Goal: Information Seeking & Learning: Compare options

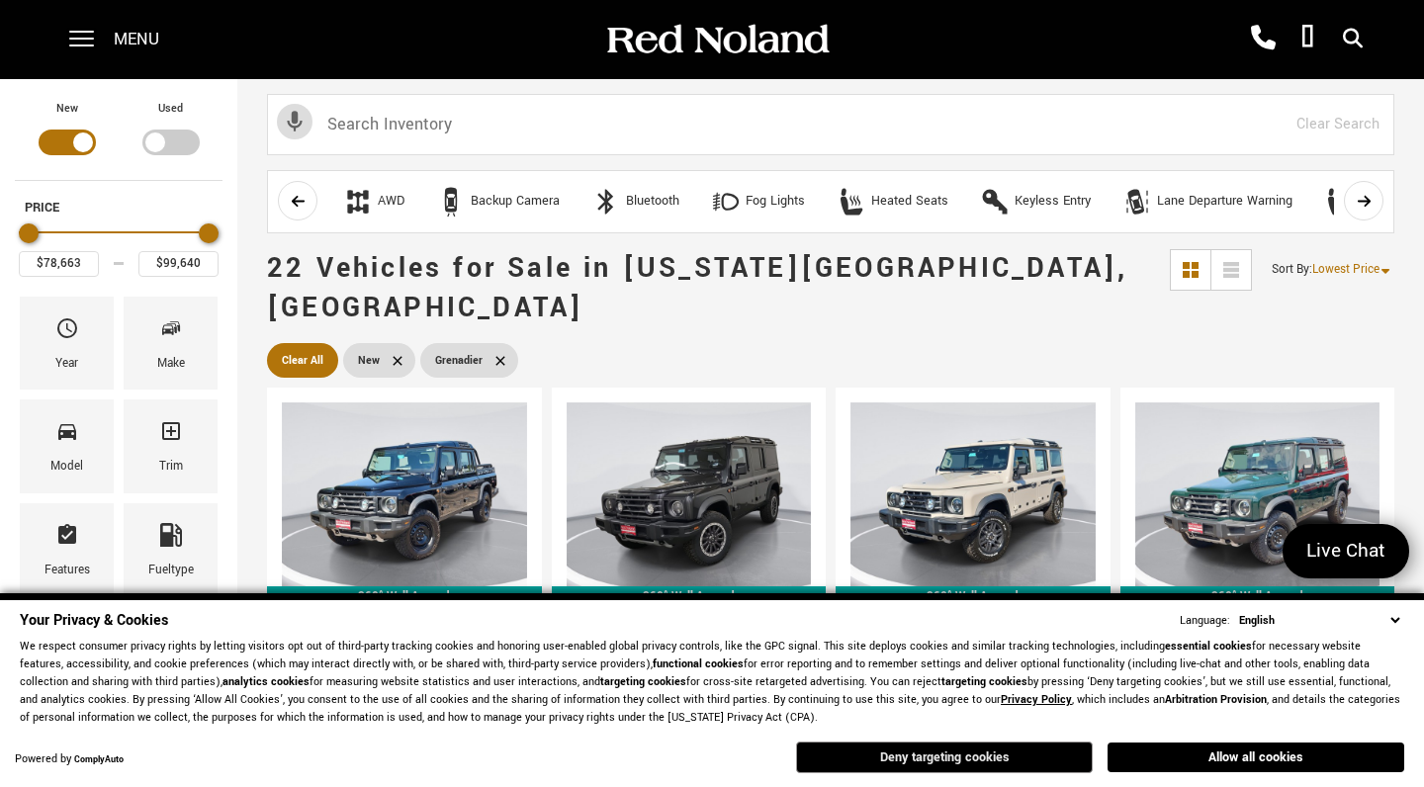
click at [936, 756] on button "Deny targeting cookies" at bounding box center [944, 758] width 297 height 32
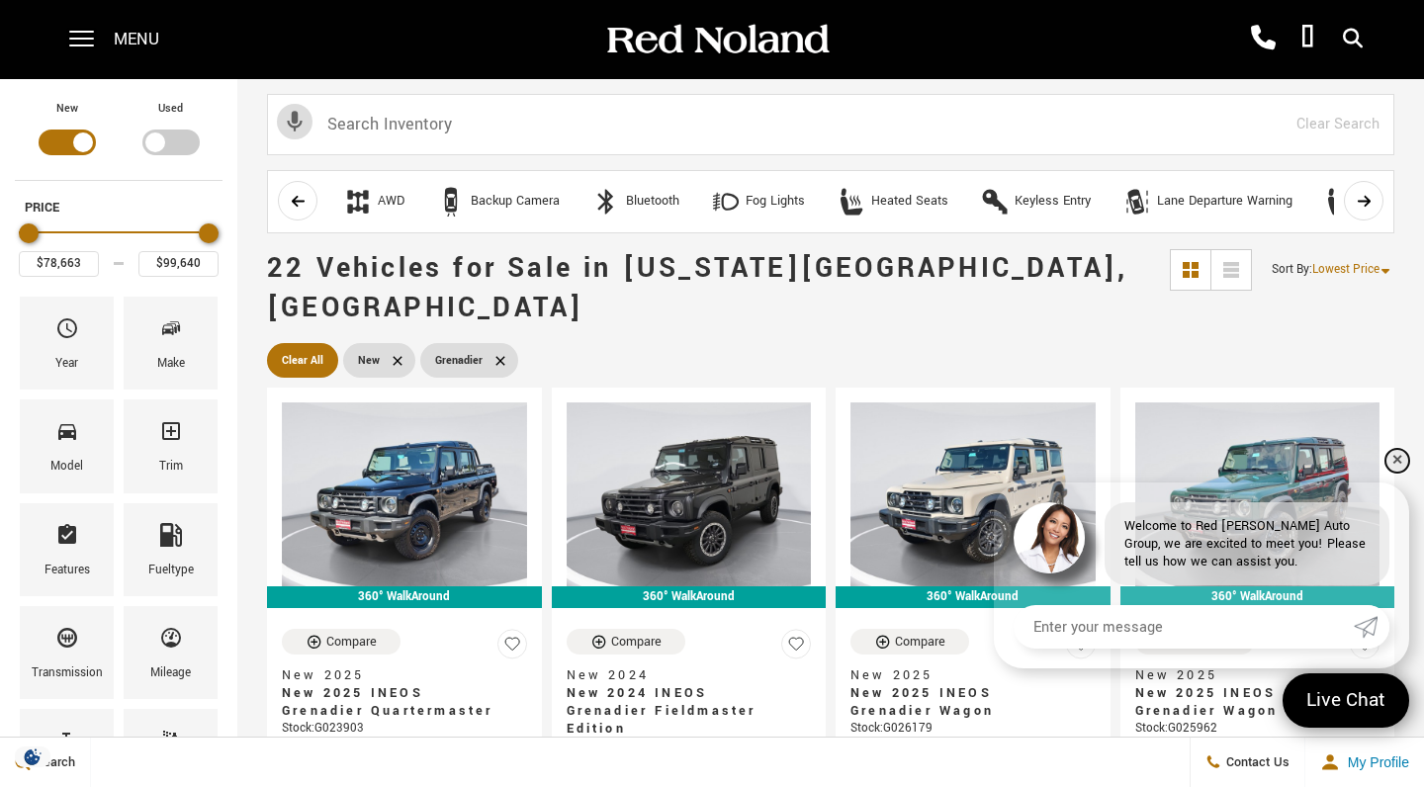
click at [1397, 462] on link "✕" at bounding box center [1397, 461] width 24 height 24
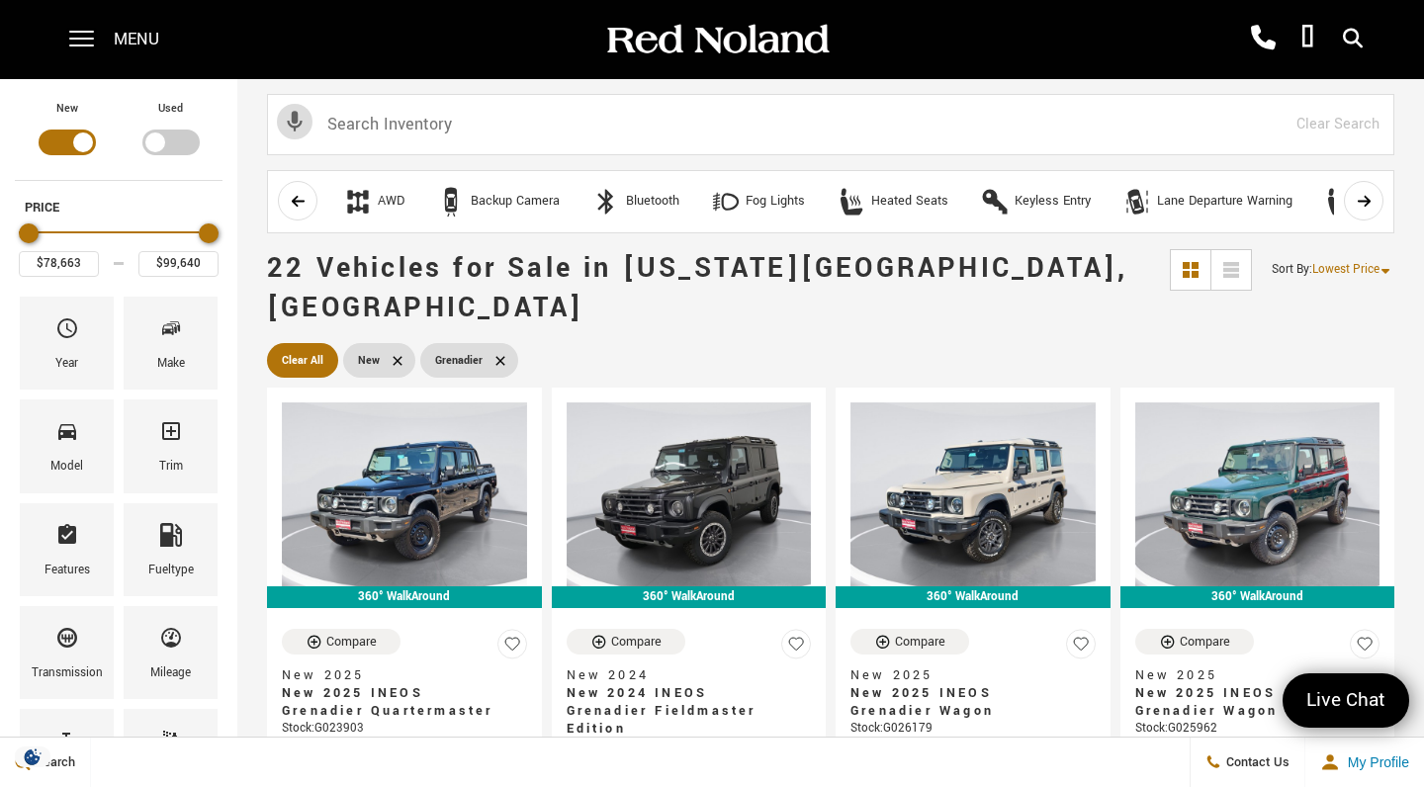
click at [167, 142] on div "Filter by Vehicle Type" at bounding box center [170, 143] width 57 height 26
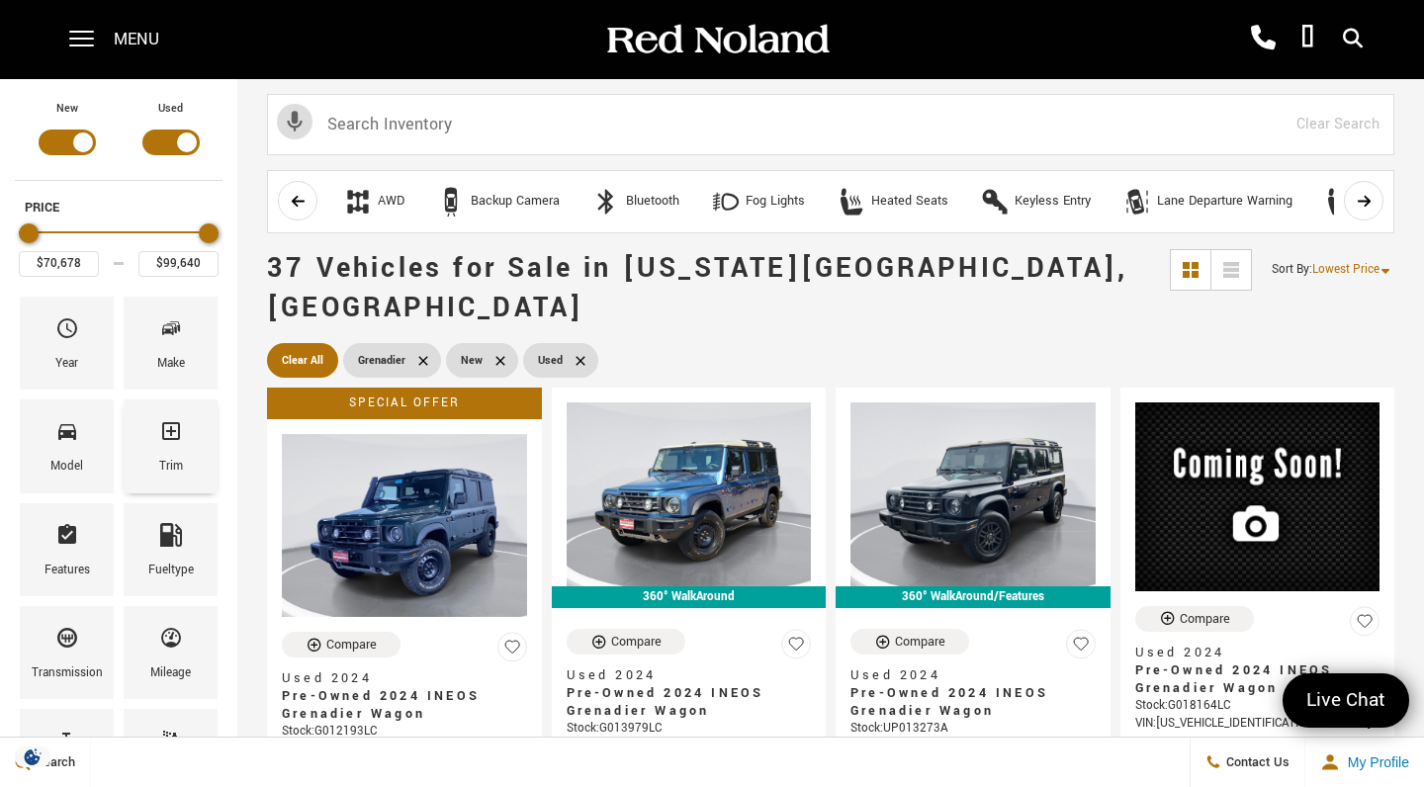
click at [183, 436] on div "Trim" at bounding box center [171, 445] width 94 height 93
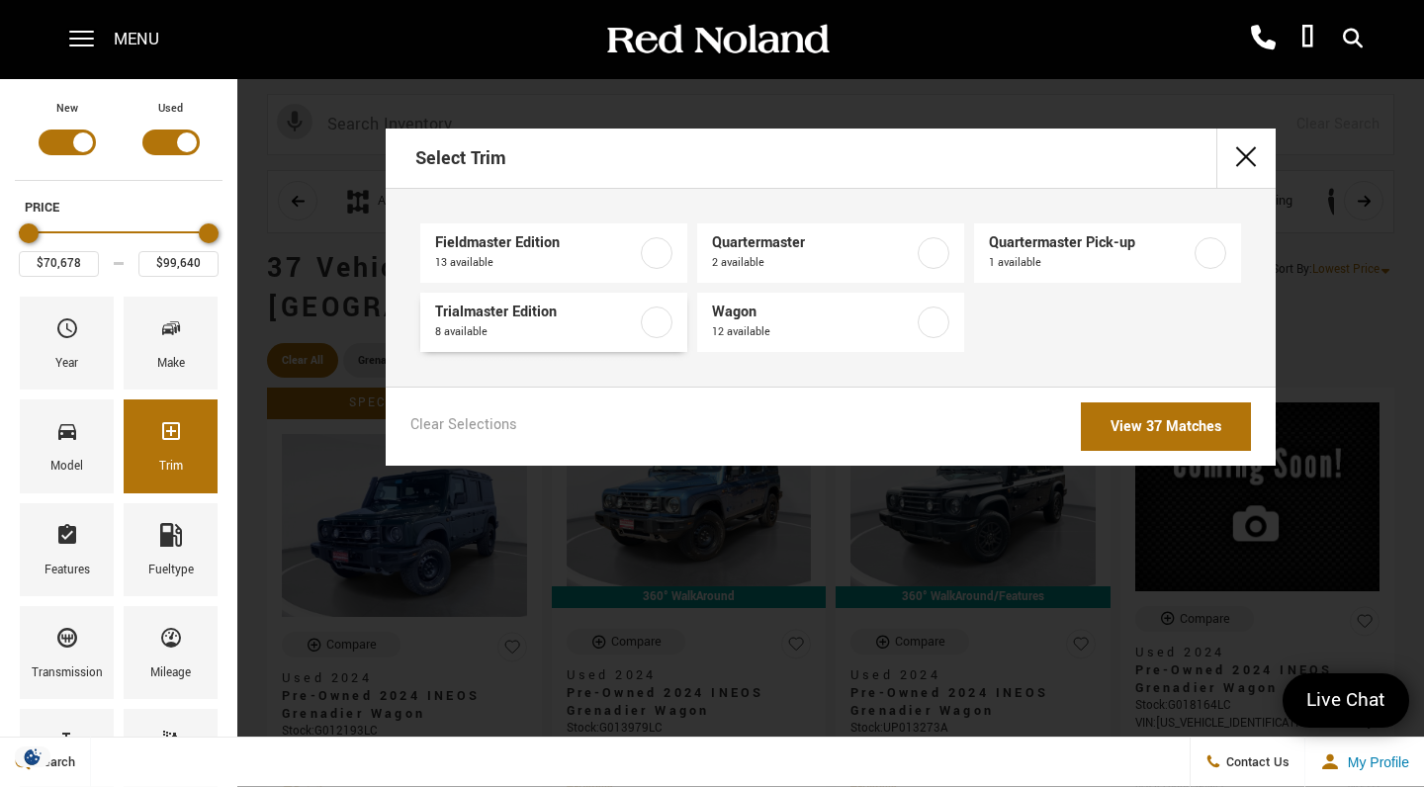
click at [659, 319] on label at bounding box center [657, 322] width 32 height 32
type input "$79,688"
type input "$91,919"
checkbox input "true"
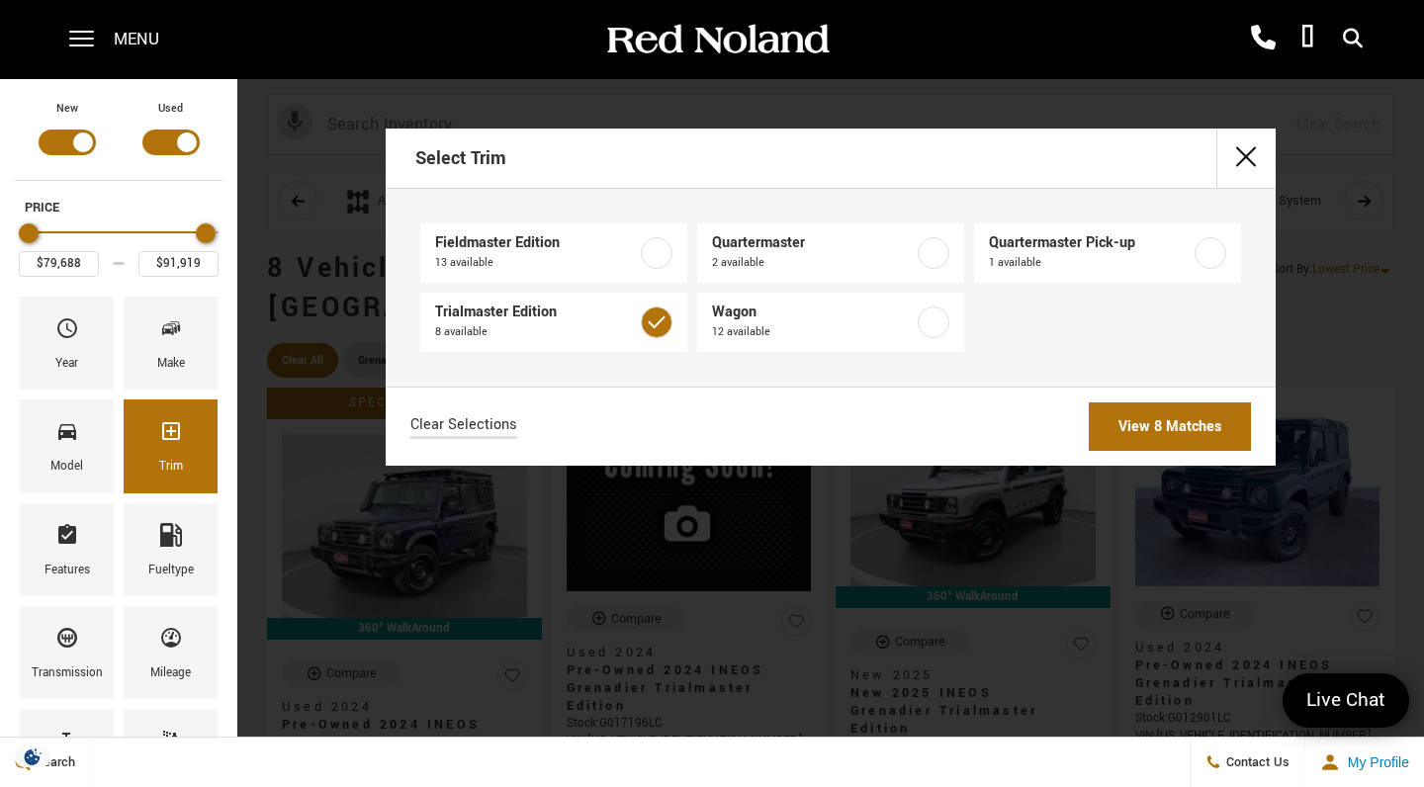
click at [1137, 429] on link "View 8 Matches" at bounding box center [1170, 426] width 162 height 48
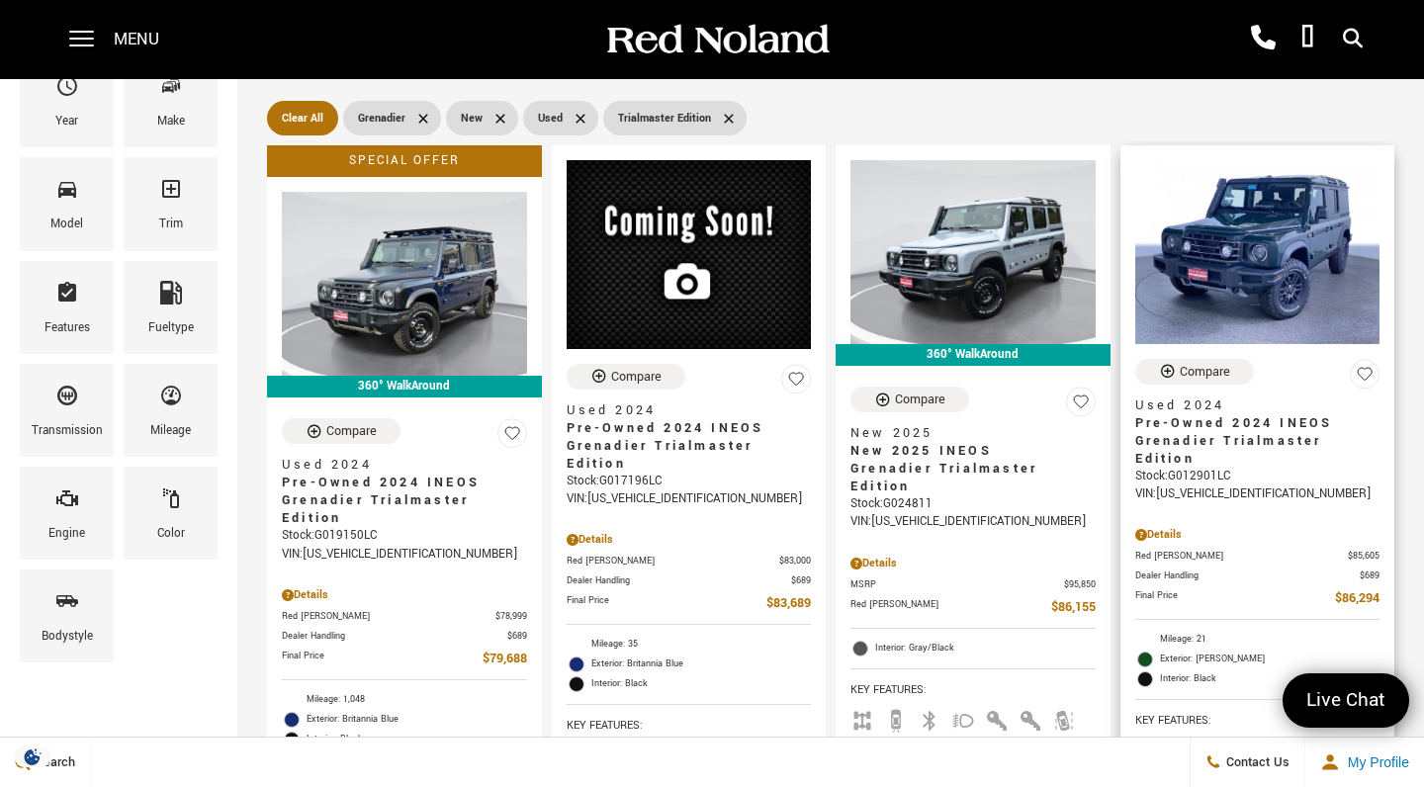
scroll to position [237, 0]
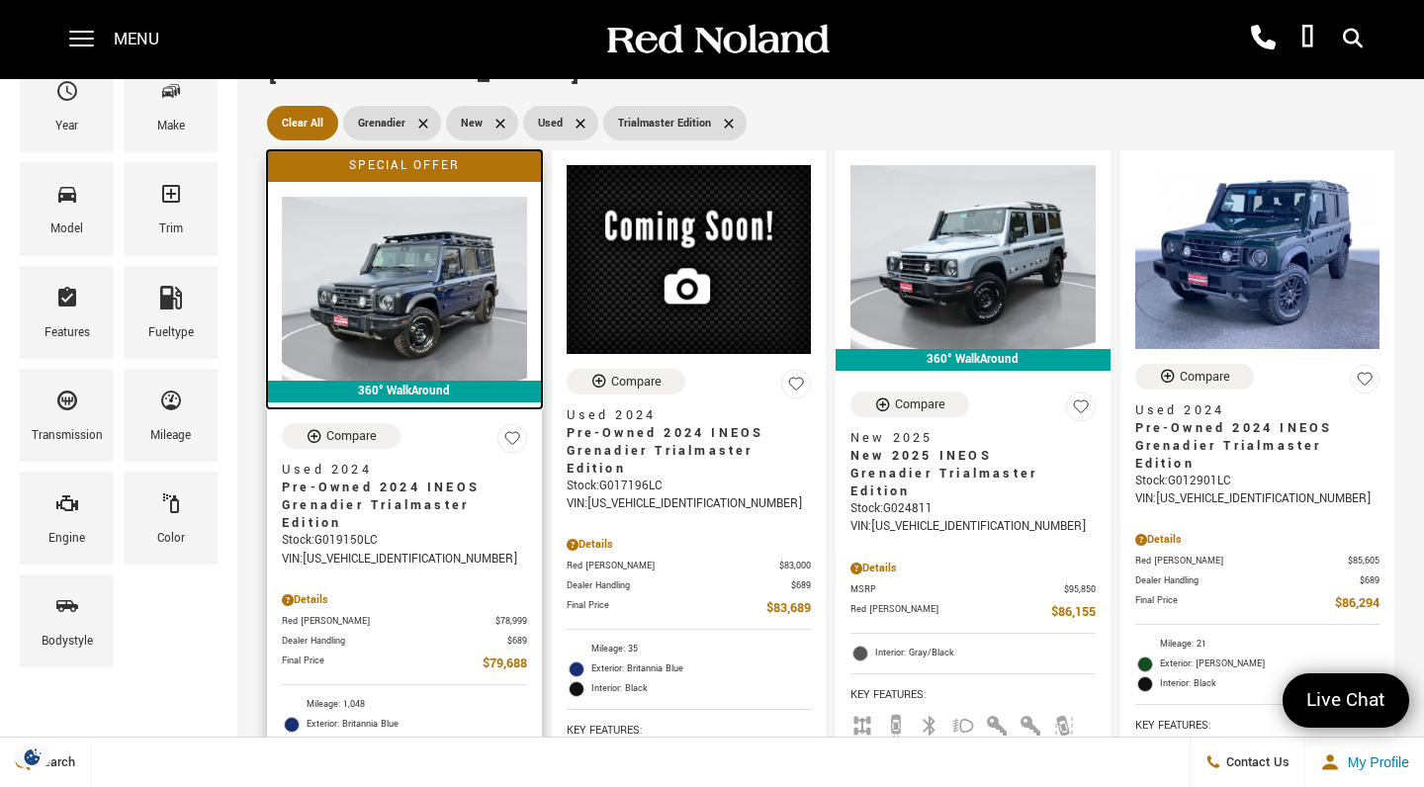
click at [468, 270] on img at bounding box center [404, 289] width 245 height 184
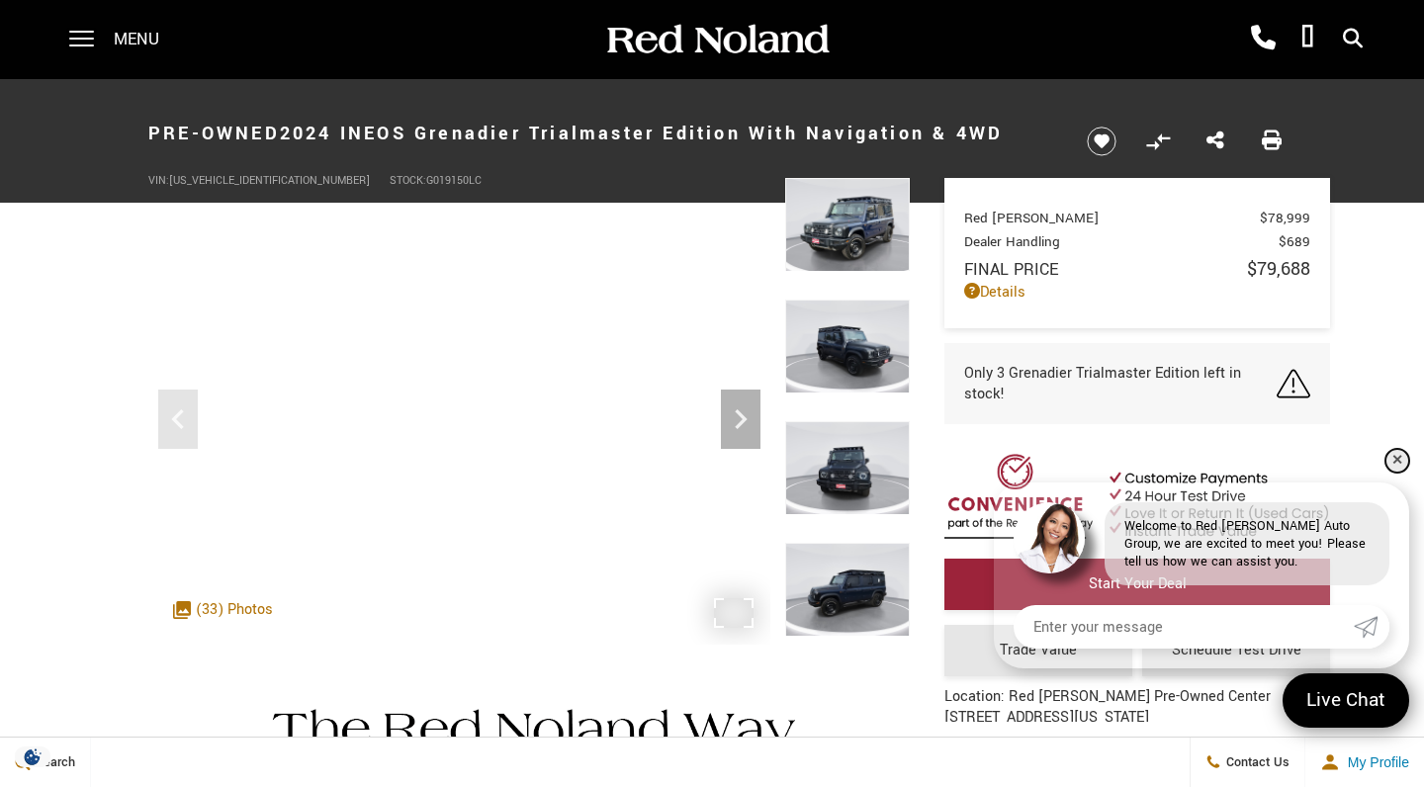
click at [1392, 458] on link "✕" at bounding box center [1397, 461] width 24 height 24
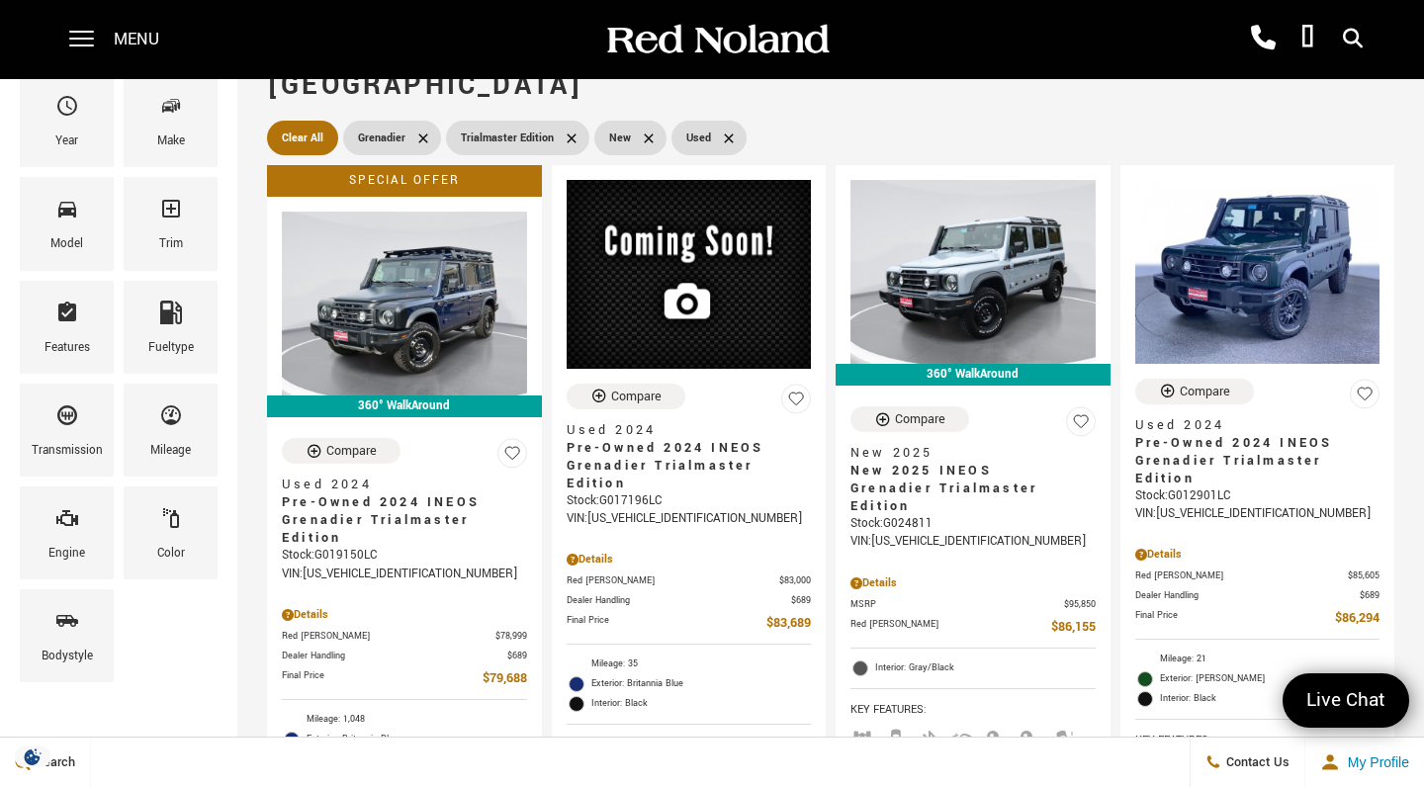
scroll to position [225, 0]
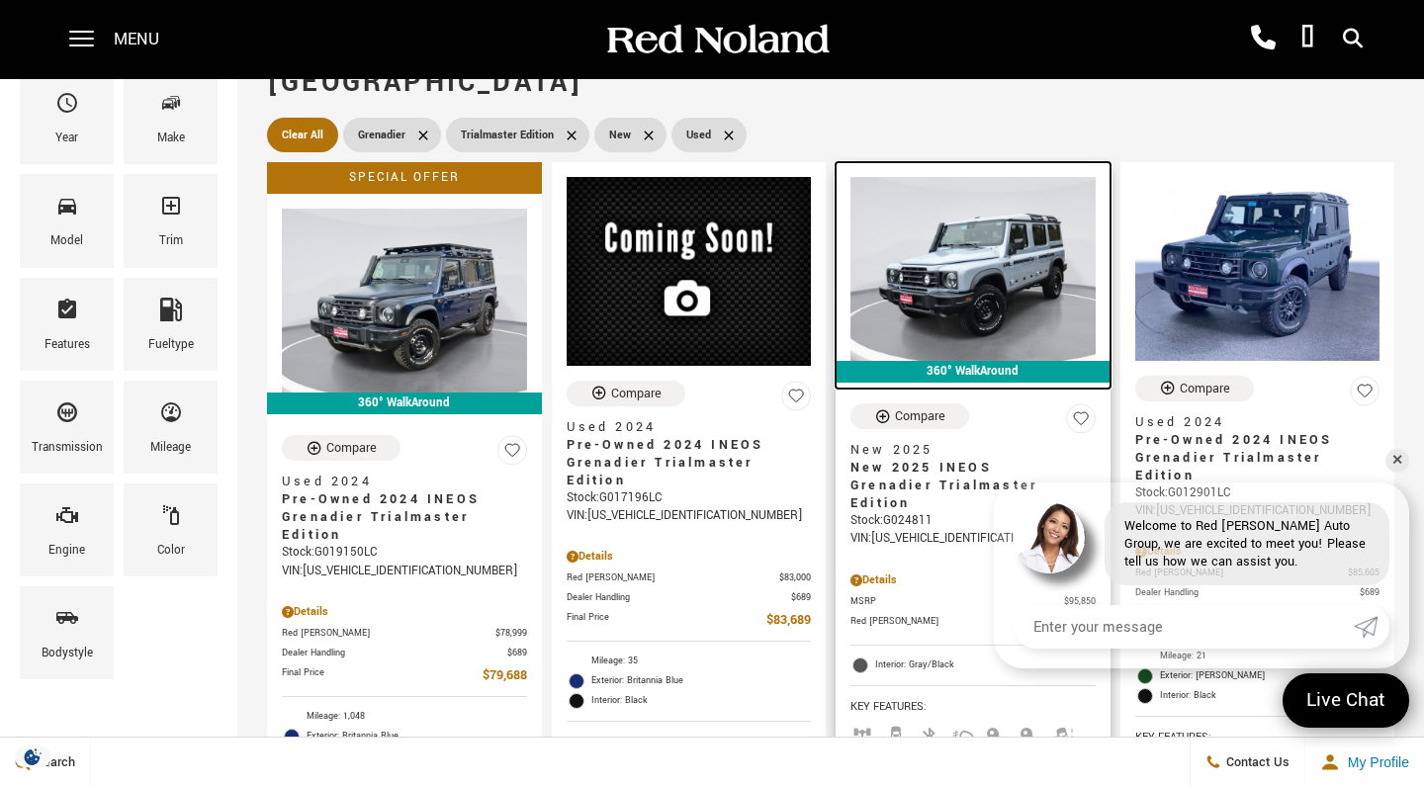
click at [1006, 290] on img at bounding box center [972, 269] width 245 height 184
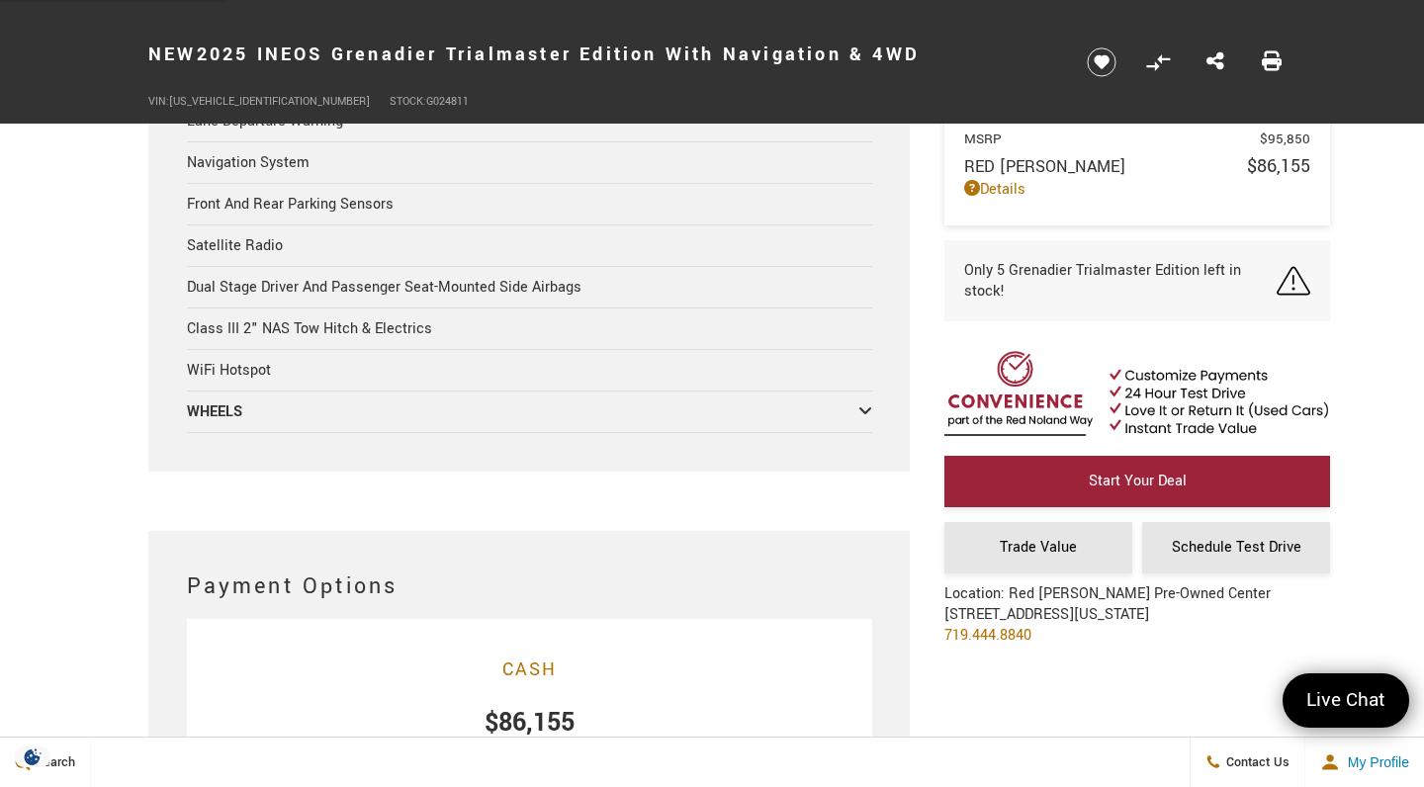
scroll to position [4151, 0]
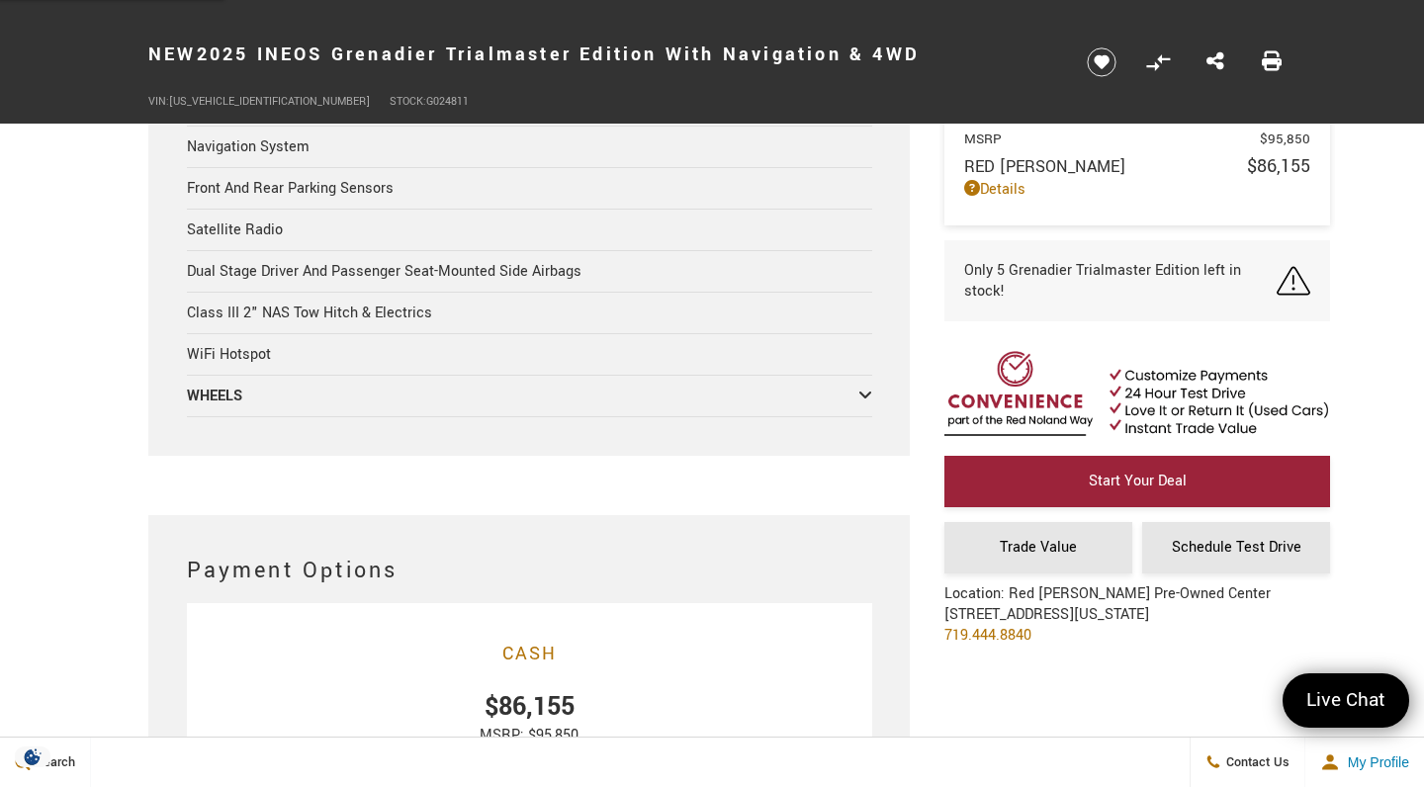
click at [862, 400] on icon at bounding box center [865, 395] width 14 height 16
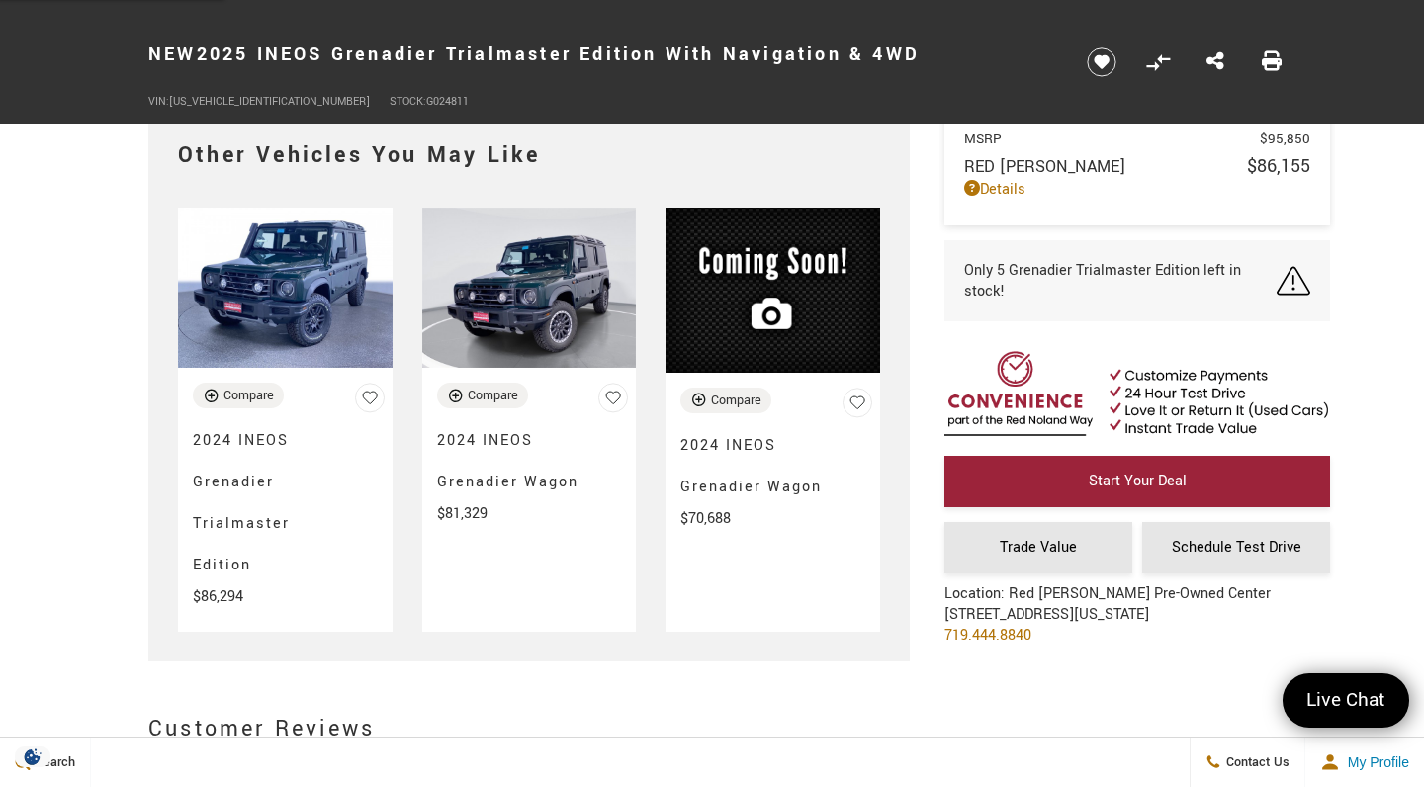
scroll to position [5058, 0]
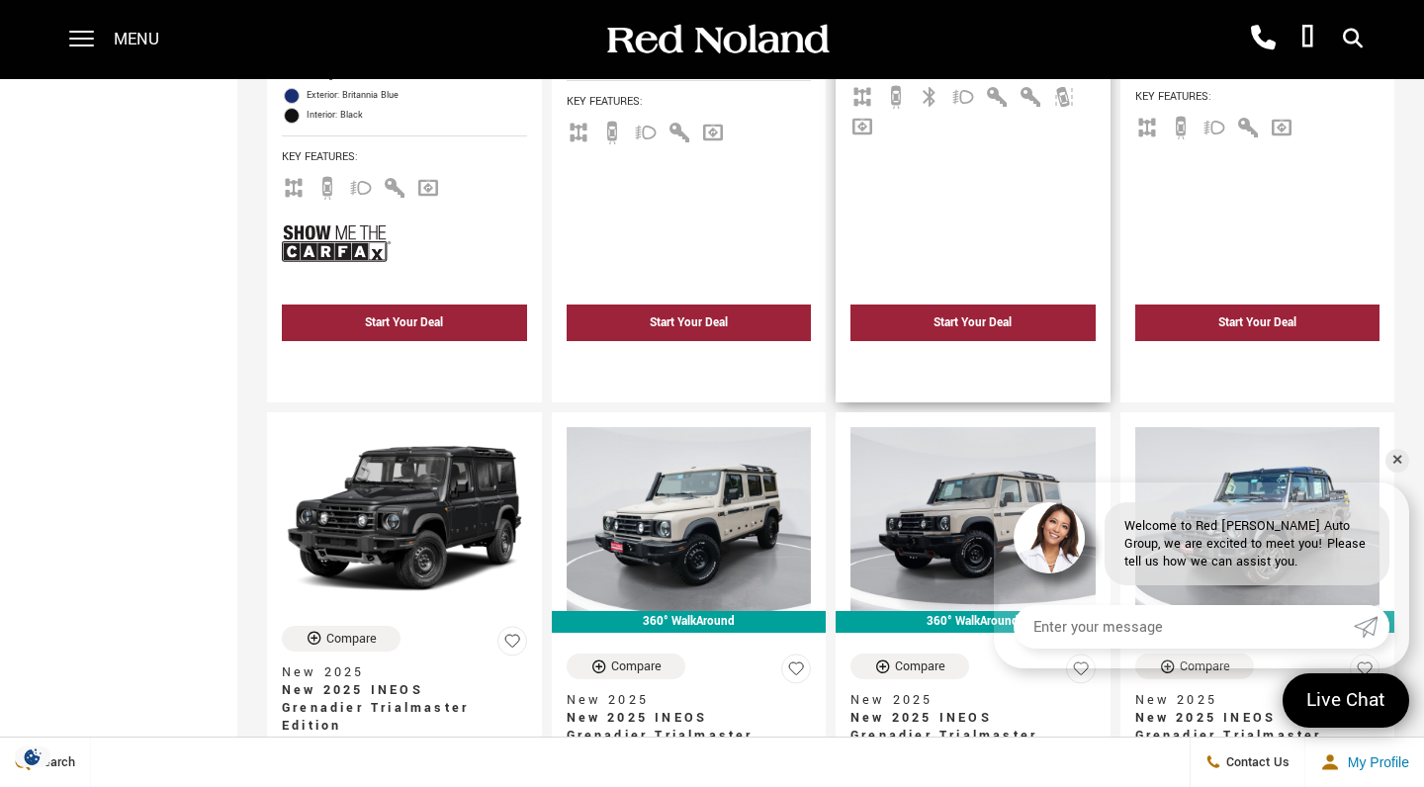
scroll to position [911, 0]
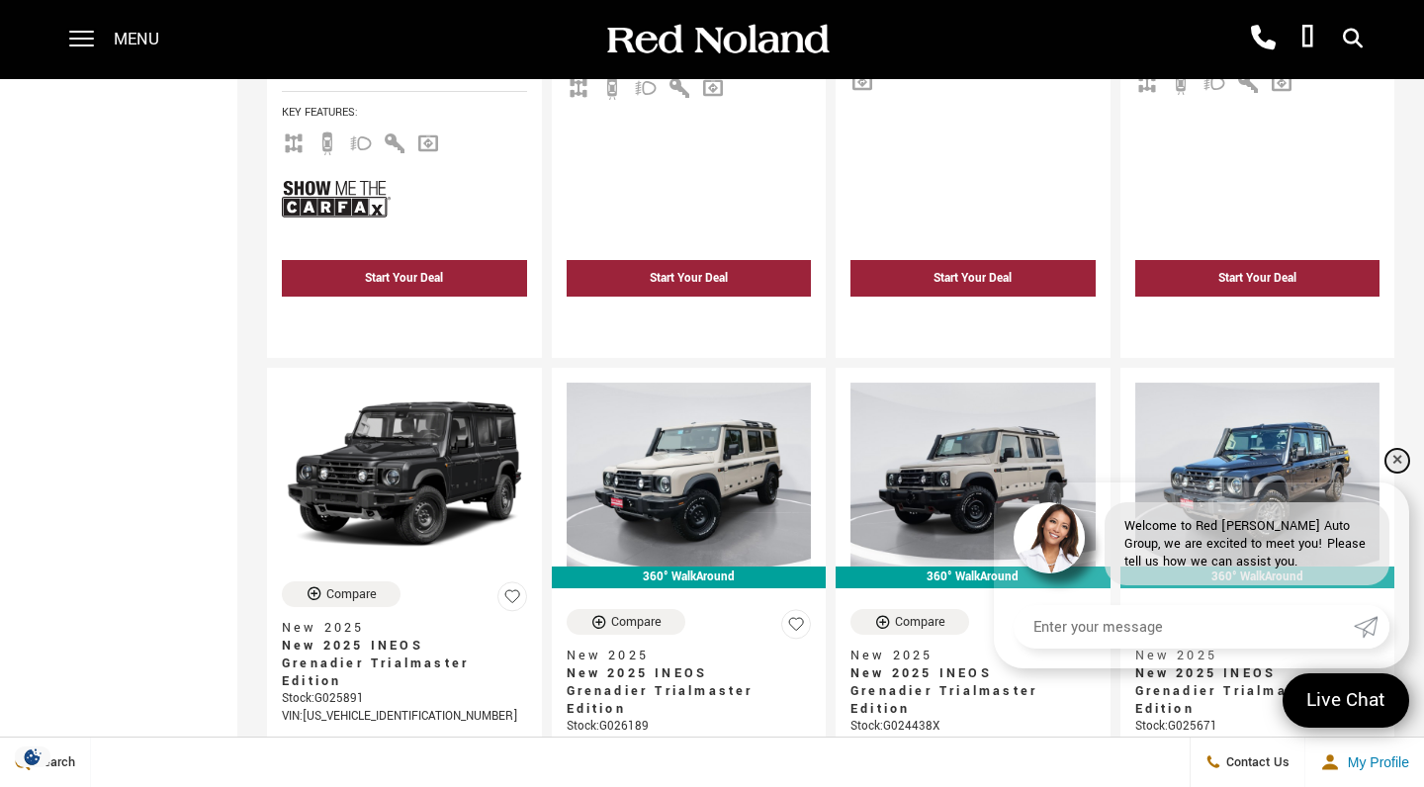
click at [1401, 459] on link "✕" at bounding box center [1397, 461] width 24 height 24
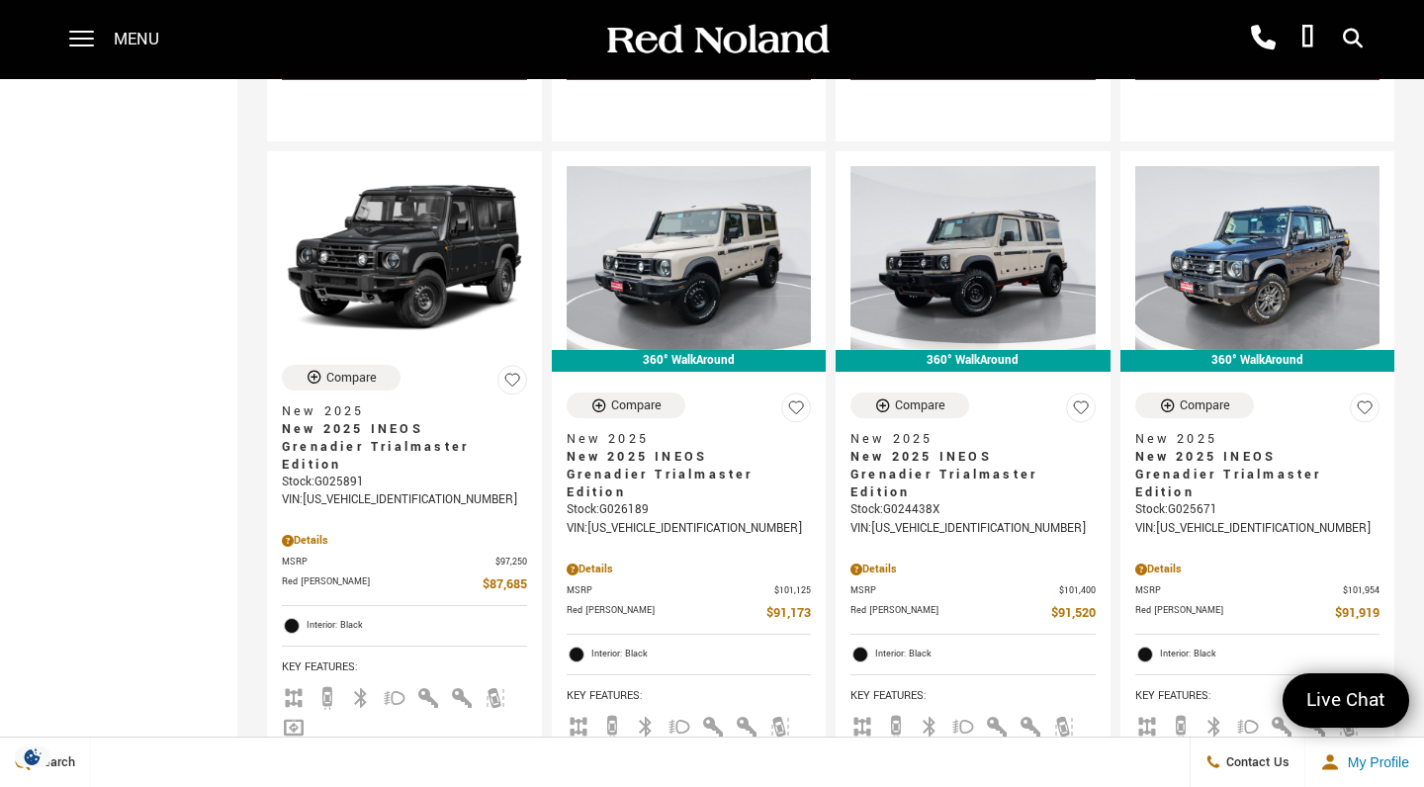
scroll to position [1129, 0]
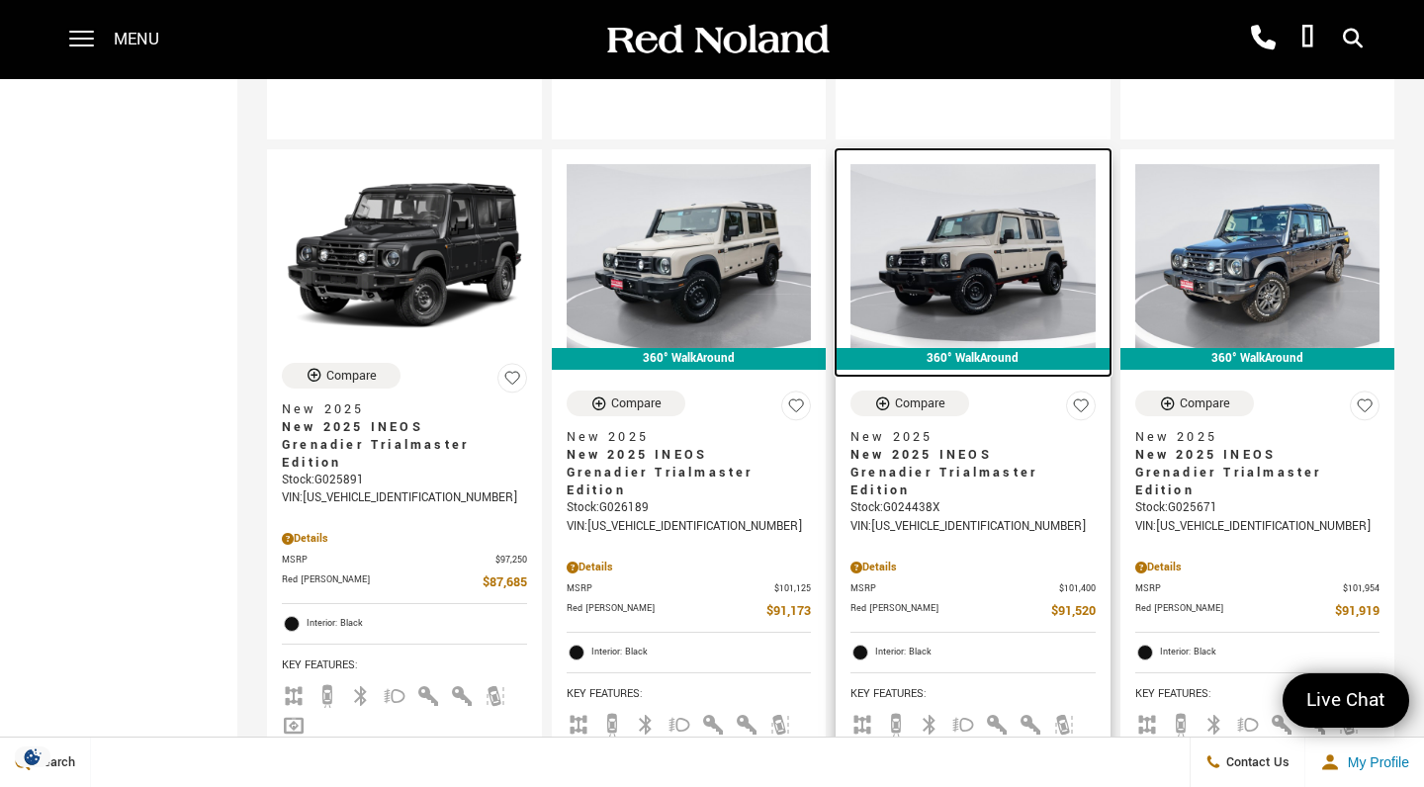
click at [975, 247] on img at bounding box center [972, 256] width 245 height 184
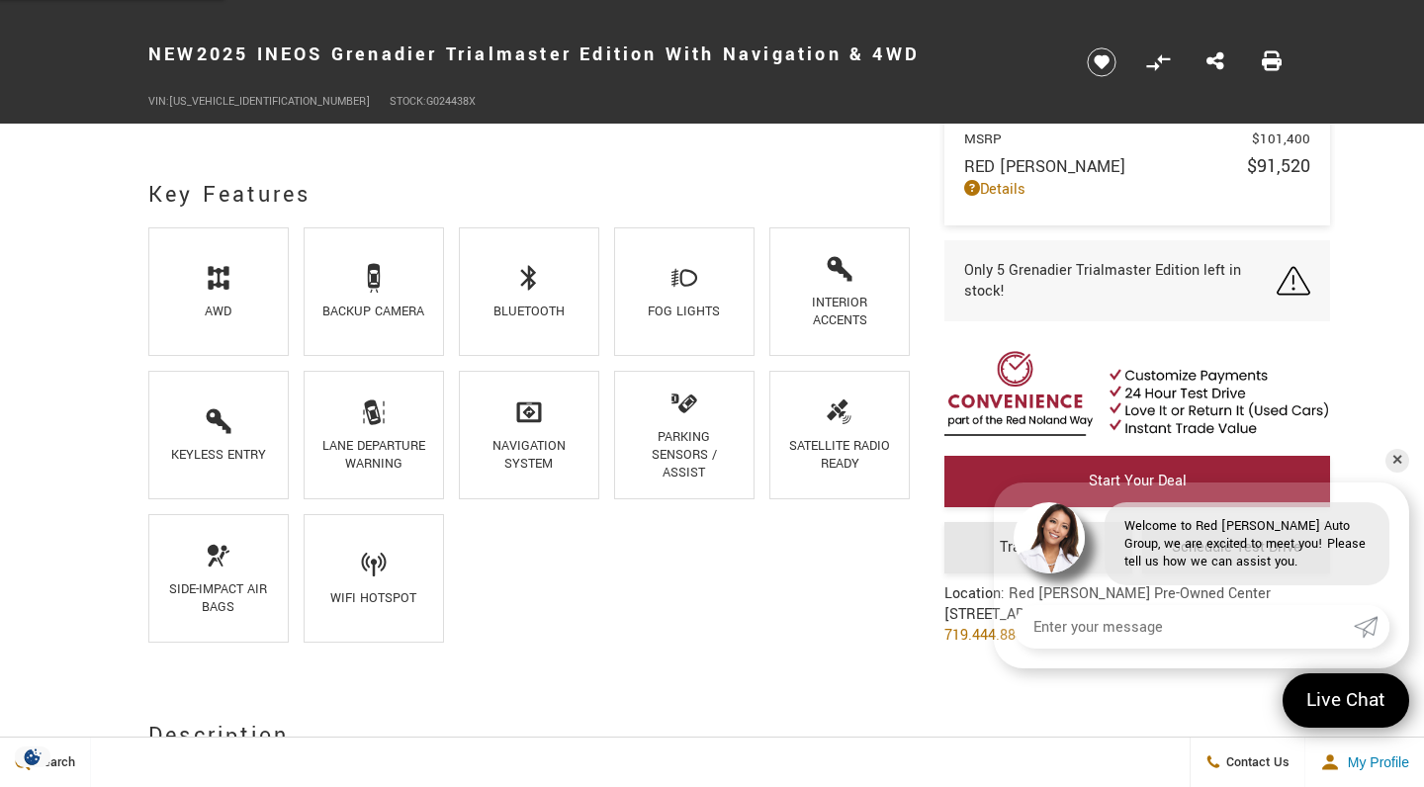
scroll to position [1268, 0]
click at [1392, 458] on link "✕" at bounding box center [1397, 461] width 24 height 24
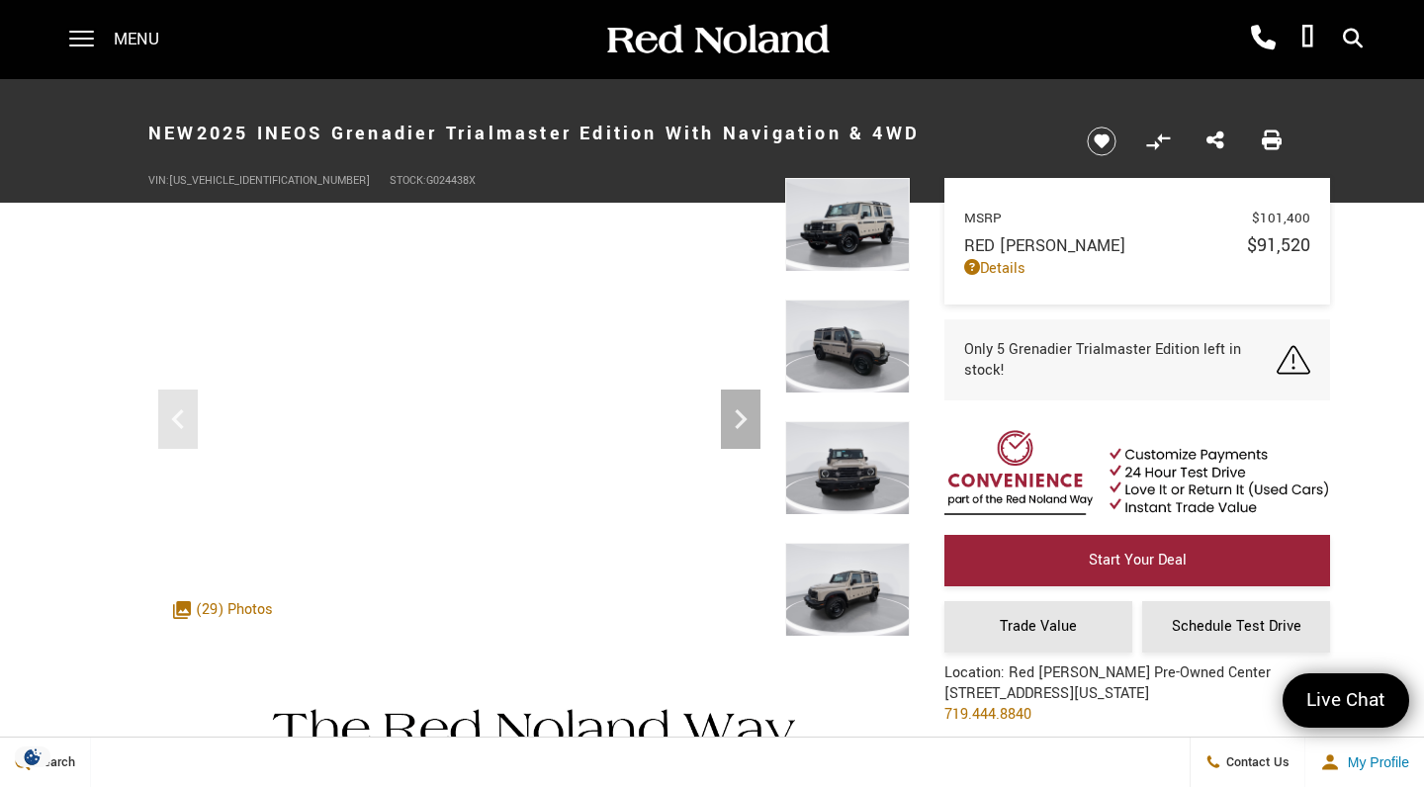
scroll to position [0, 0]
click at [743, 419] on icon "Next" at bounding box center [741, 419] width 40 height 40
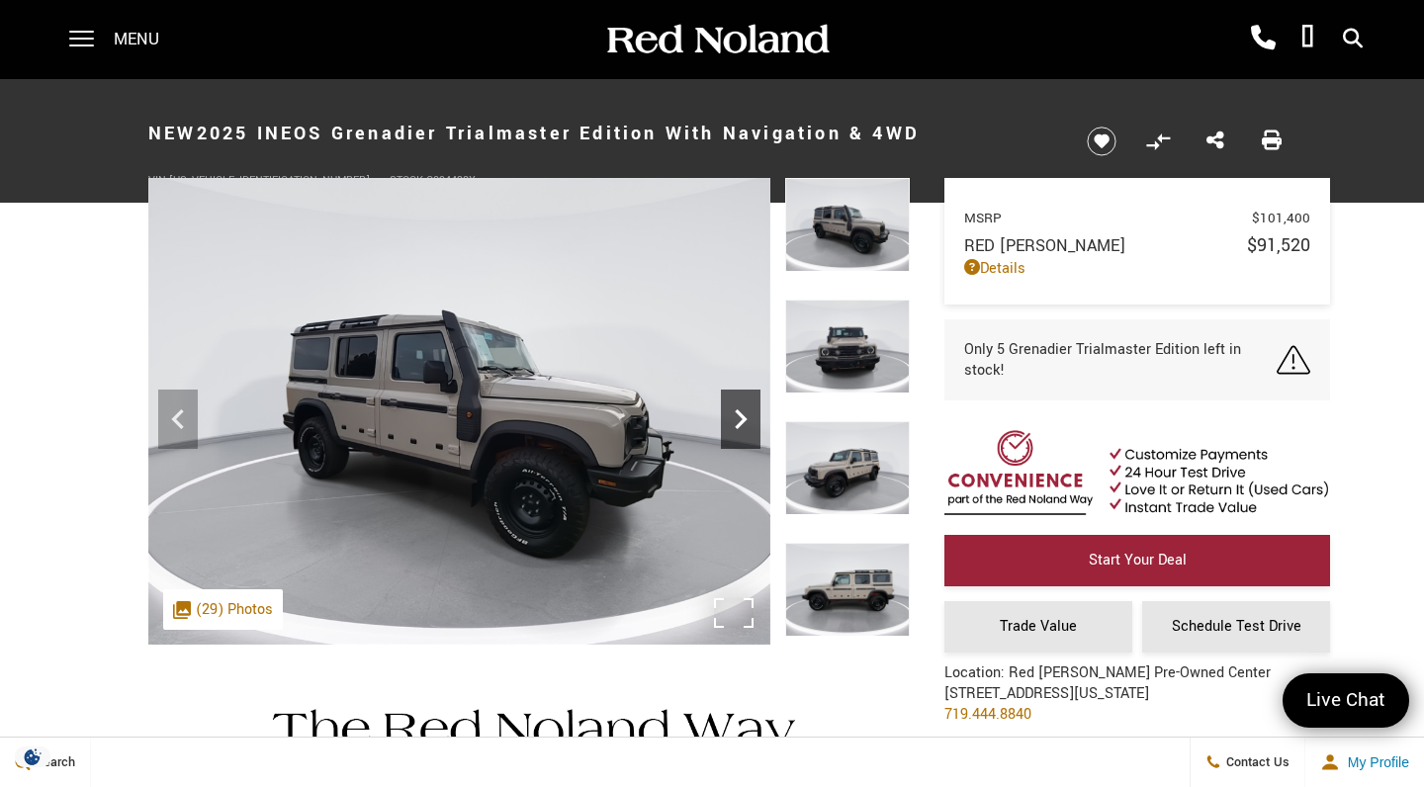
click at [743, 419] on icon "Next" at bounding box center [741, 419] width 40 height 40
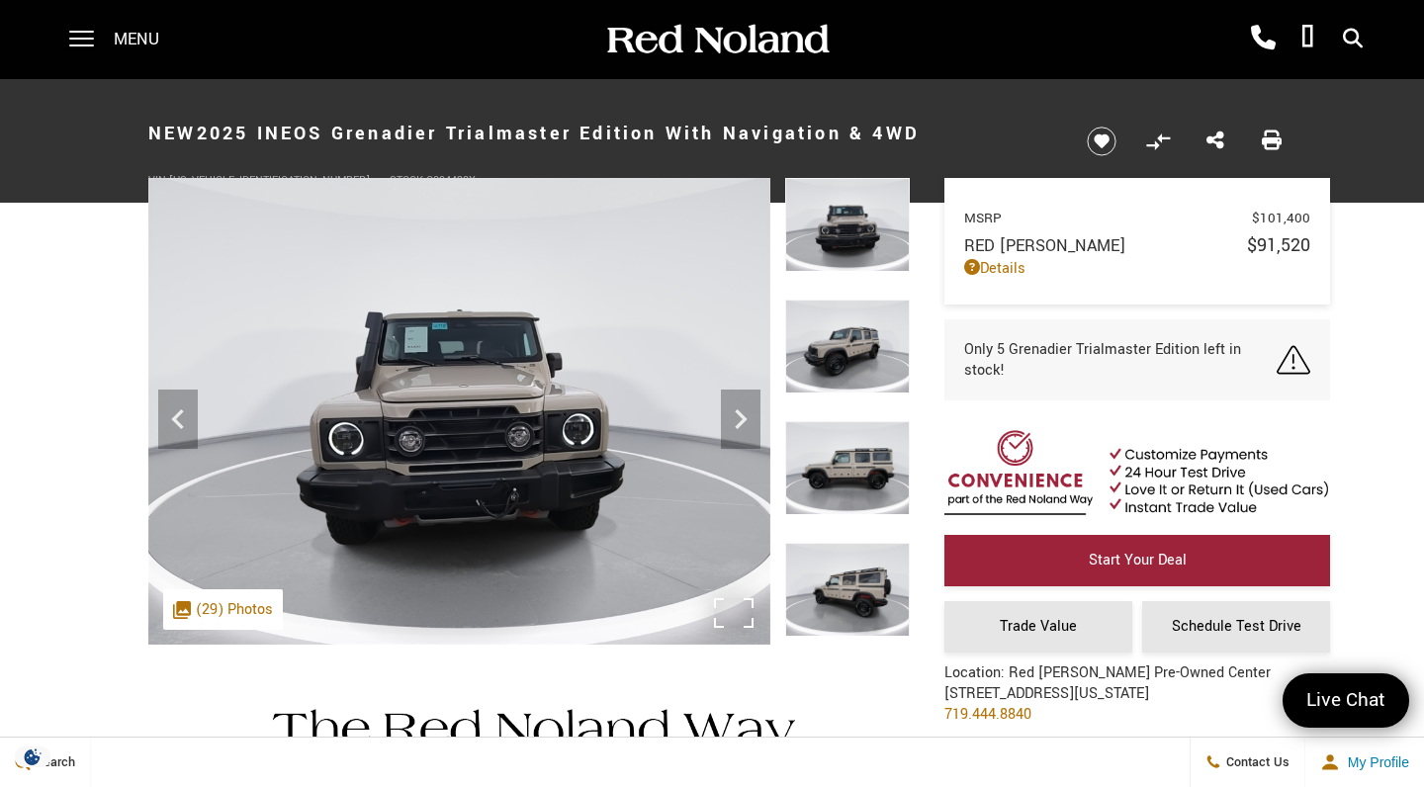
click at [501, 503] on img at bounding box center [459, 411] width 622 height 467
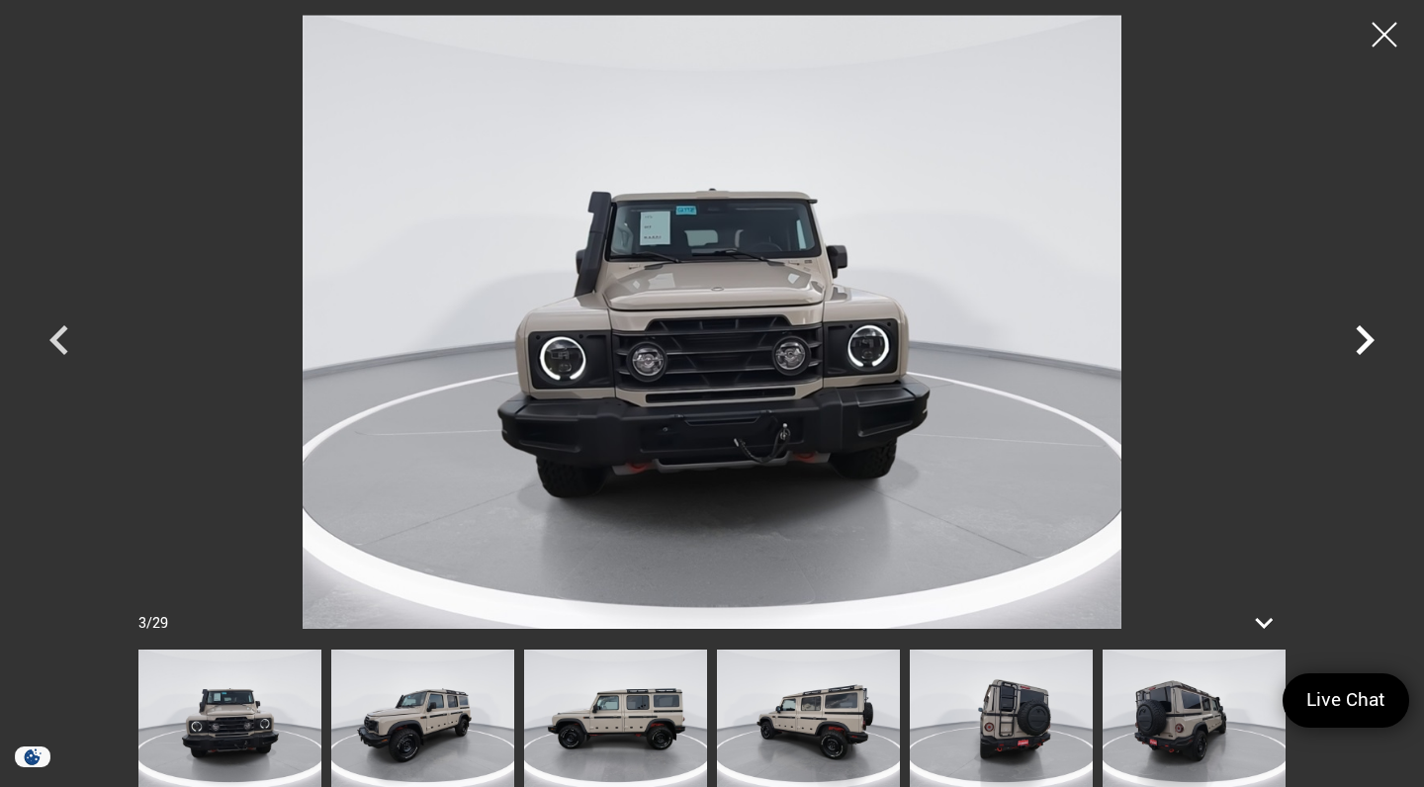
click at [1361, 346] on icon "Next" at bounding box center [1365, 340] width 19 height 30
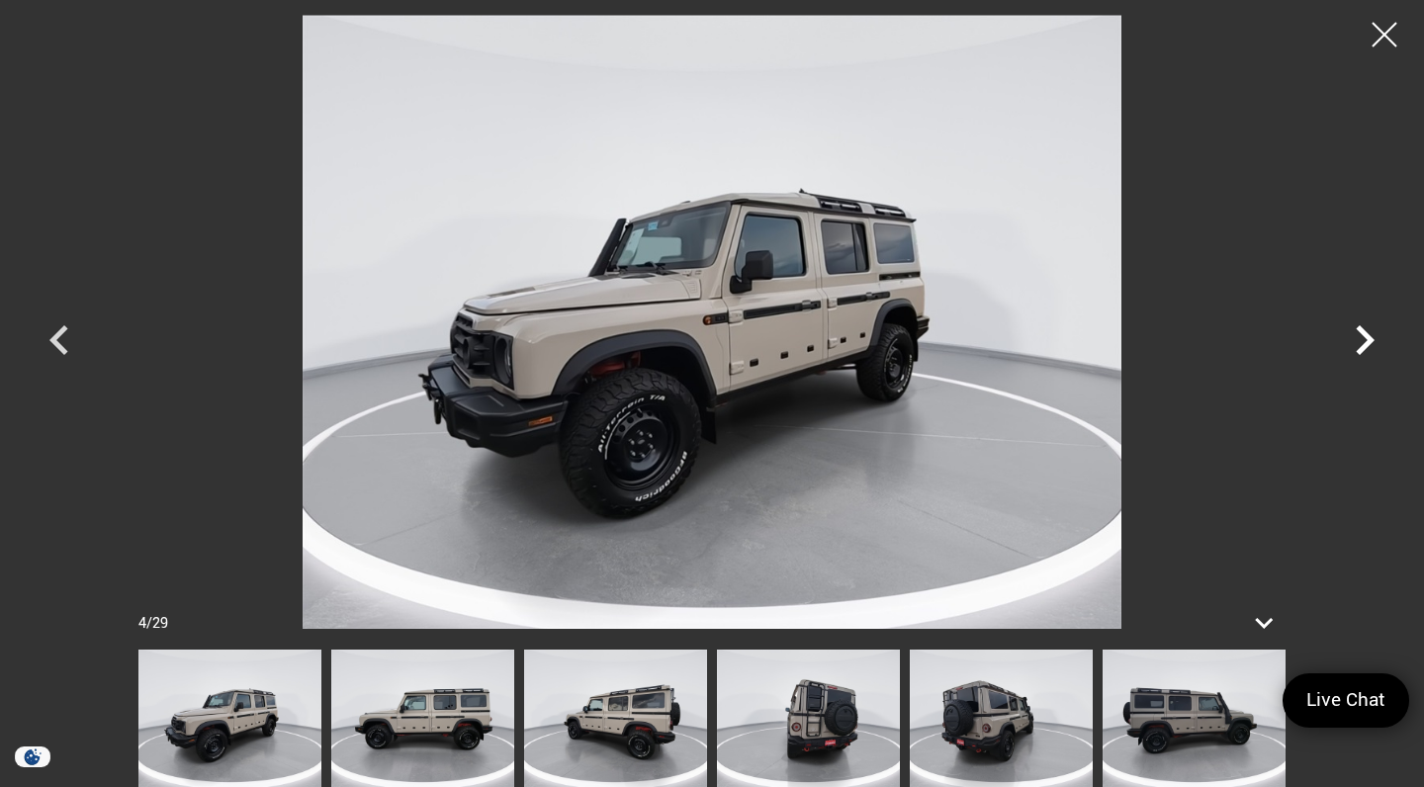
click at [1361, 346] on icon "Next" at bounding box center [1365, 340] width 19 height 30
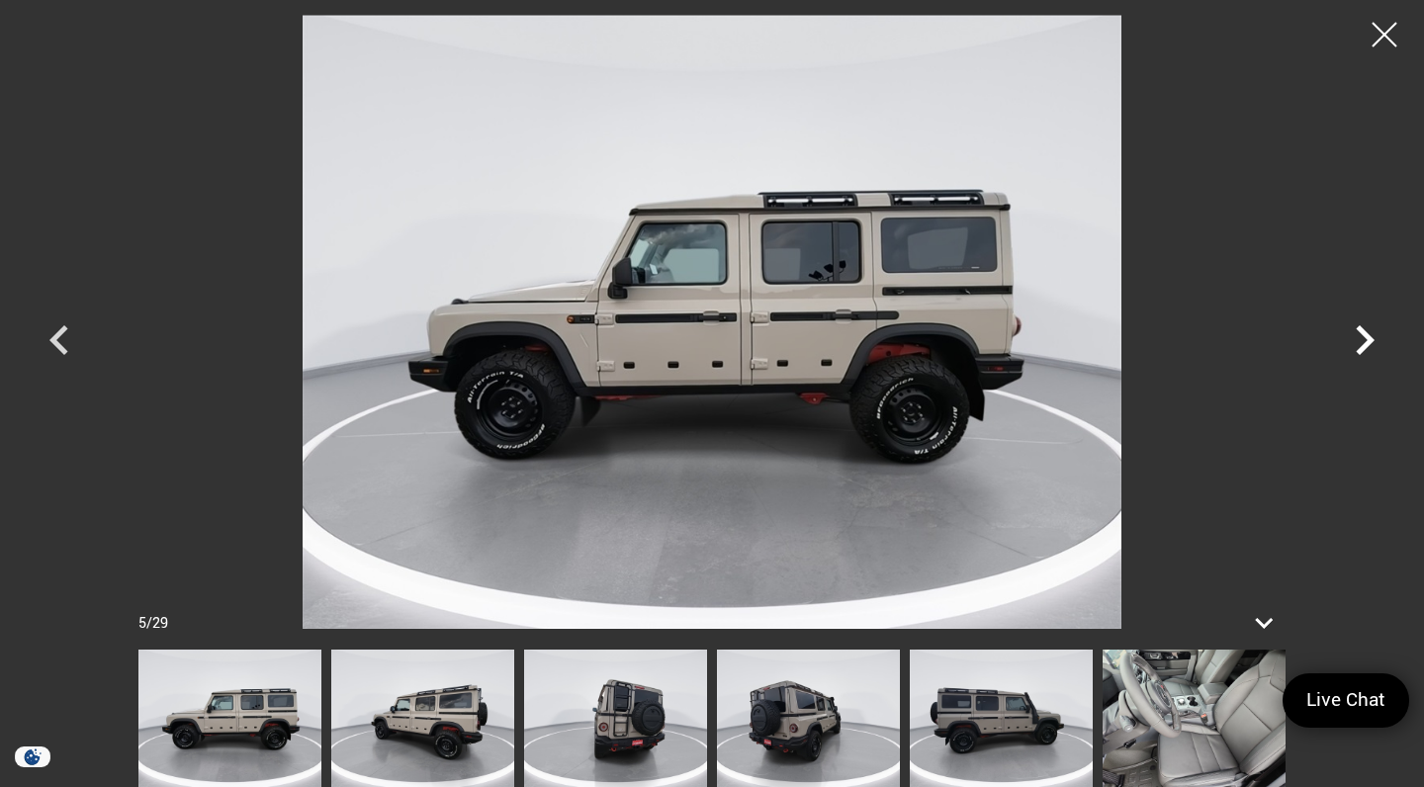
click at [1361, 346] on icon "Next" at bounding box center [1365, 340] width 19 height 30
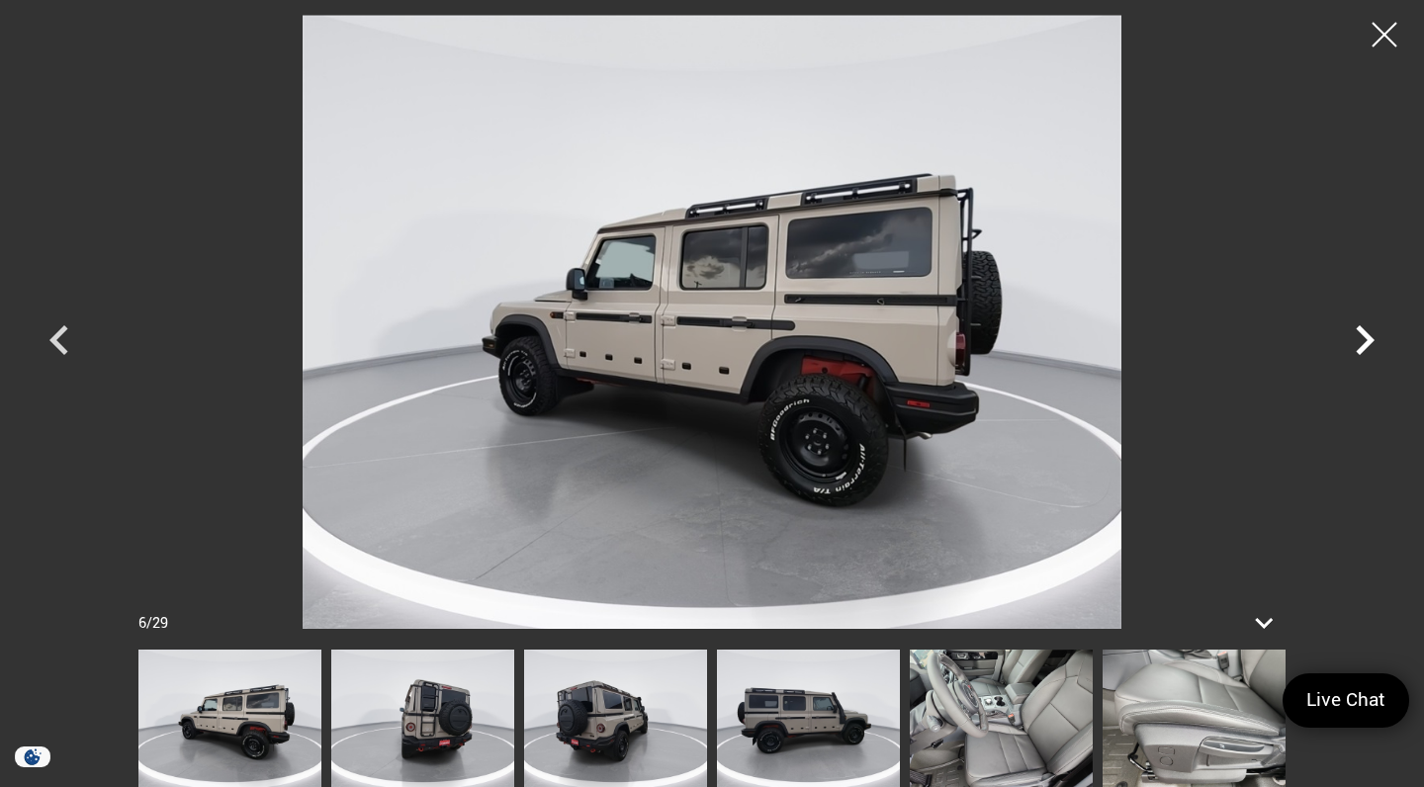
click at [1361, 346] on icon "Next" at bounding box center [1365, 340] width 19 height 30
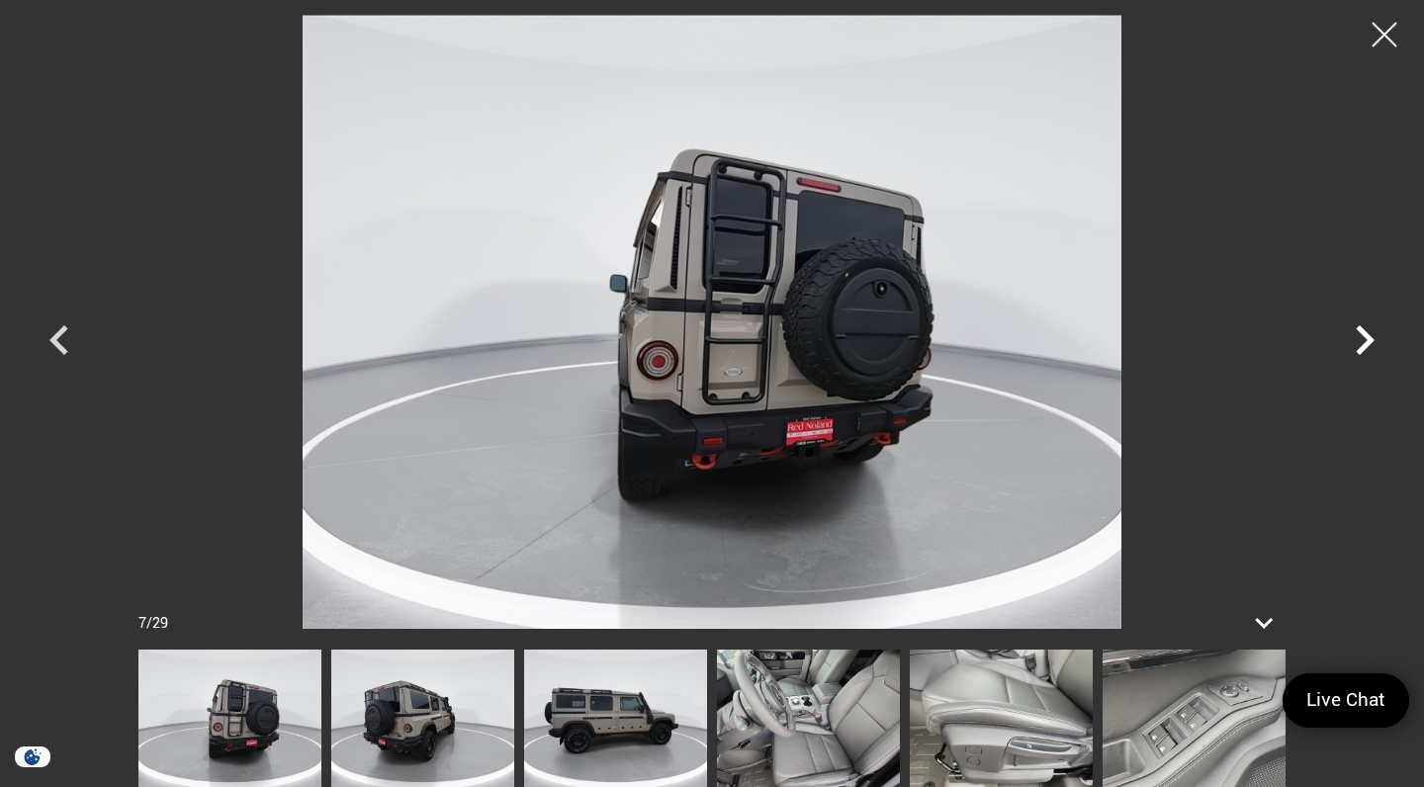
click at [1361, 346] on icon "Next" at bounding box center [1365, 340] width 19 height 30
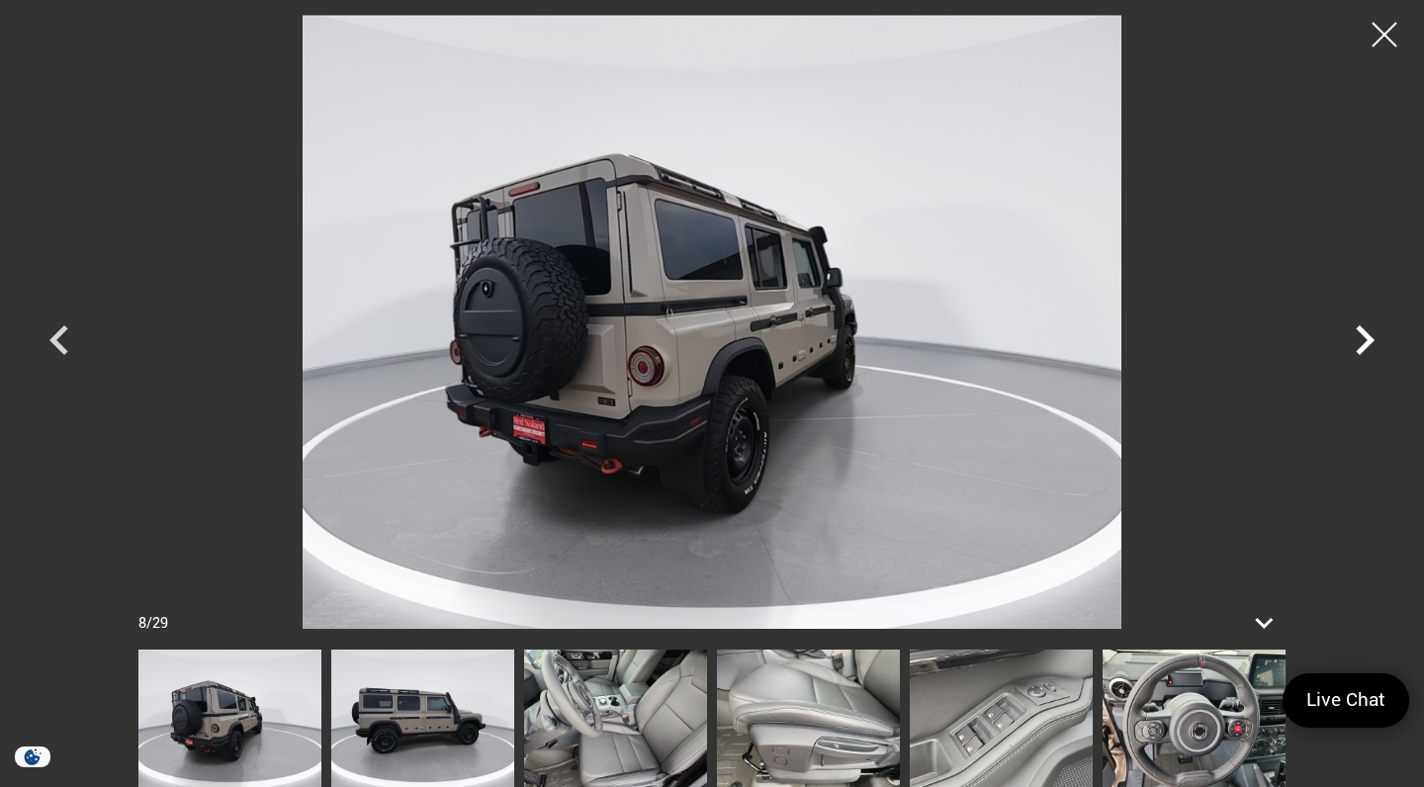
click at [1361, 346] on icon "Next" at bounding box center [1365, 340] width 19 height 30
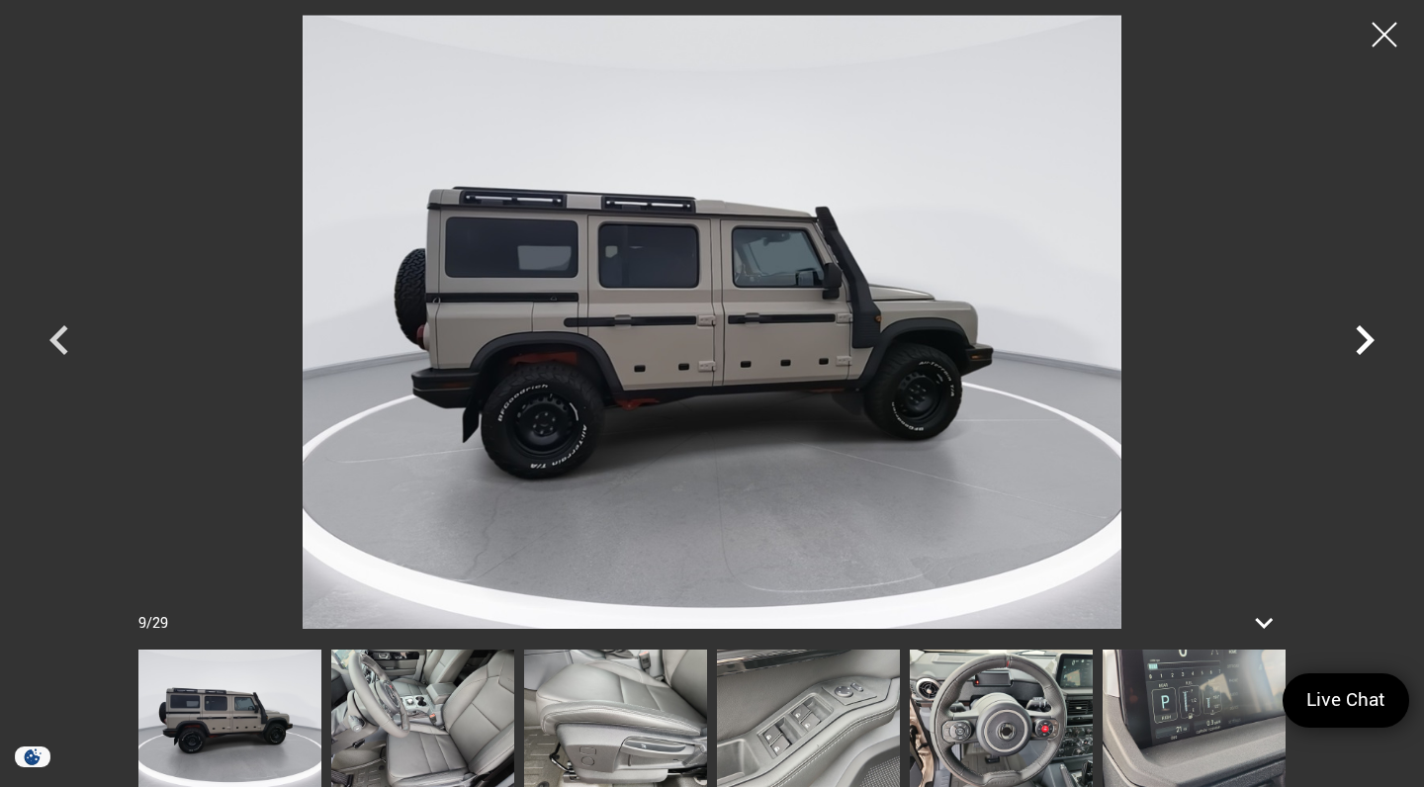
click at [1361, 346] on icon "Next" at bounding box center [1365, 340] width 19 height 30
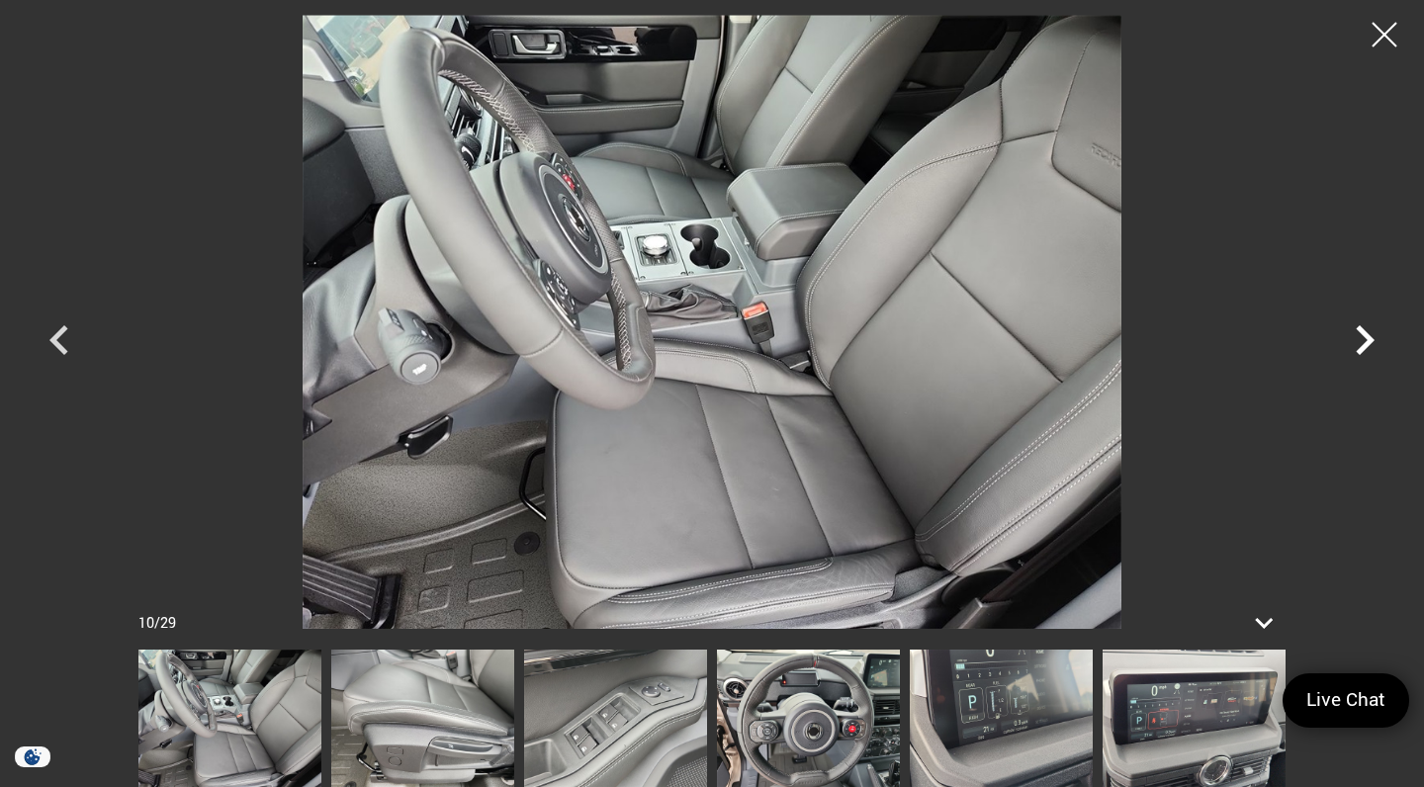
click at [1361, 346] on icon "Next" at bounding box center [1365, 340] width 19 height 30
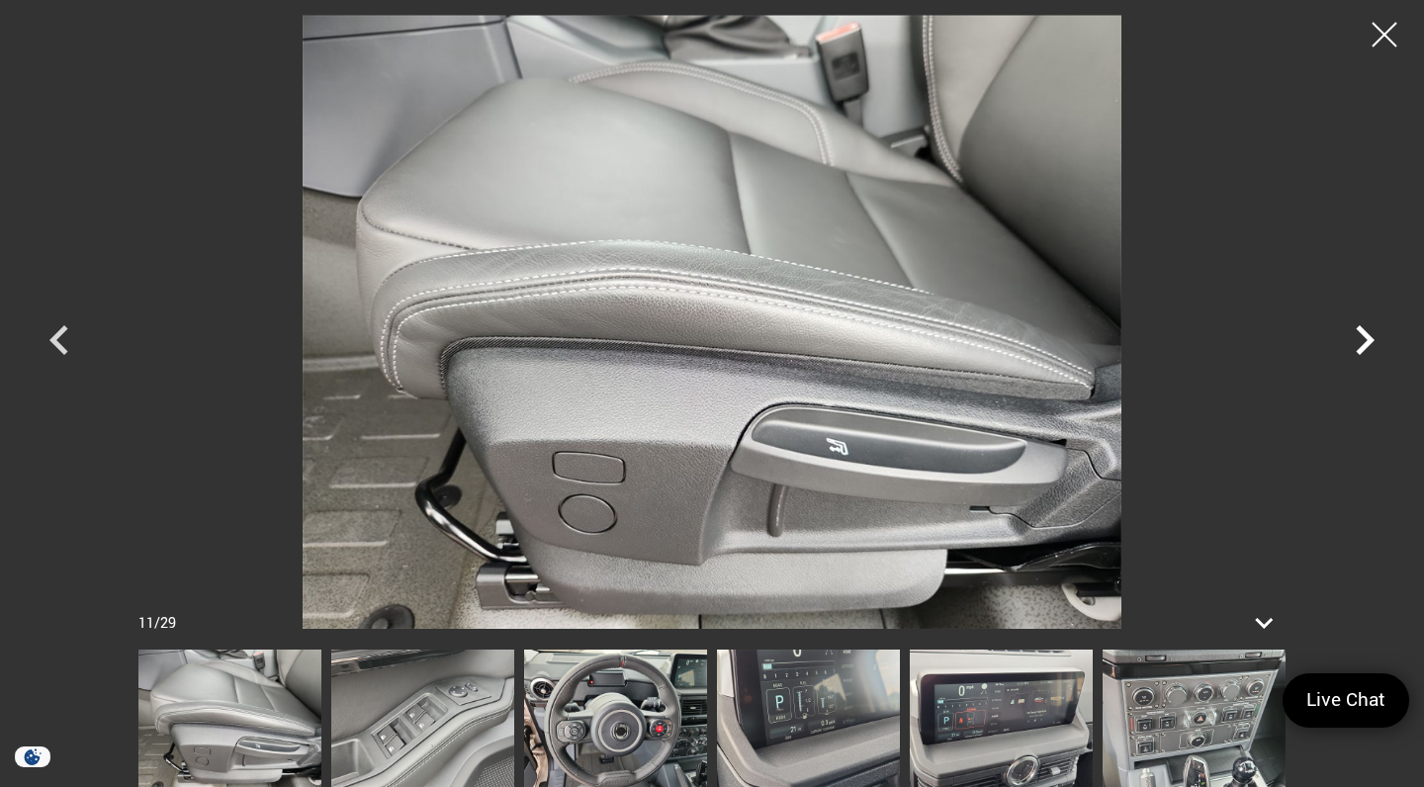
click at [1361, 346] on icon "Next" at bounding box center [1365, 340] width 19 height 30
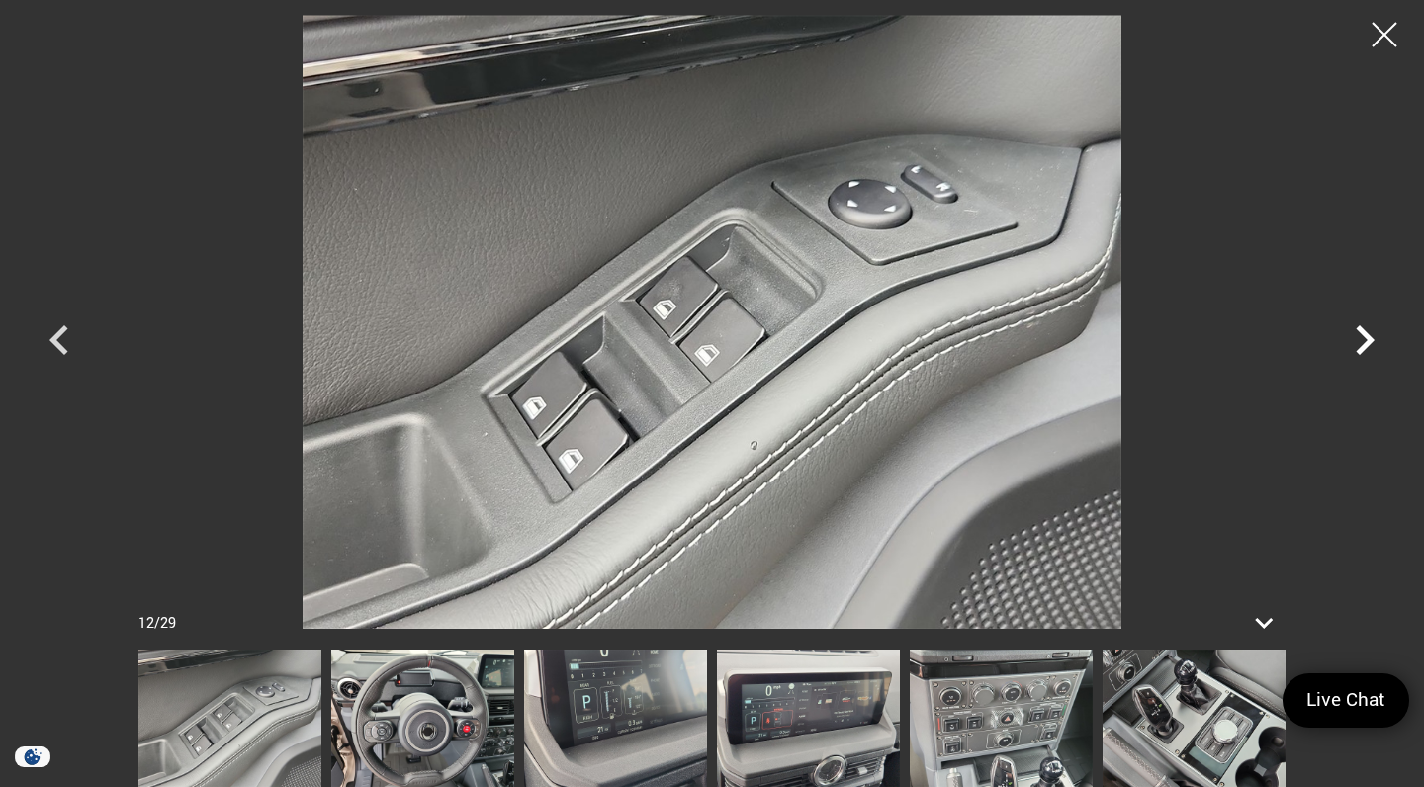
click at [1361, 346] on icon "Next" at bounding box center [1365, 340] width 19 height 30
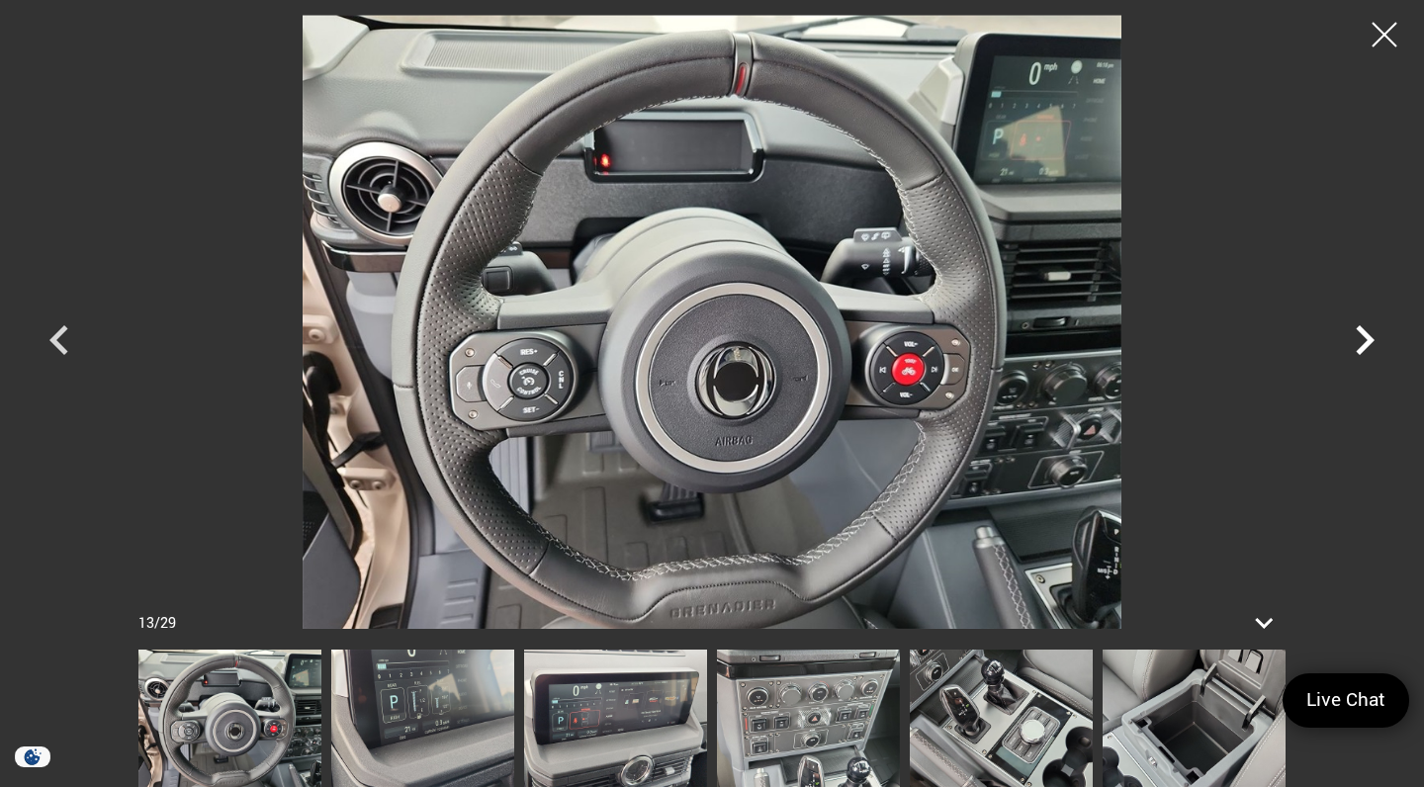
click at [1361, 346] on icon "Next" at bounding box center [1365, 340] width 19 height 30
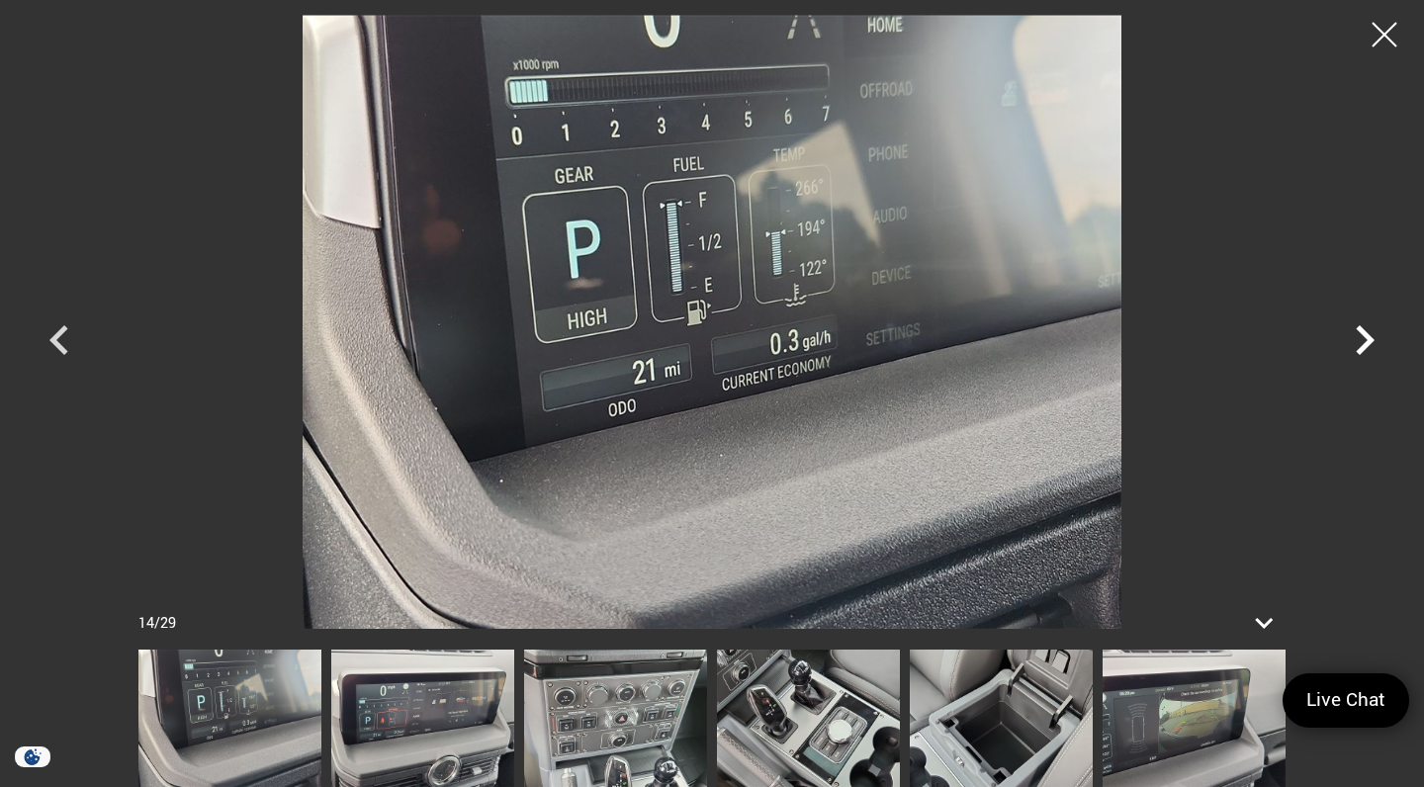
click at [1361, 346] on icon "Next" at bounding box center [1365, 340] width 19 height 30
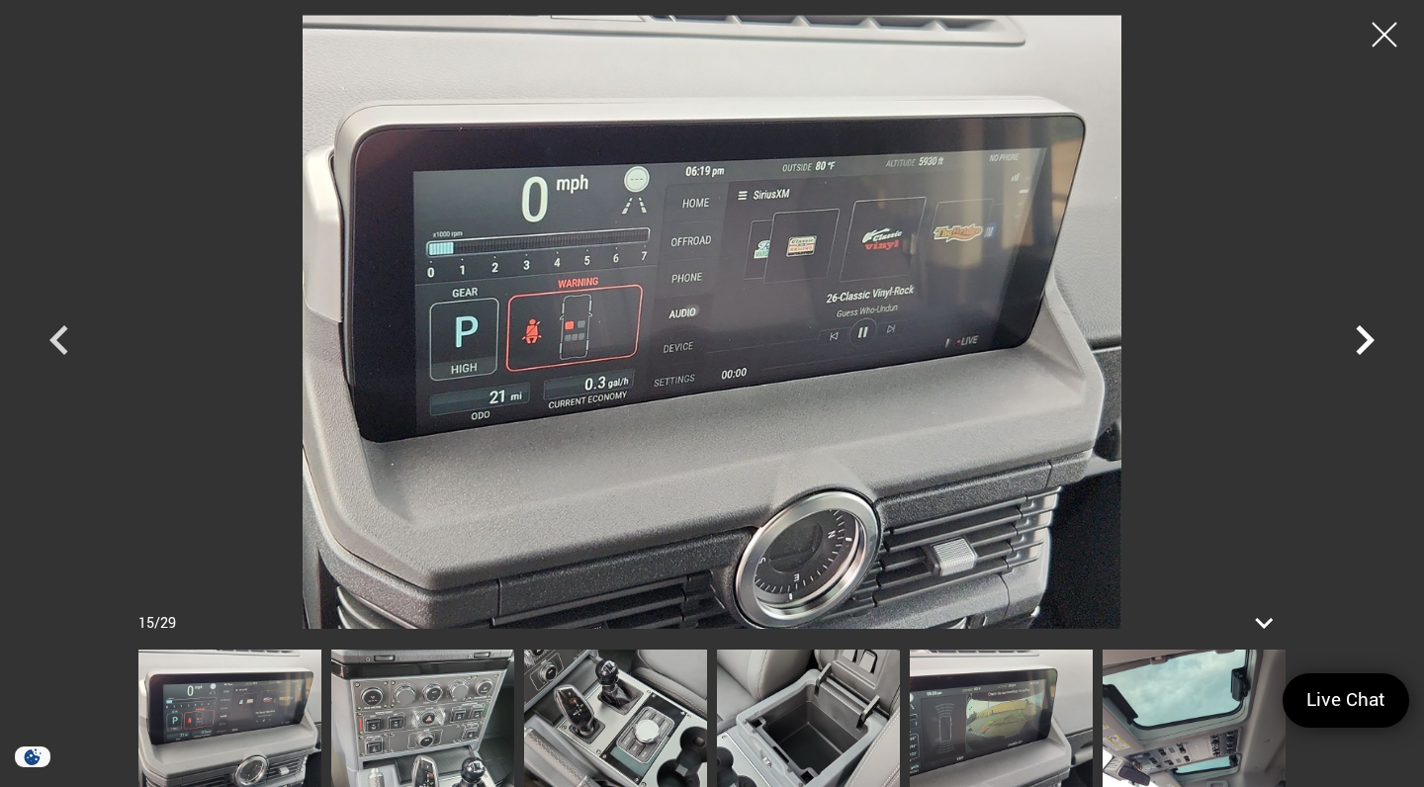
click at [1361, 346] on icon "Next" at bounding box center [1365, 340] width 19 height 30
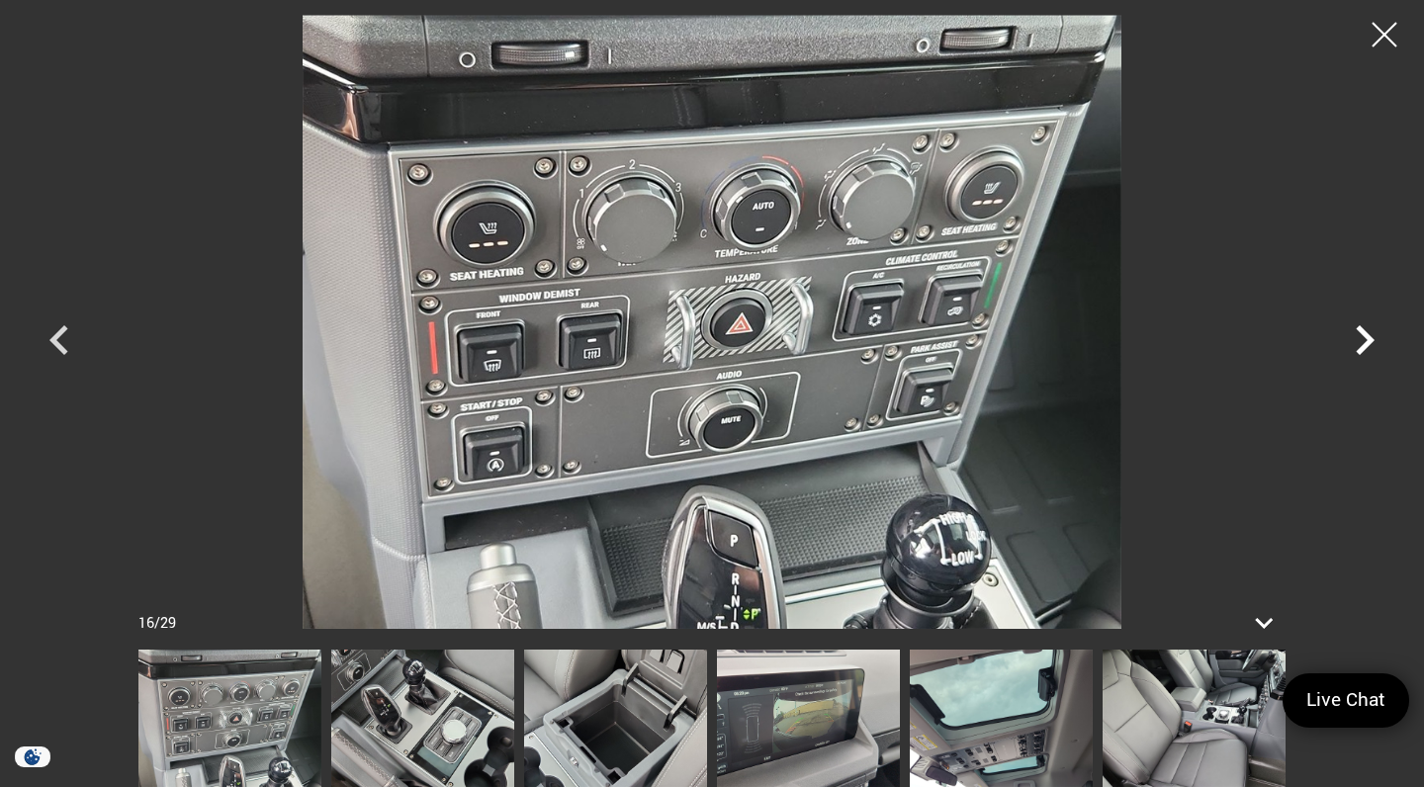
click at [1361, 346] on icon "Next" at bounding box center [1365, 340] width 19 height 30
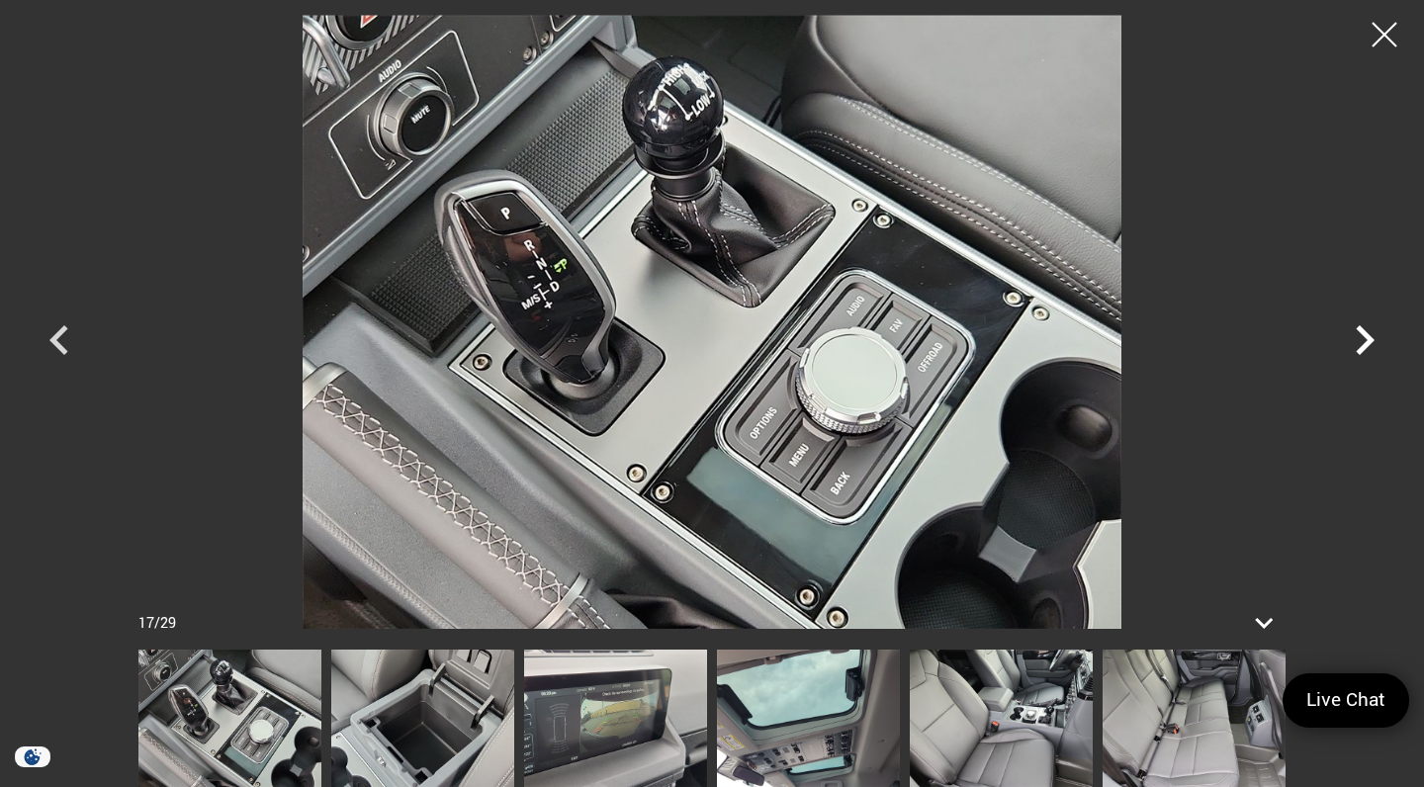
click at [1361, 346] on icon "Next" at bounding box center [1365, 340] width 19 height 30
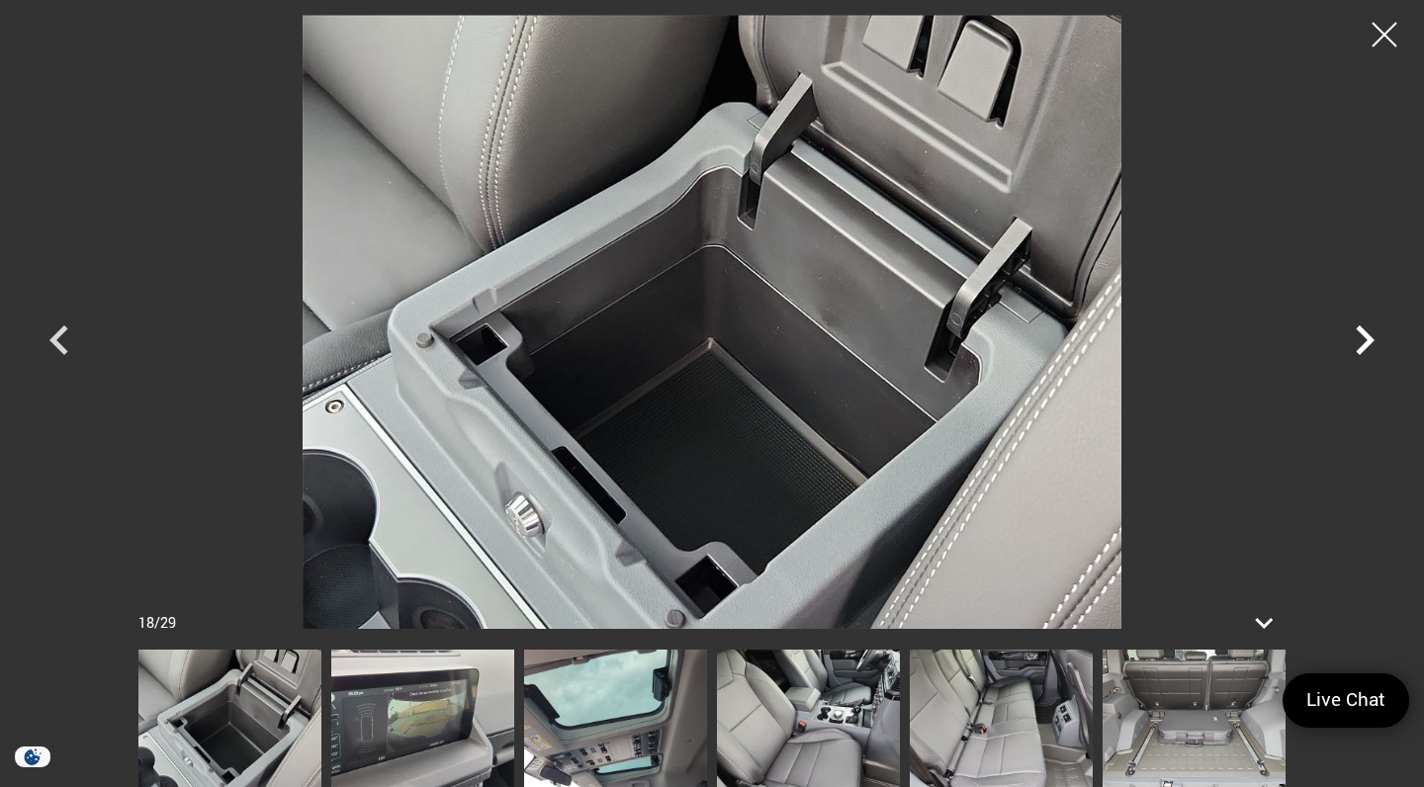
click at [1361, 346] on icon "Next" at bounding box center [1365, 340] width 19 height 30
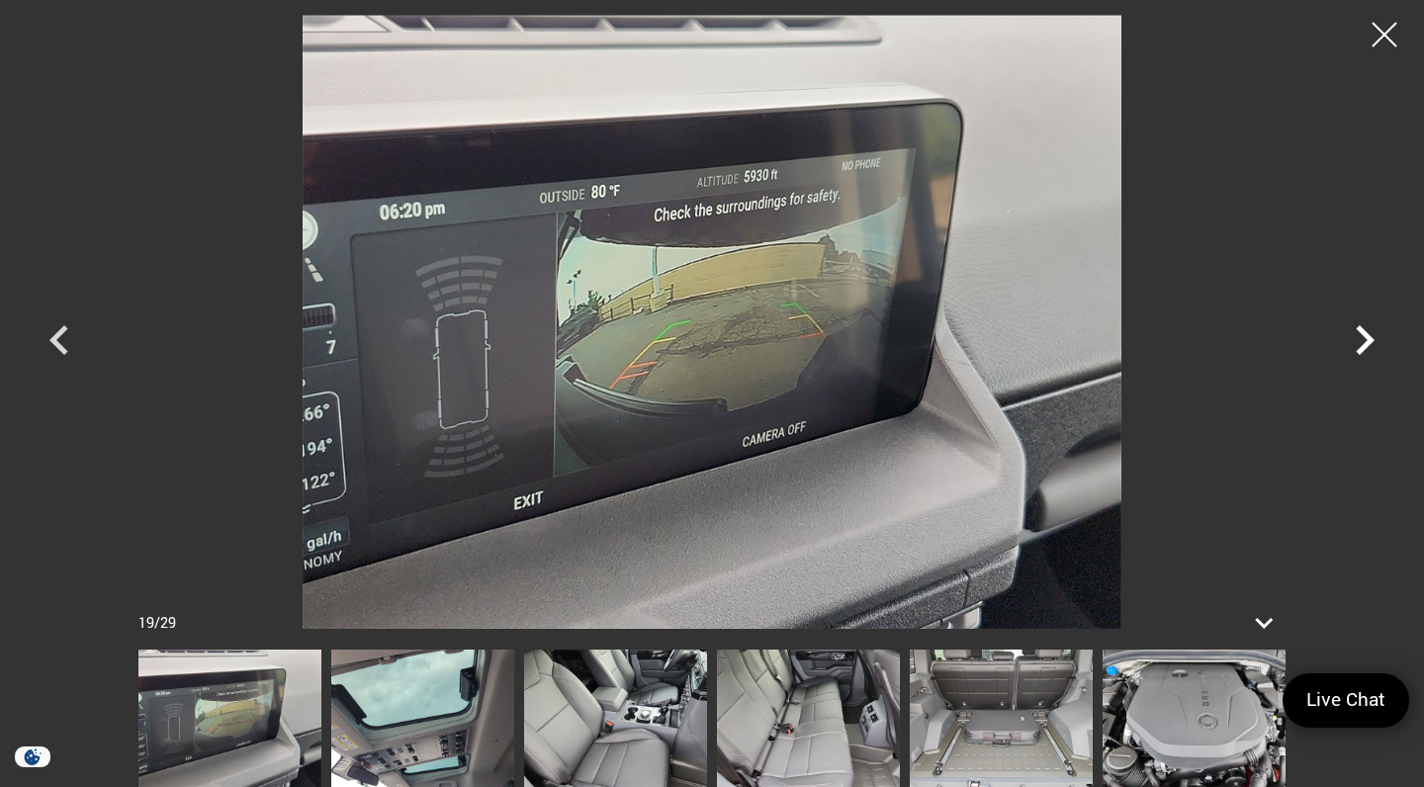
click at [1361, 346] on icon "Next" at bounding box center [1365, 340] width 19 height 30
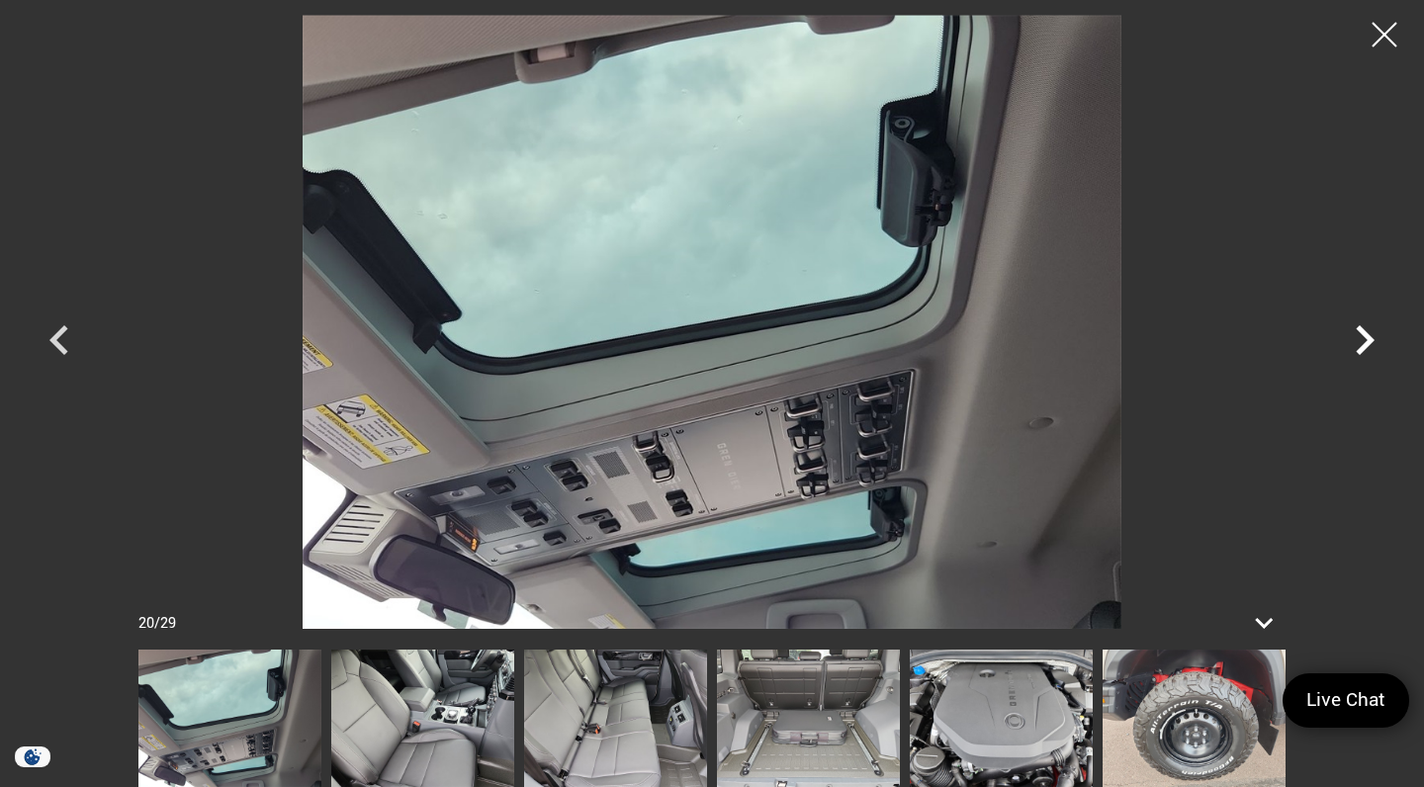
click at [1361, 346] on icon "Next" at bounding box center [1365, 340] width 19 height 30
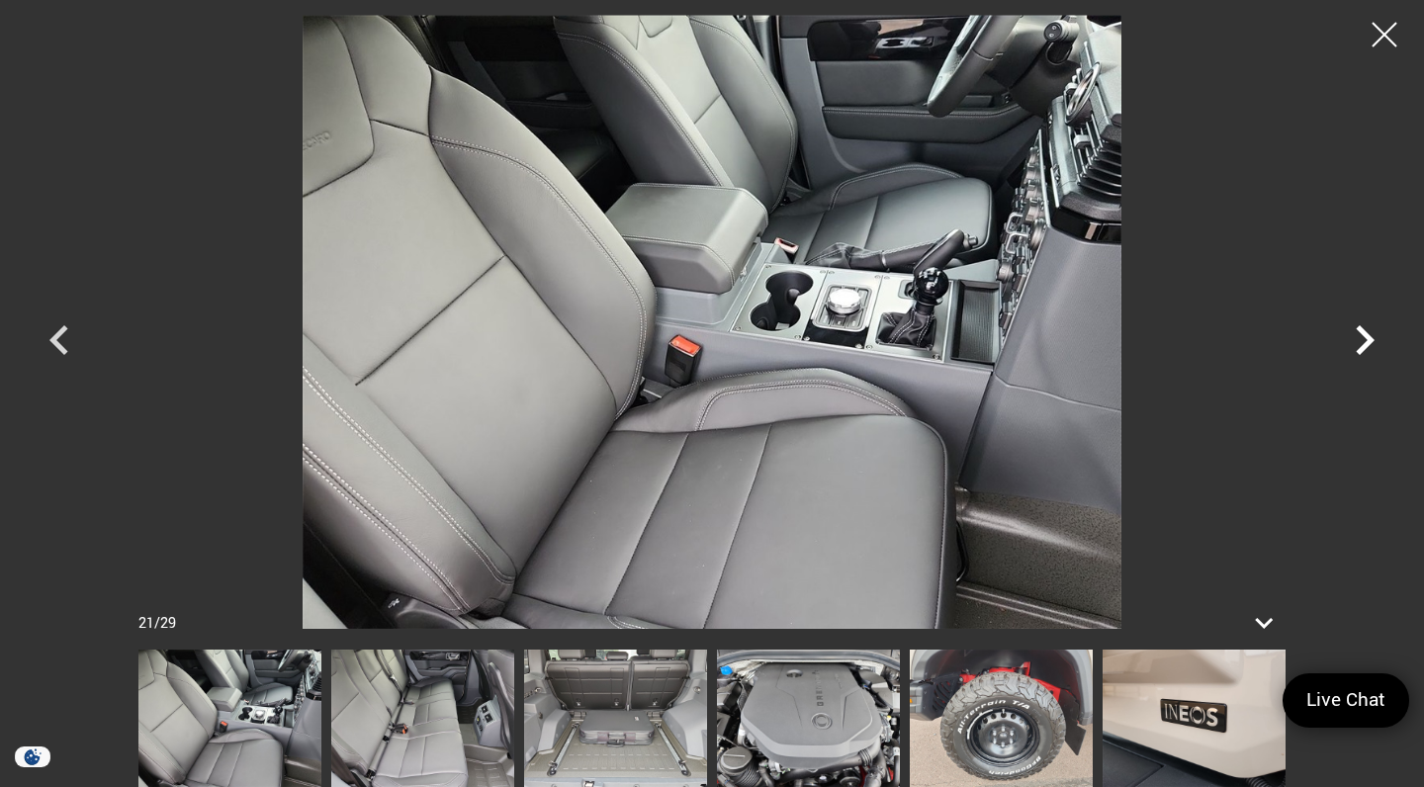
click at [1361, 346] on icon "Next" at bounding box center [1365, 340] width 19 height 30
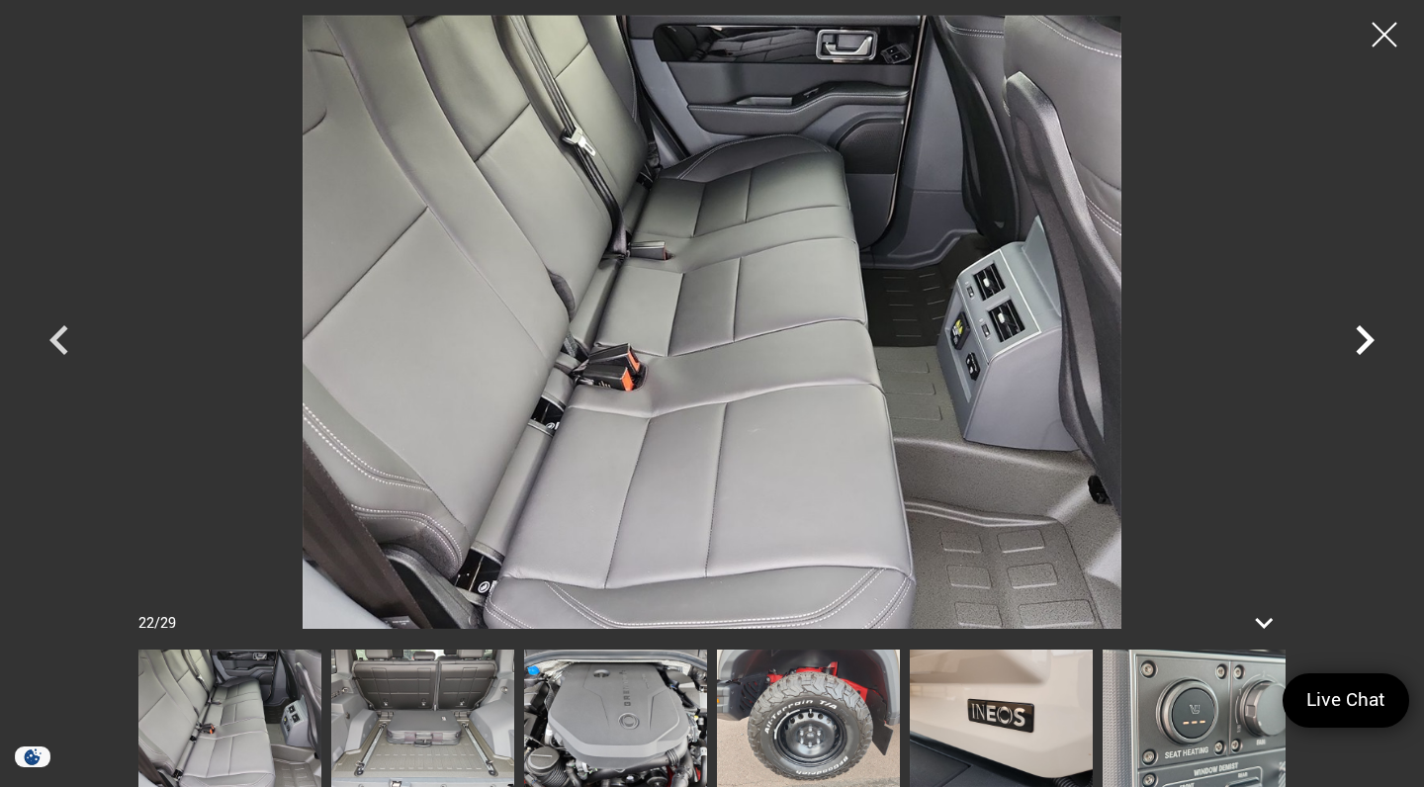
click at [1361, 346] on icon "Next" at bounding box center [1365, 340] width 19 height 30
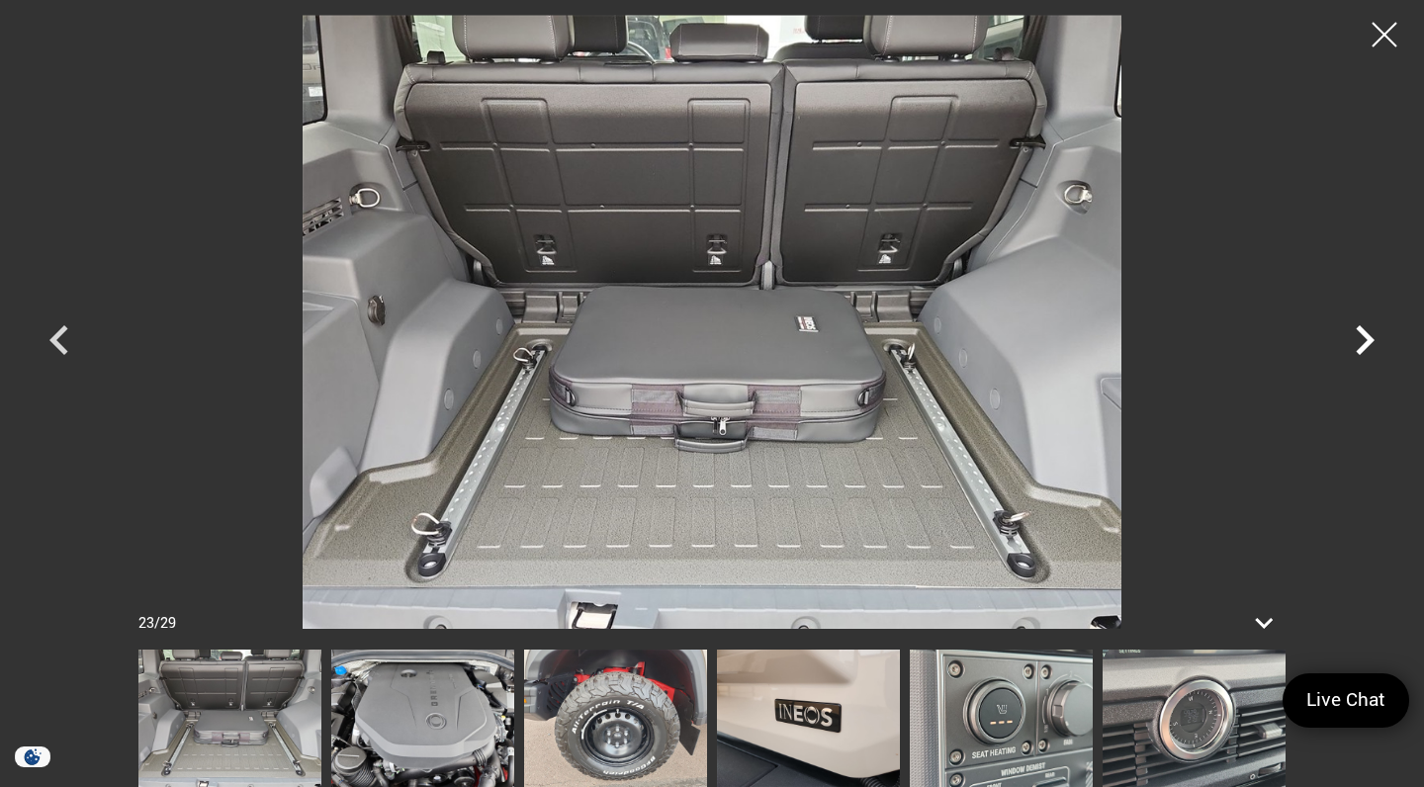
click at [1361, 346] on icon "Next" at bounding box center [1365, 340] width 19 height 30
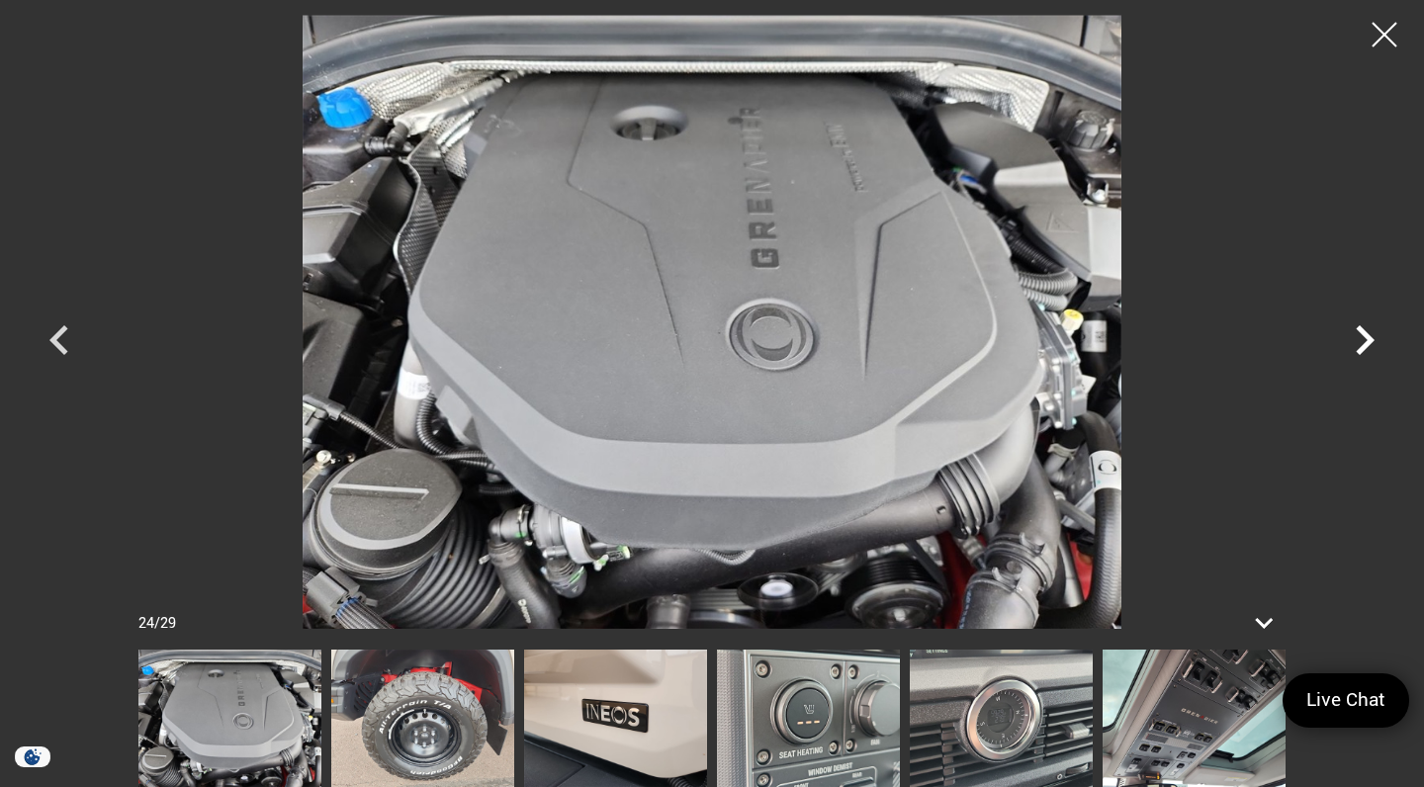
click at [1361, 346] on icon "Next" at bounding box center [1365, 340] width 19 height 30
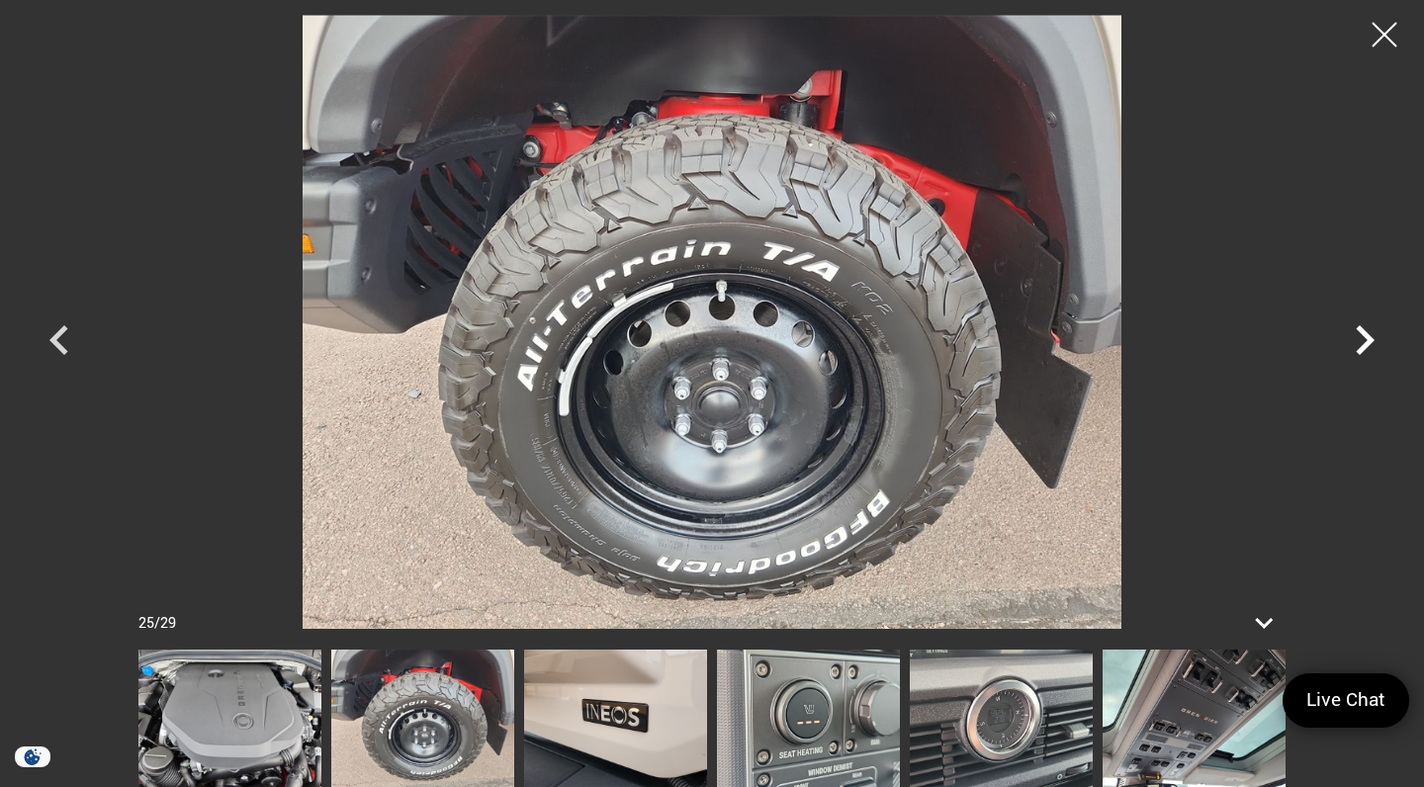
click at [1361, 346] on icon "Next" at bounding box center [1365, 340] width 19 height 30
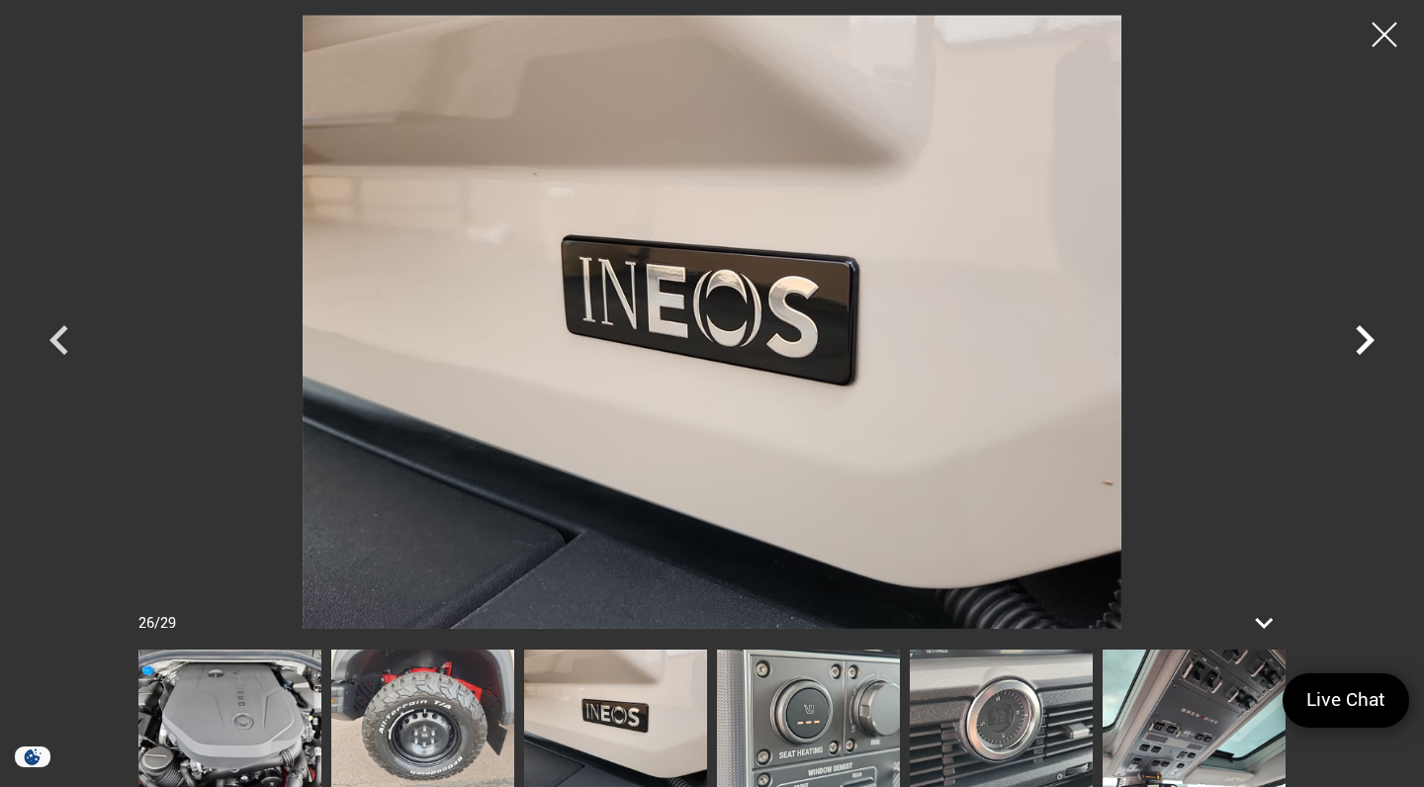
click at [1361, 346] on icon "Next" at bounding box center [1365, 340] width 19 height 30
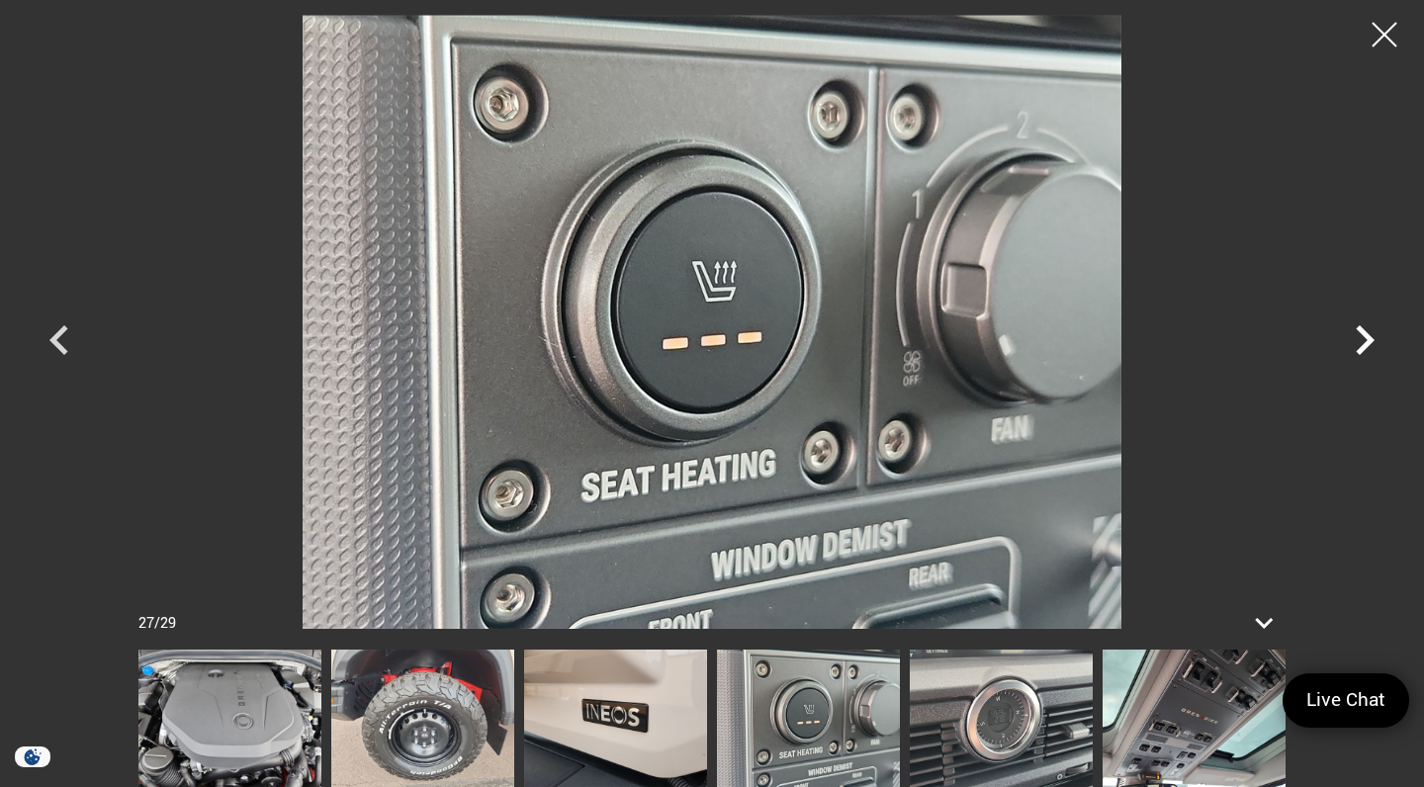
click at [1361, 346] on icon "Next" at bounding box center [1365, 340] width 19 height 30
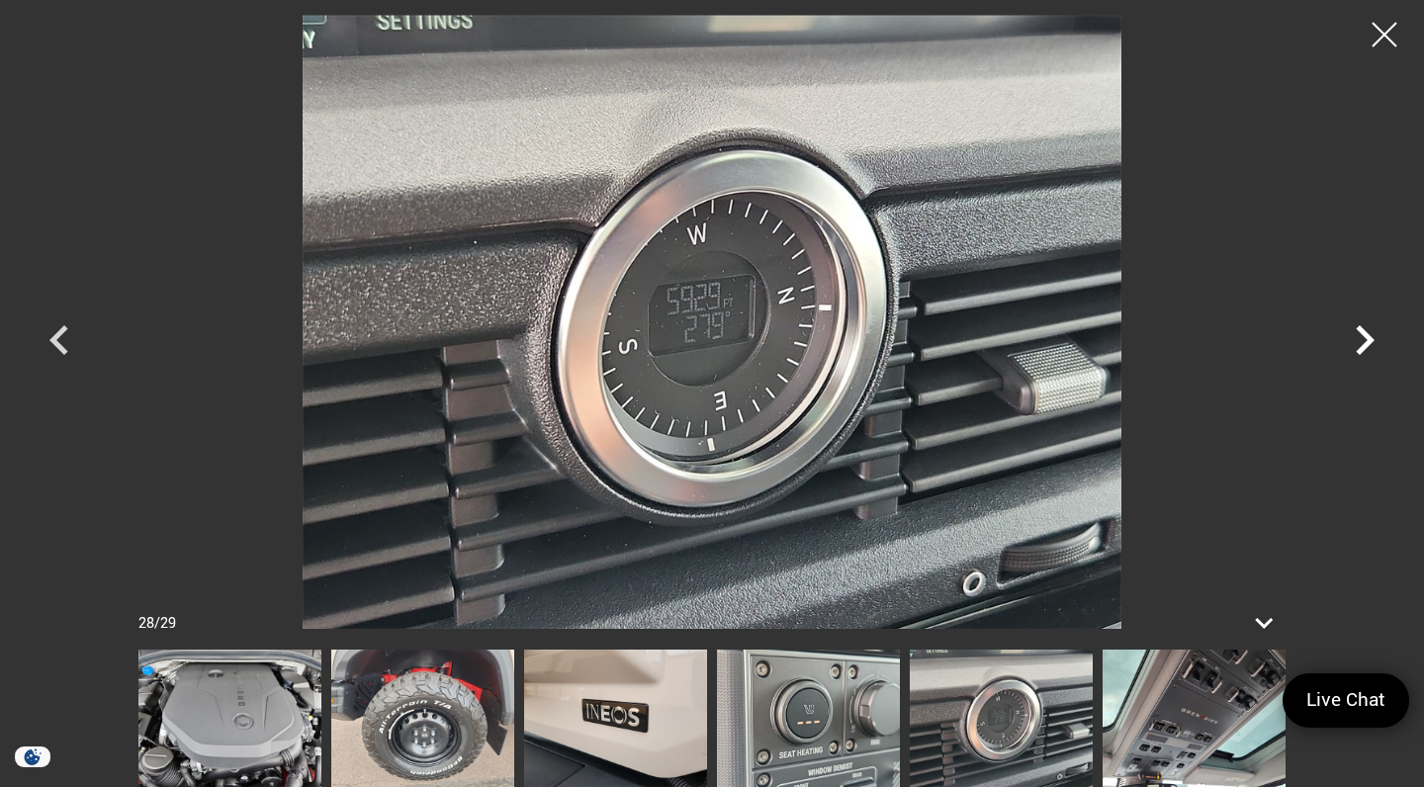
click at [1361, 346] on icon "Next" at bounding box center [1365, 340] width 19 height 30
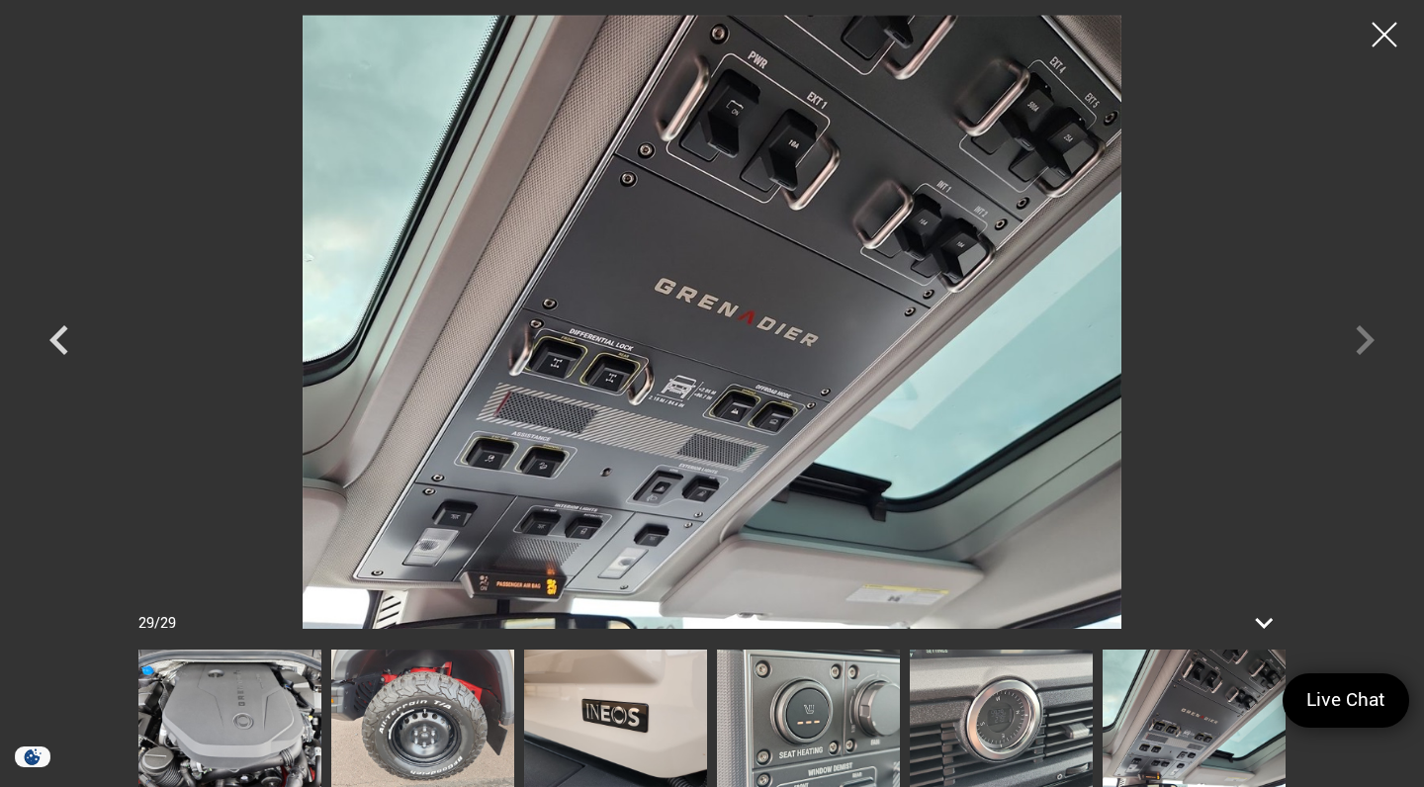
click at [1361, 346] on div at bounding box center [712, 322] width 1384 height 614
click at [1380, 33] on div at bounding box center [1384, 35] width 52 height 52
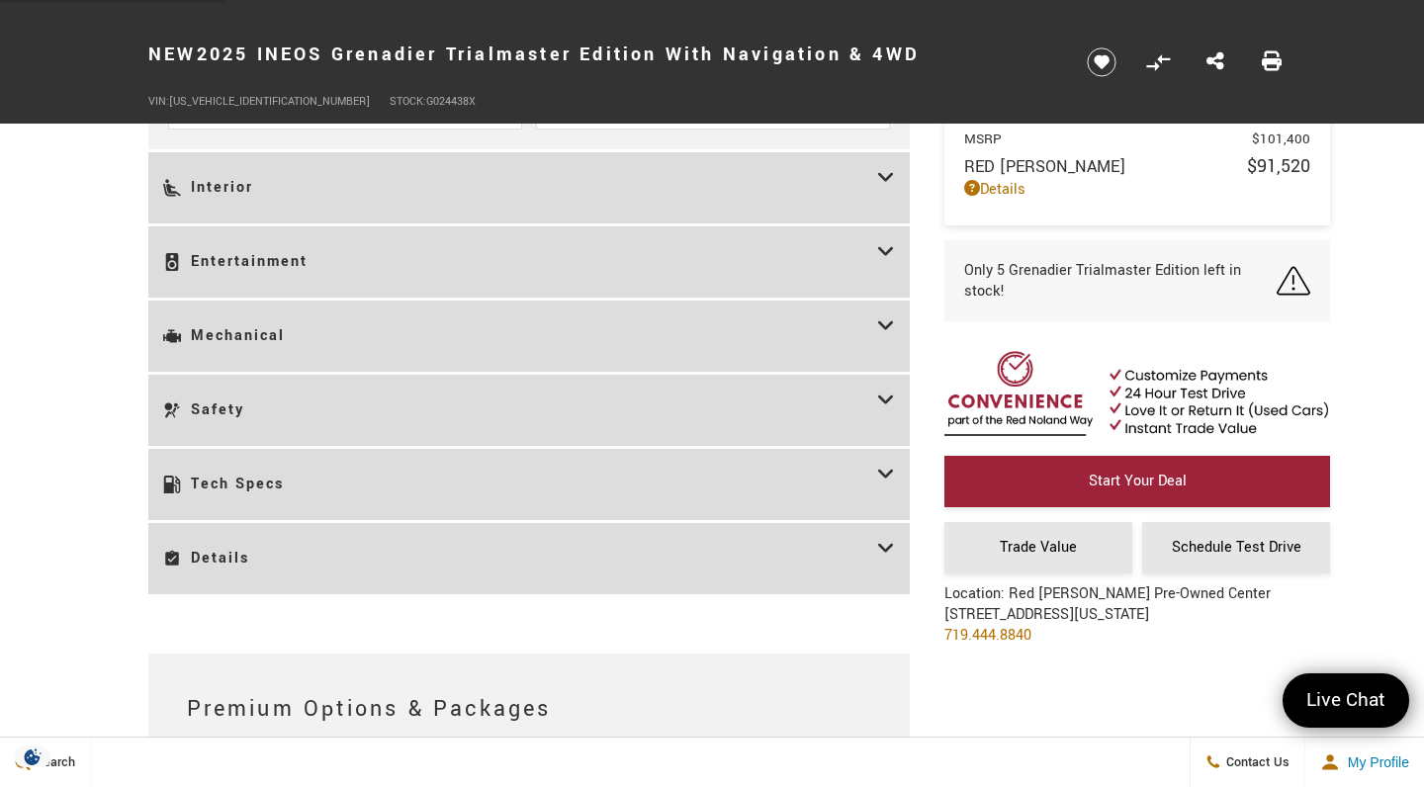
scroll to position [3241, 0]
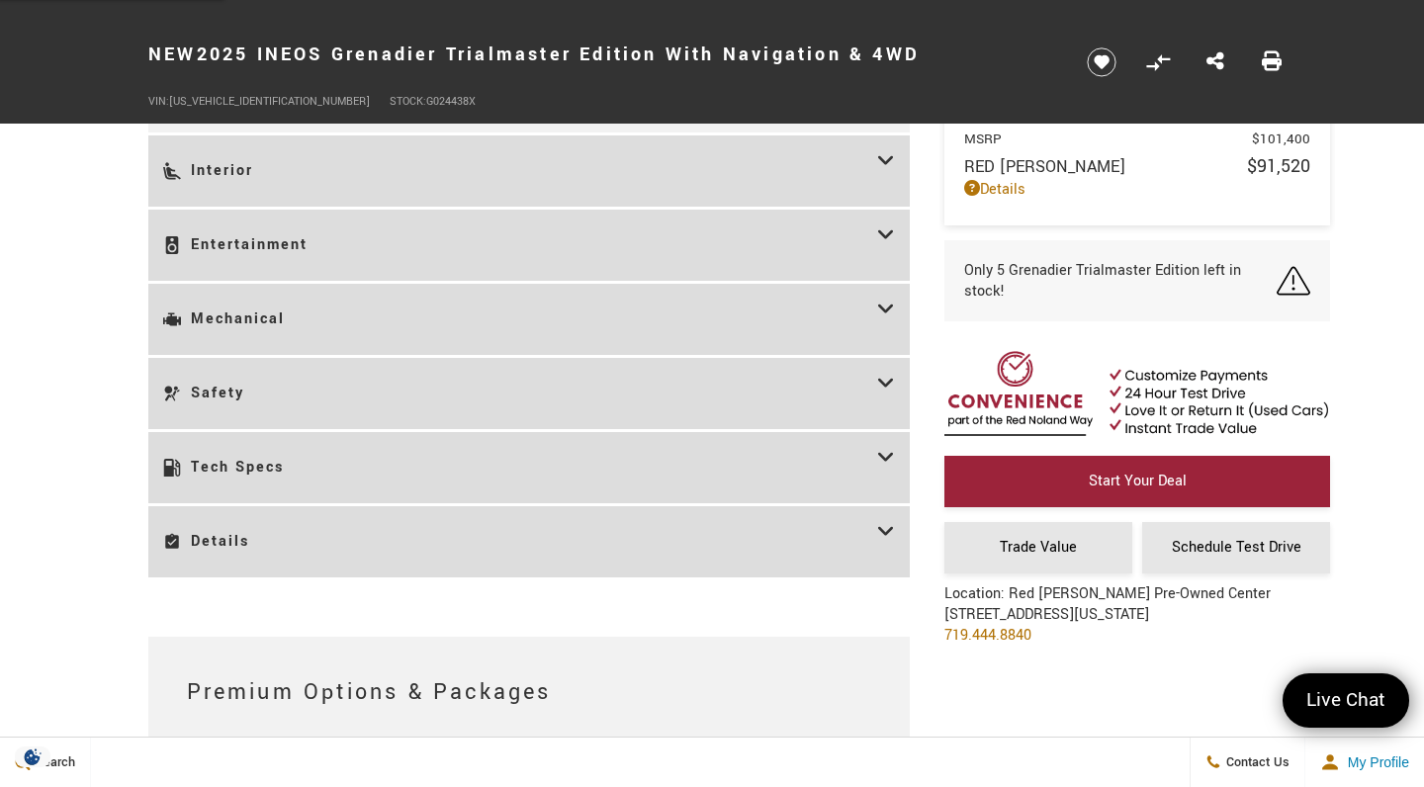
click at [682, 537] on h3 "Details" at bounding box center [520, 542] width 714 height 42
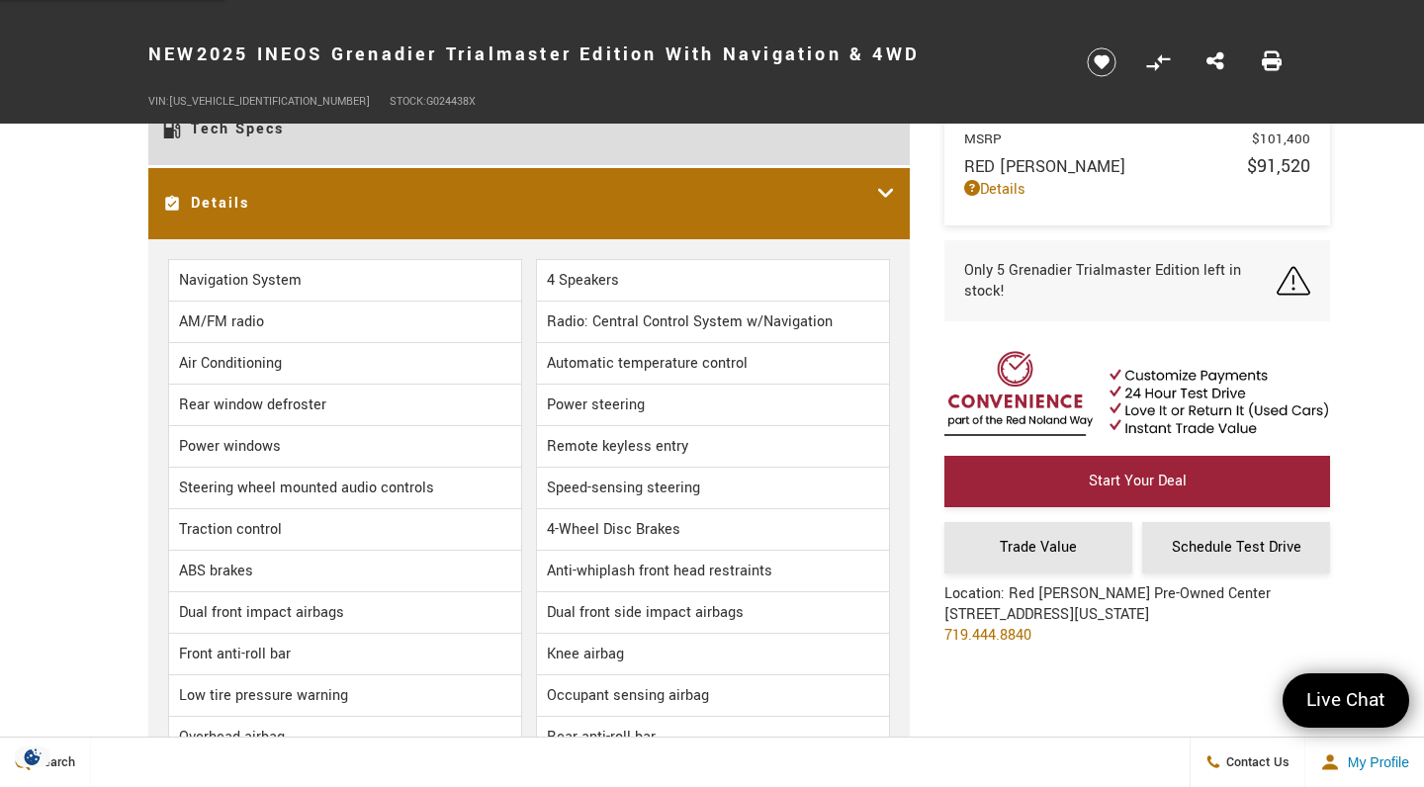
scroll to position [3047, 0]
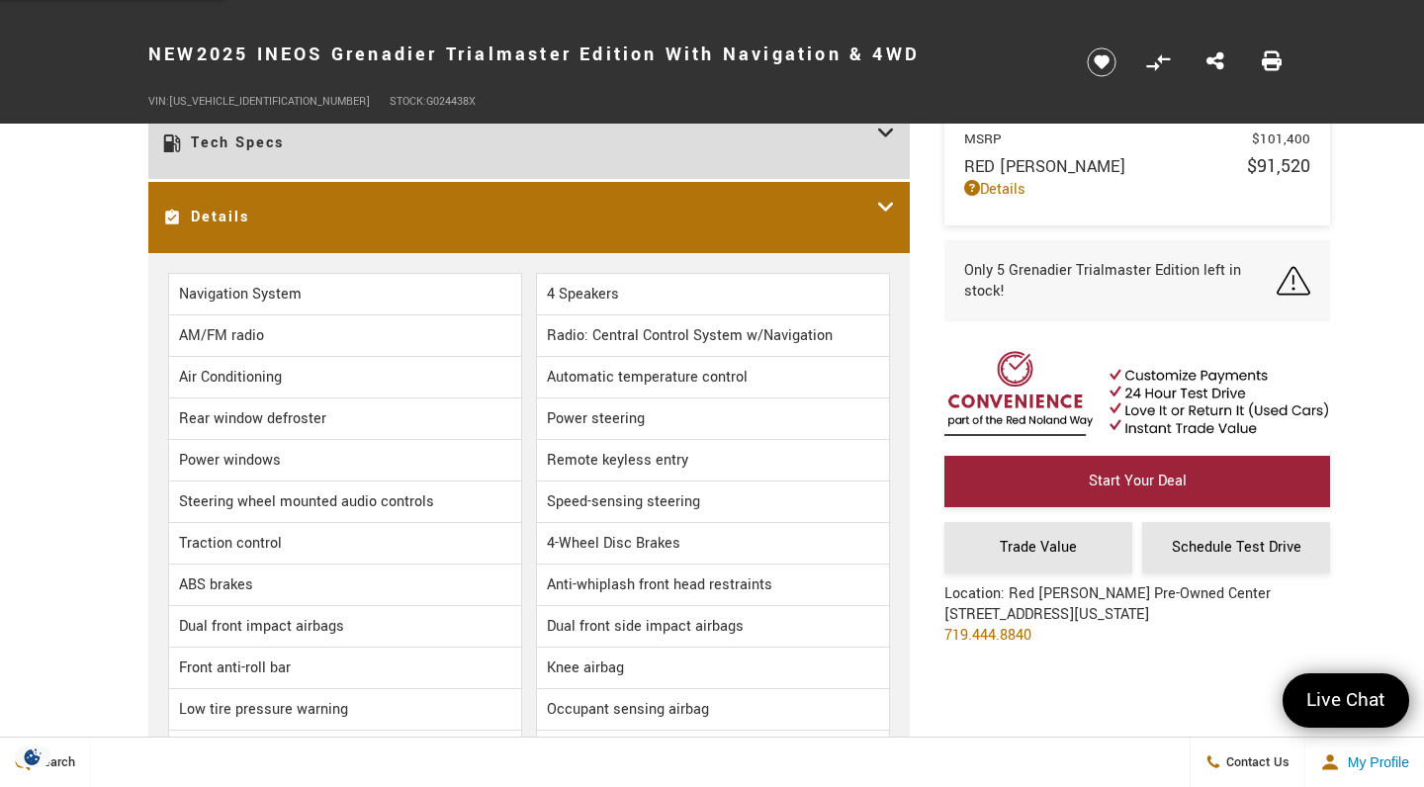
click at [863, 204] on h3 "Details" at bounding box center [520, 218] width 714 height 42
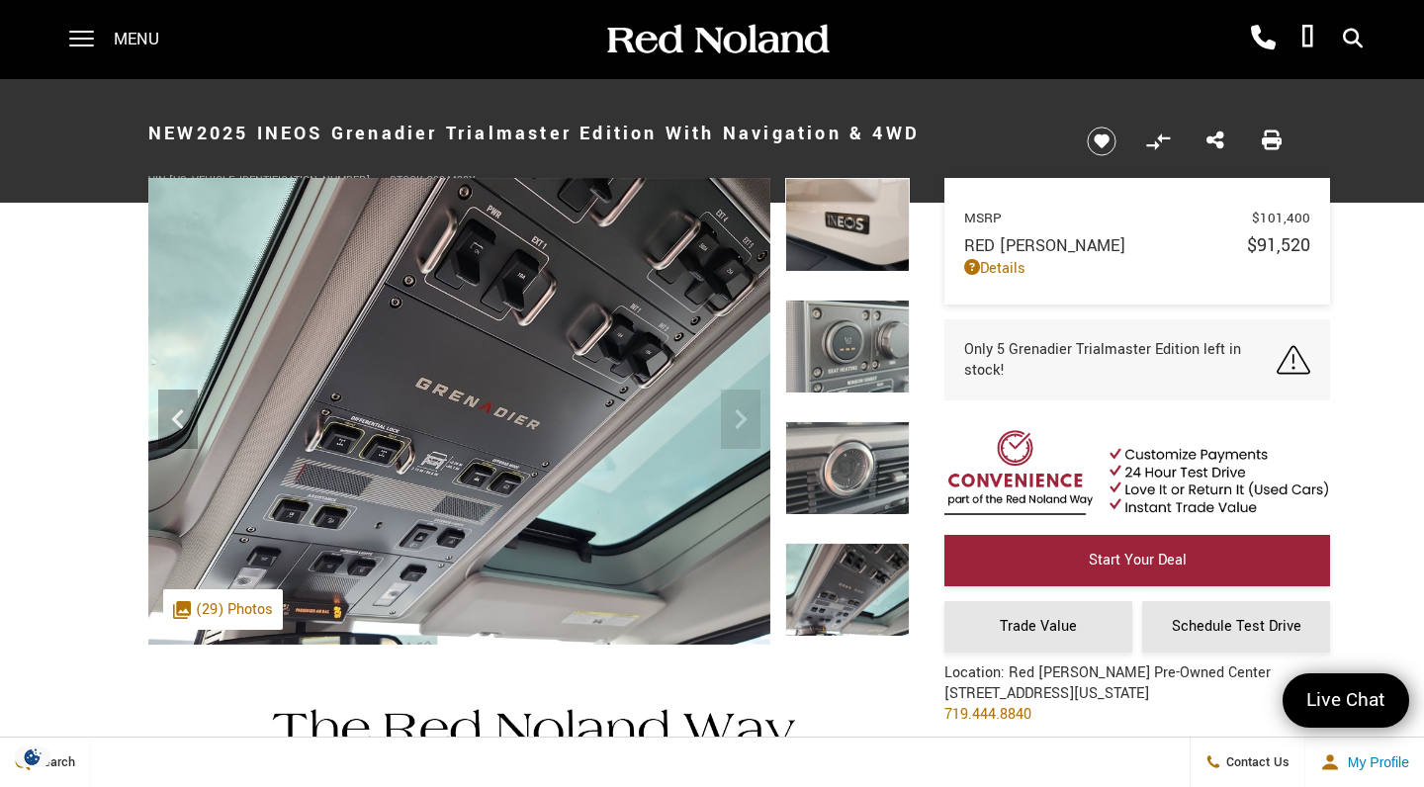
scroll to position [0, 0]
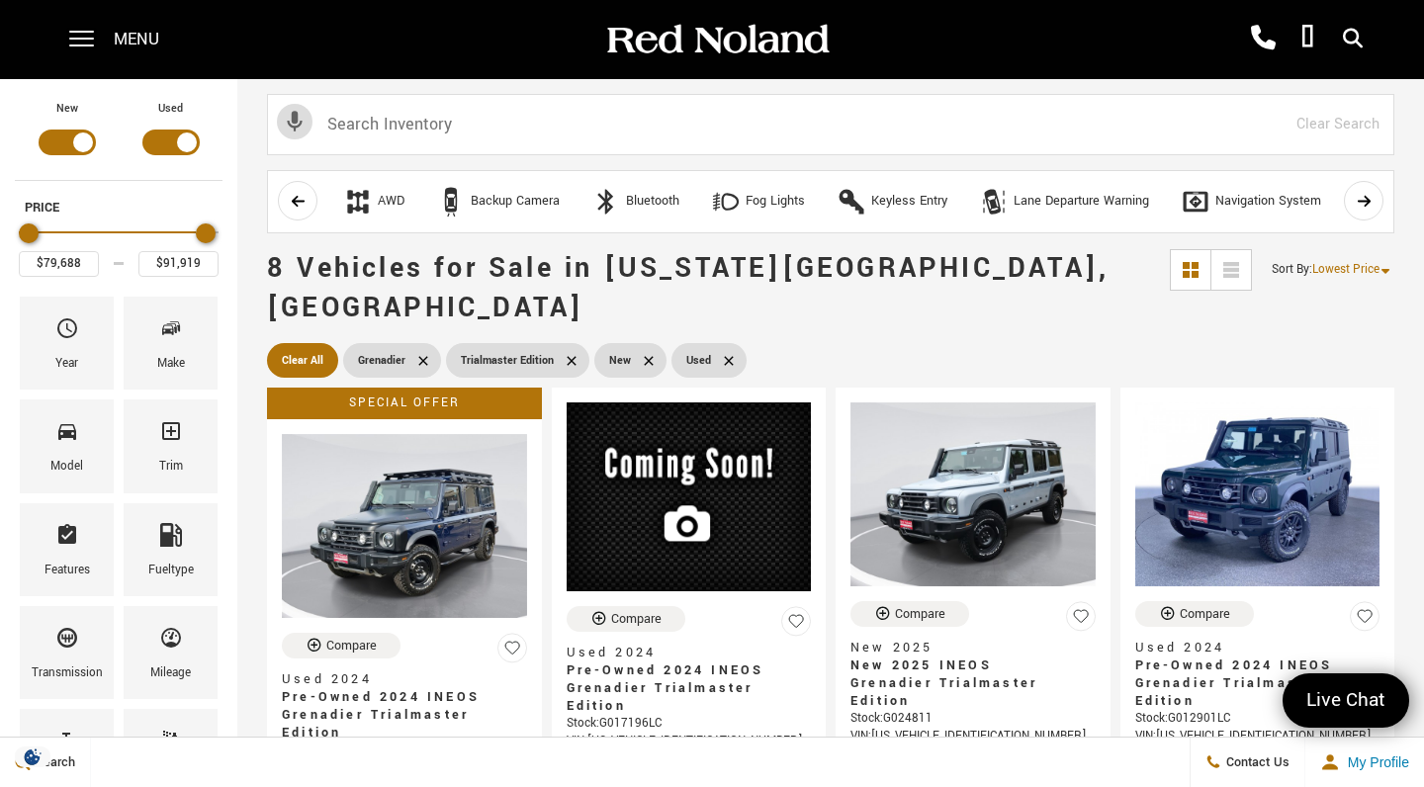
click at [83, 146] on div "Filter by Vehicle Type" at bounding box center [67, 143] width 57 height 26
type input "$86,294"
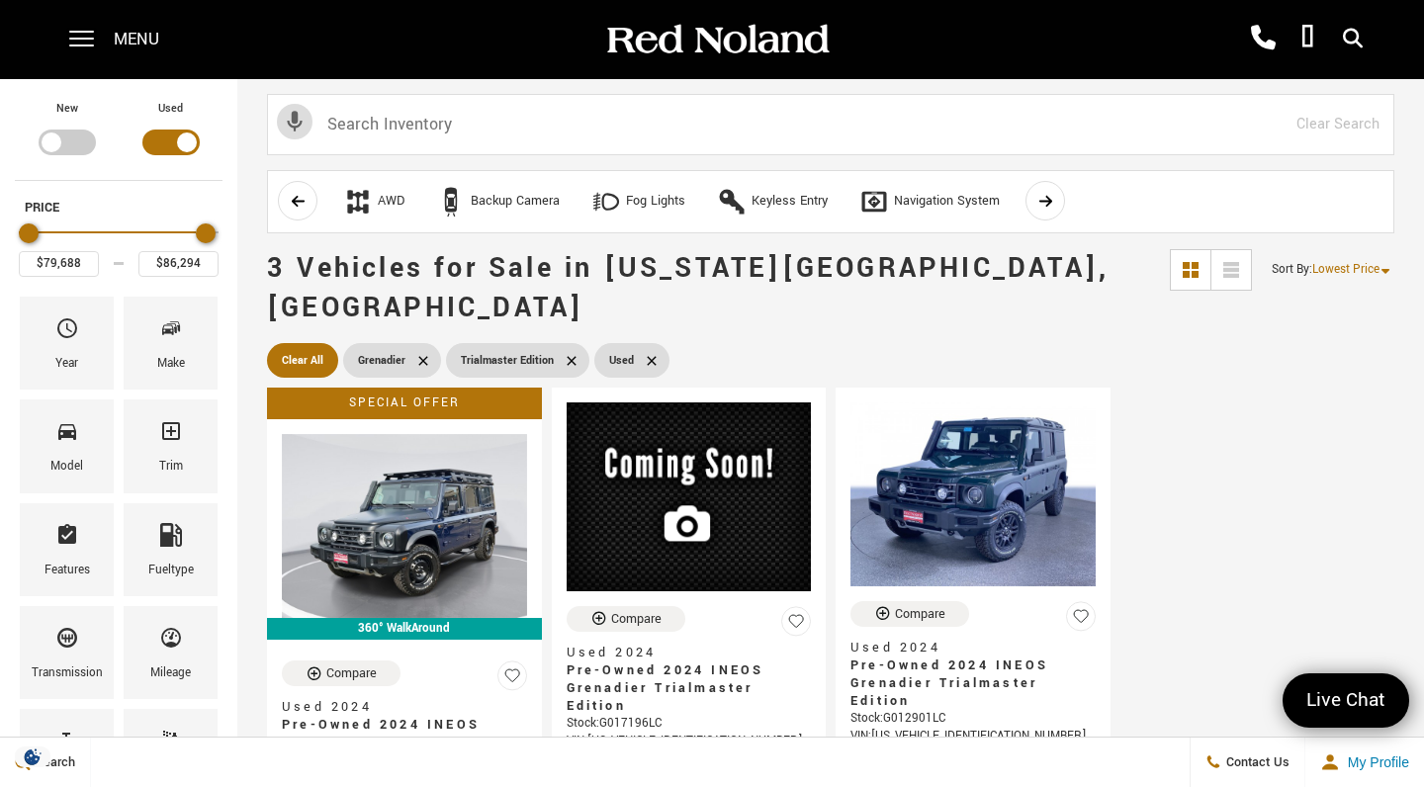
click at [664, 32] on img at bounding box center [716, 40] width 227 height 35
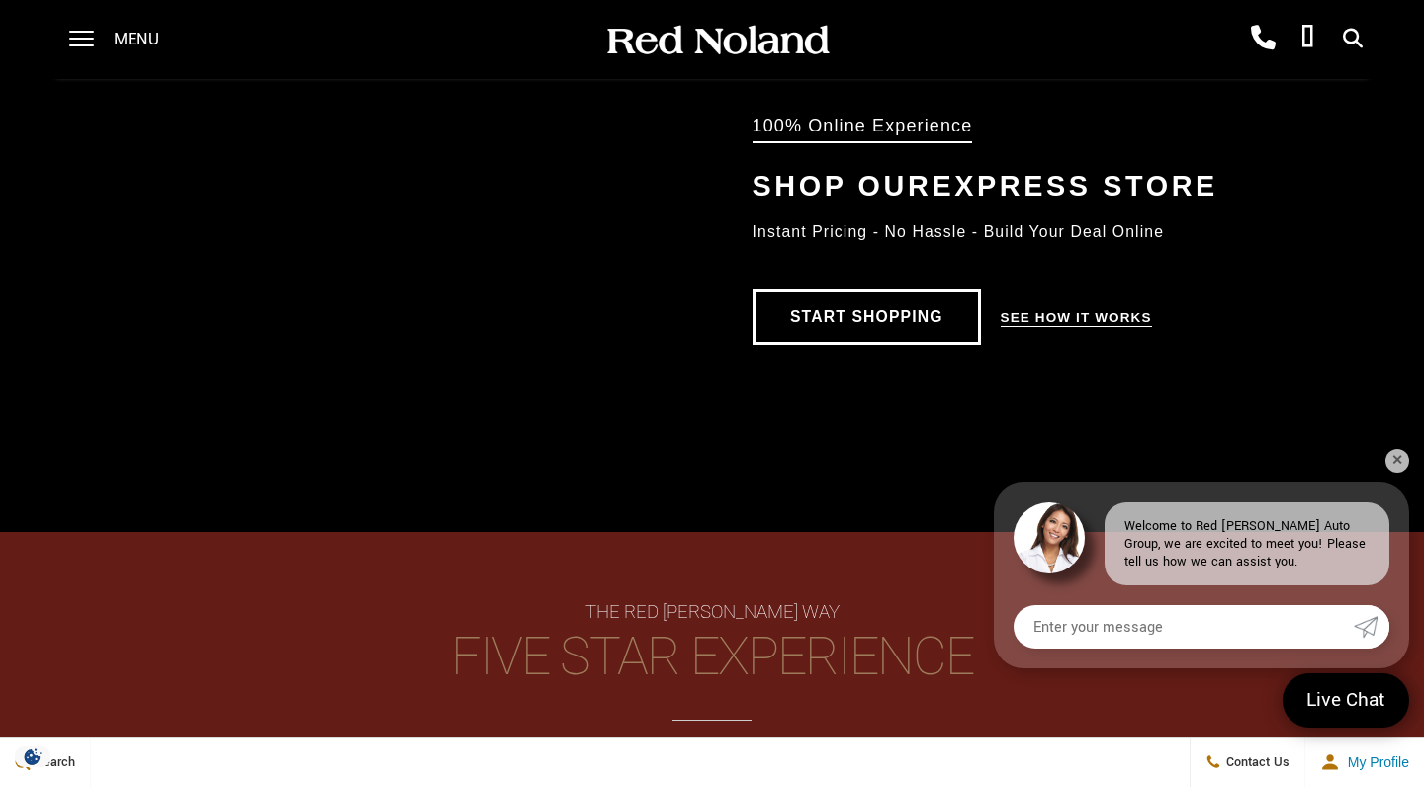
scroll to position [1292, 0]
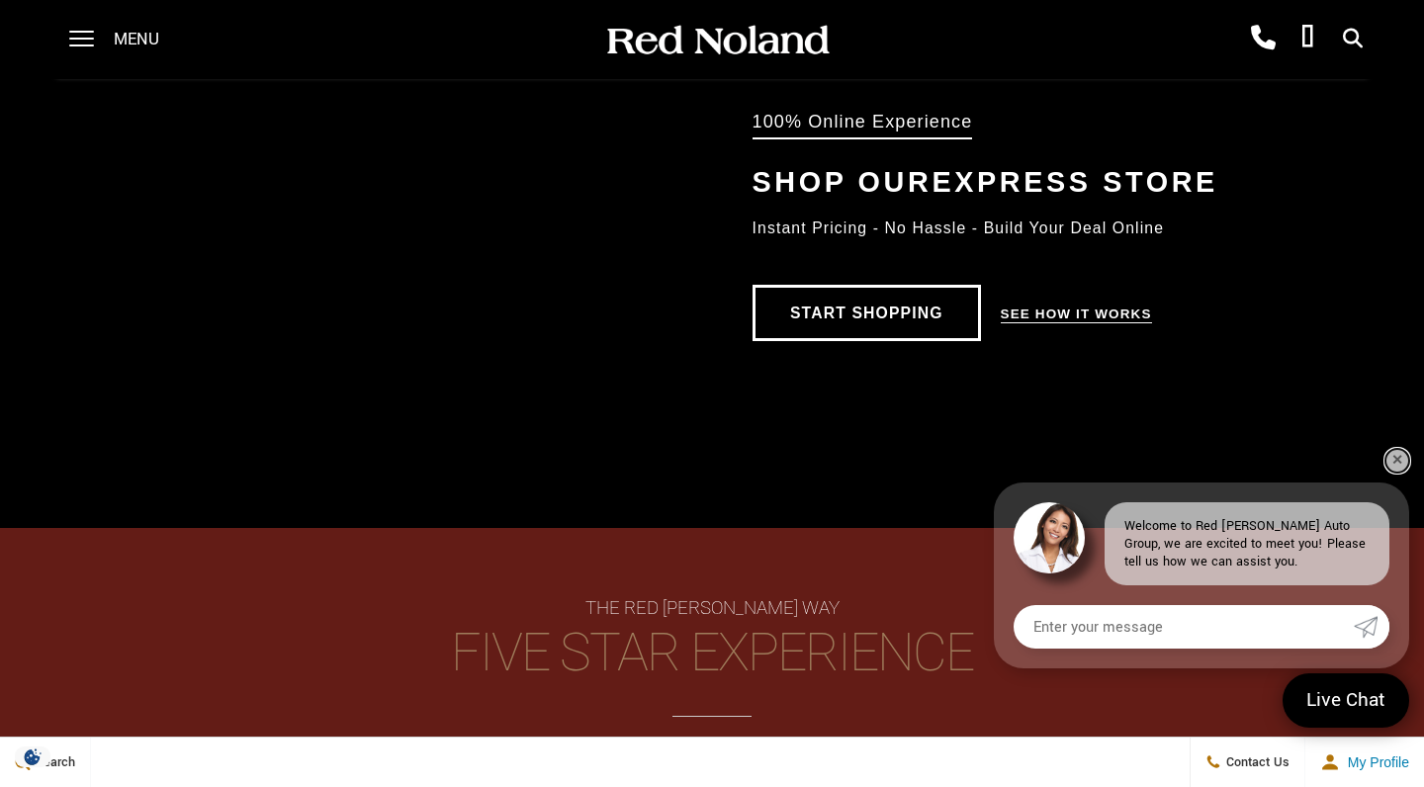
click at [1397, 465] on link "✕" at bounding box center [1397, 461] width 24 height 24
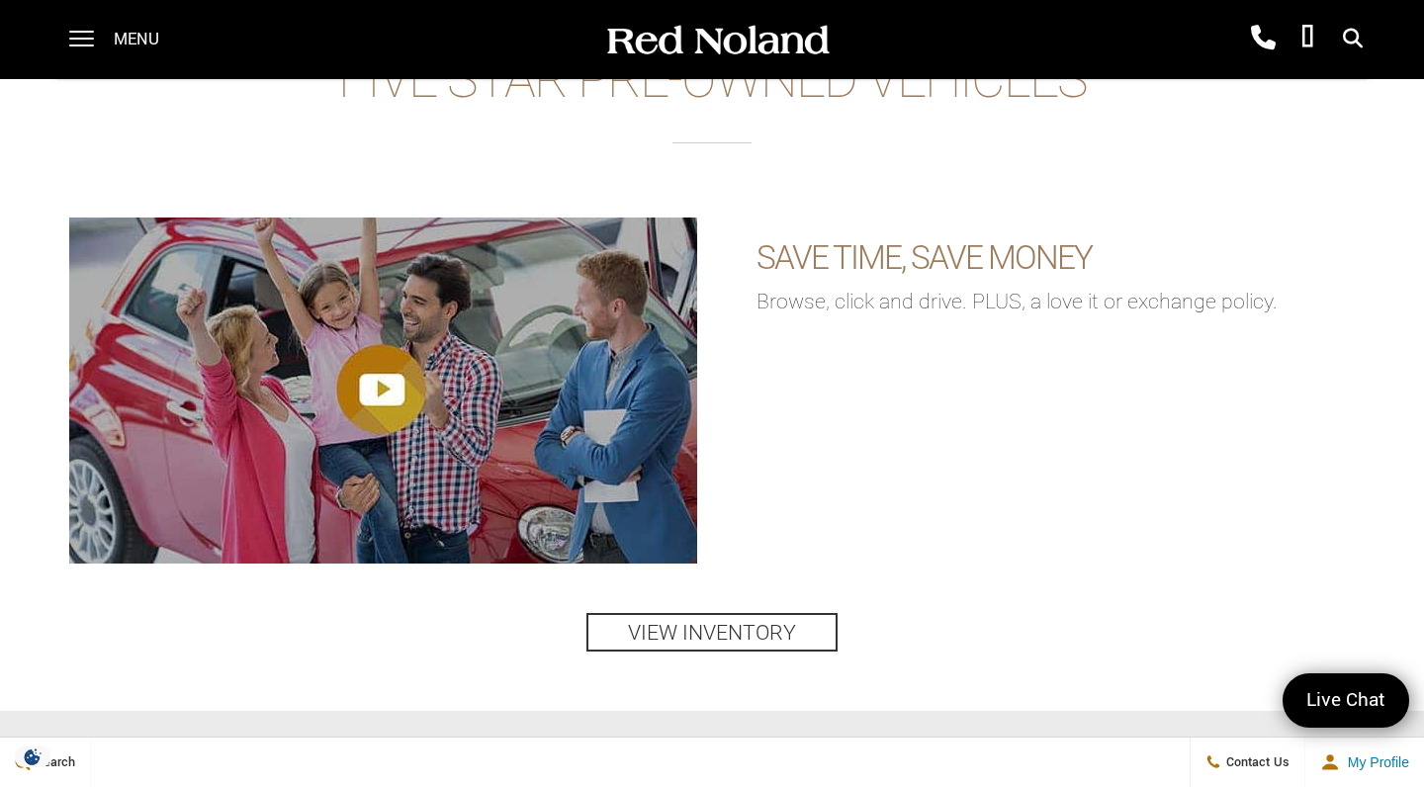
scroll to position [2717, 0]
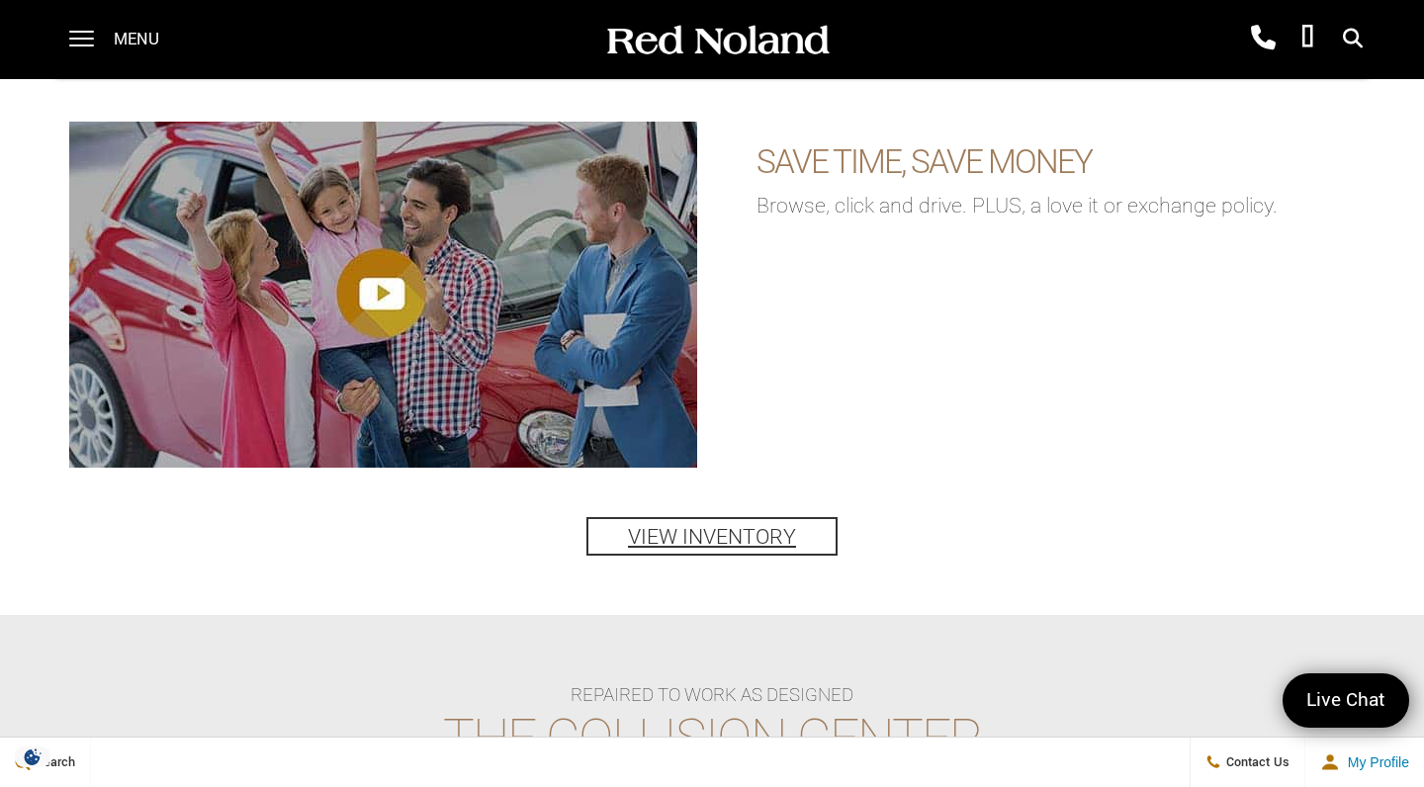
click at [779, 535] on link "View Inventory" at bounding box center [711, 536] width 251 height 39
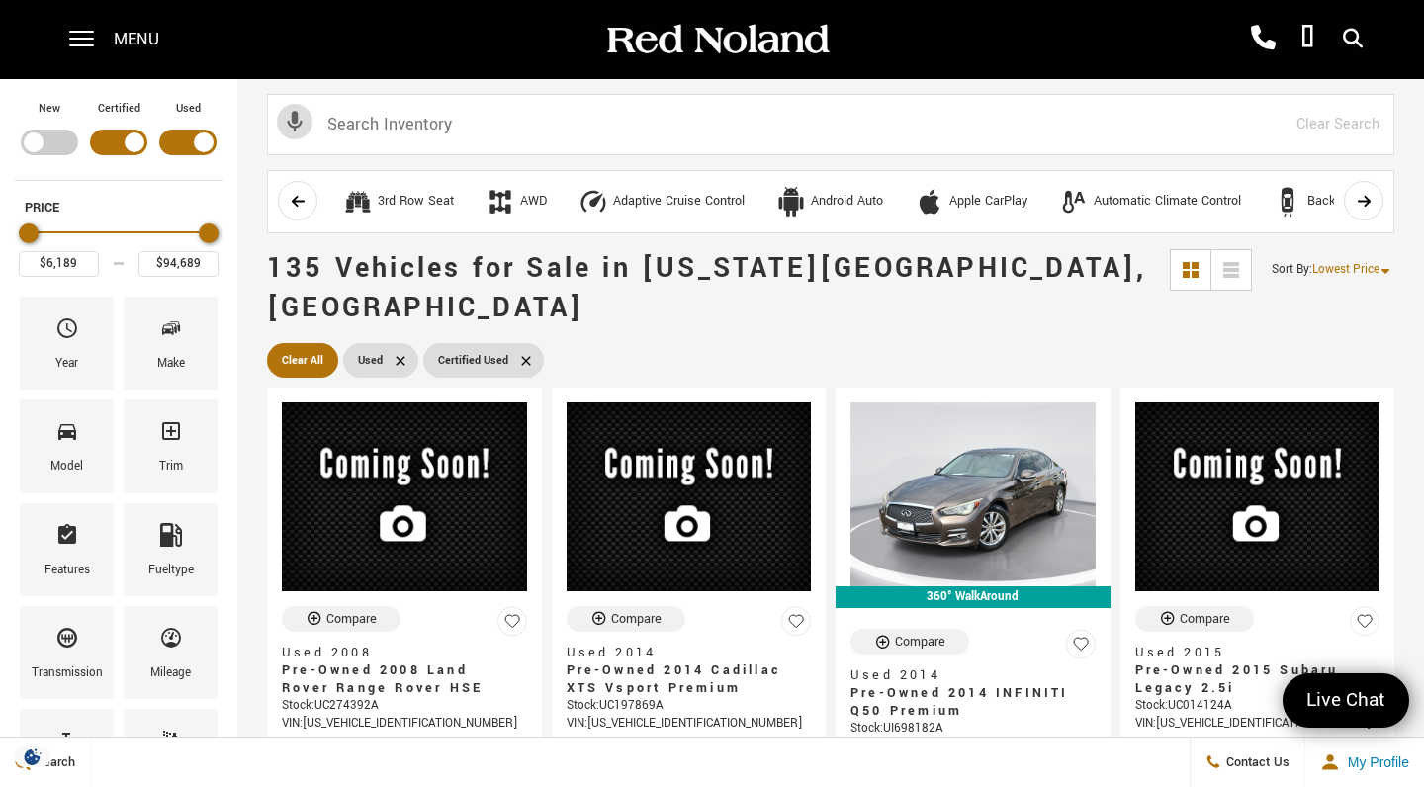
click at [1362, 271] on span "Lowest Price" at bounding box center [1345, 269] width 67 height 17
click at [1344, 361] on li "Highest Price" at bounding box center [1350, 352] width 127 height 40
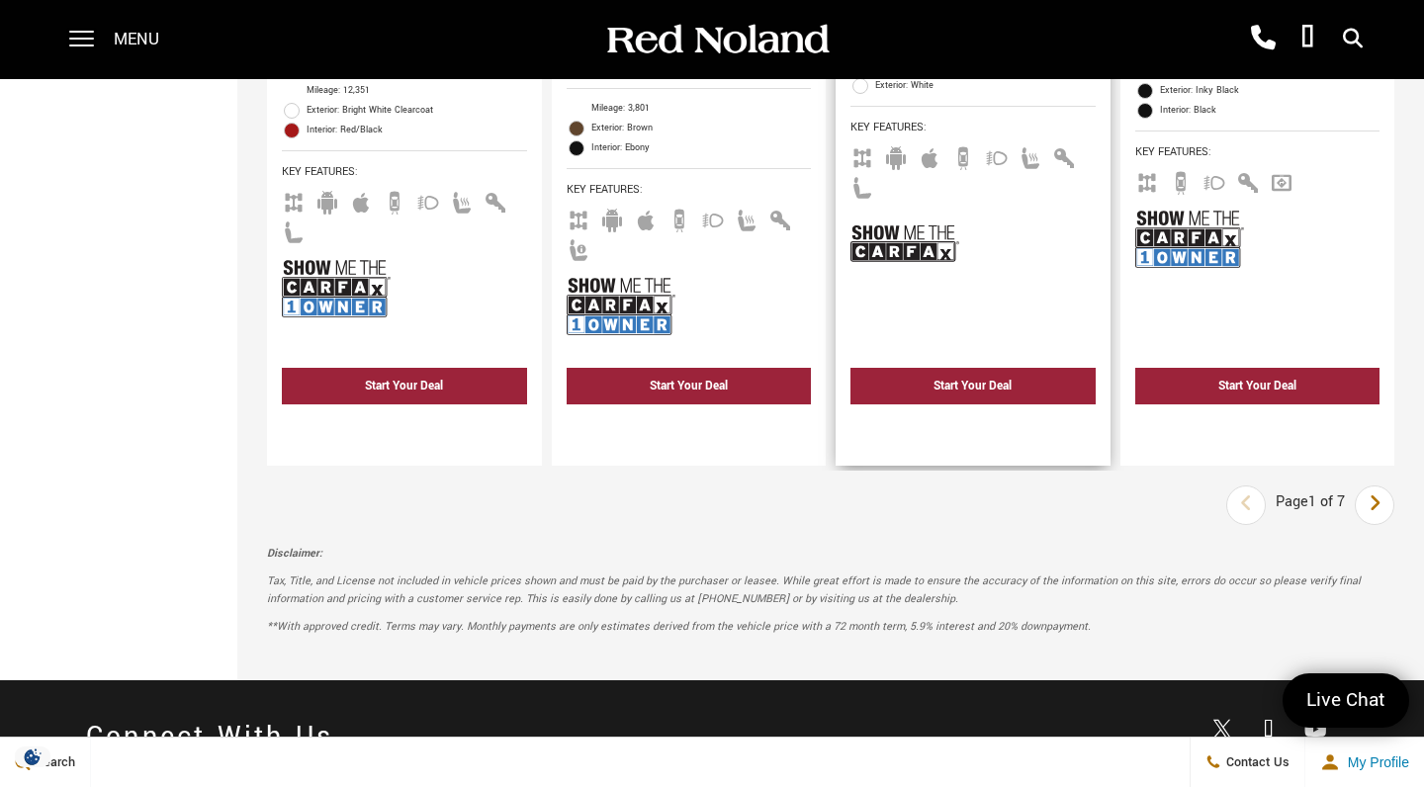
scroll to position [4322, 0]
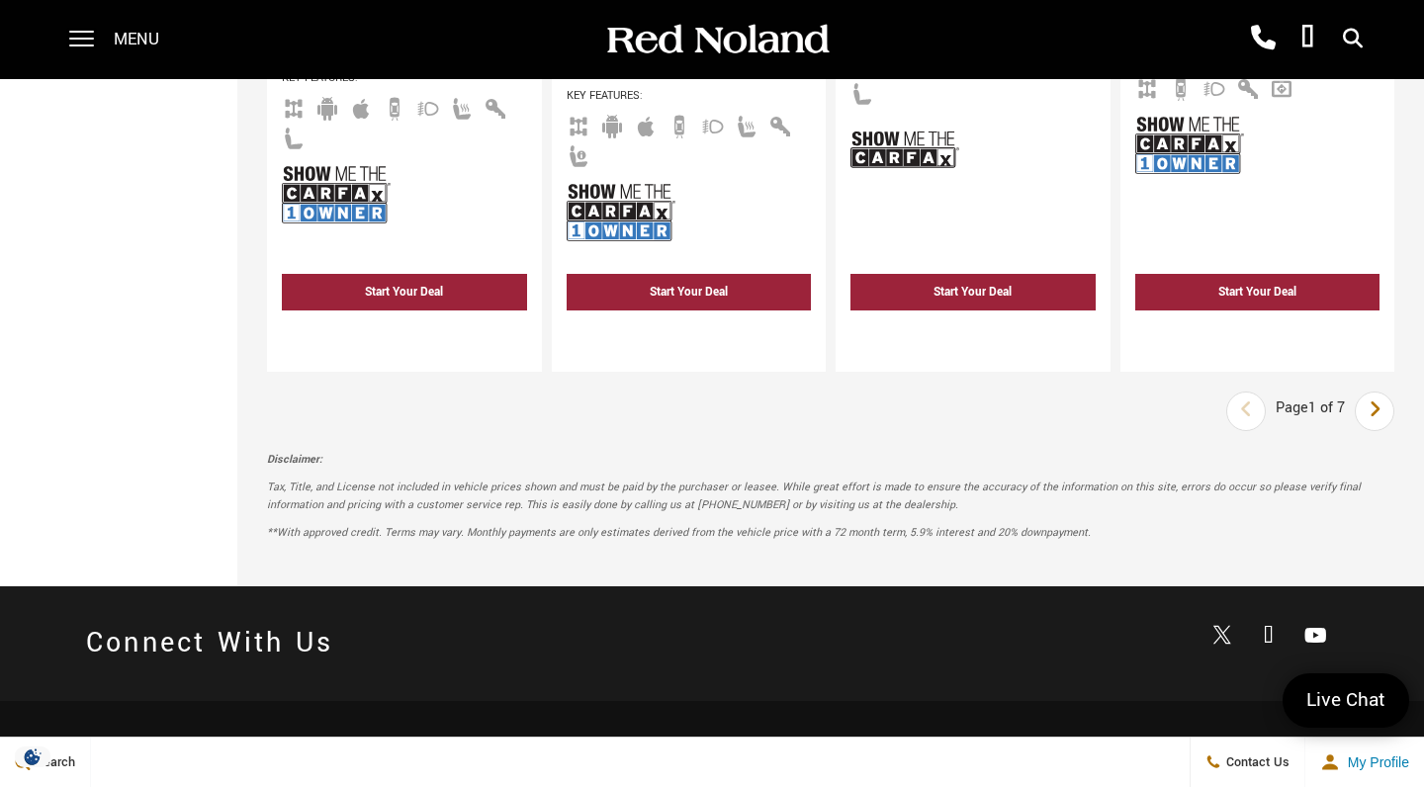
click at [1374, 394] on icon "next page" at bounding box center [1374, 410] width 13 height 32
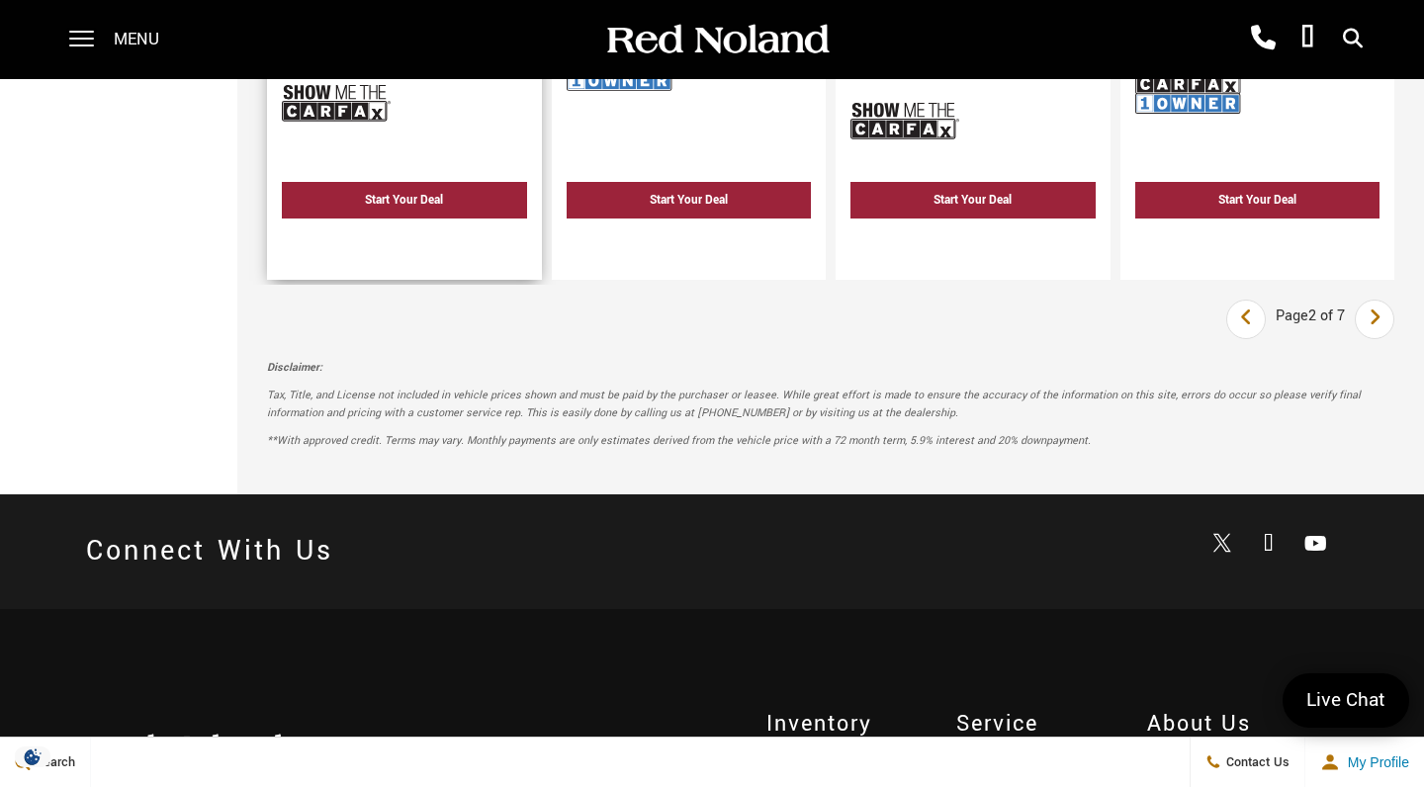
scroll to position [4661, 0]
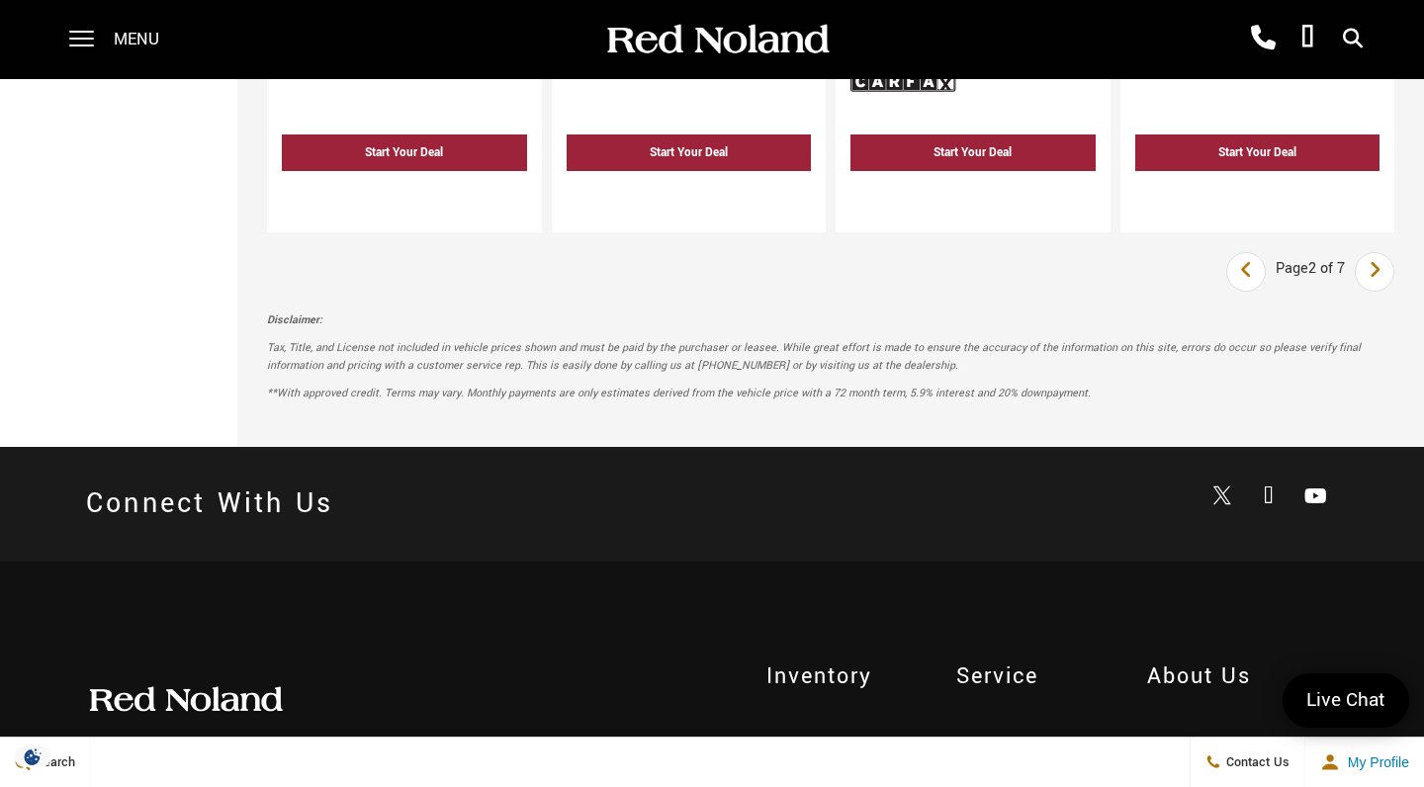
click at [1377, 254] on icon "next page" at bounding box center [1374, 270] width 13 height 32
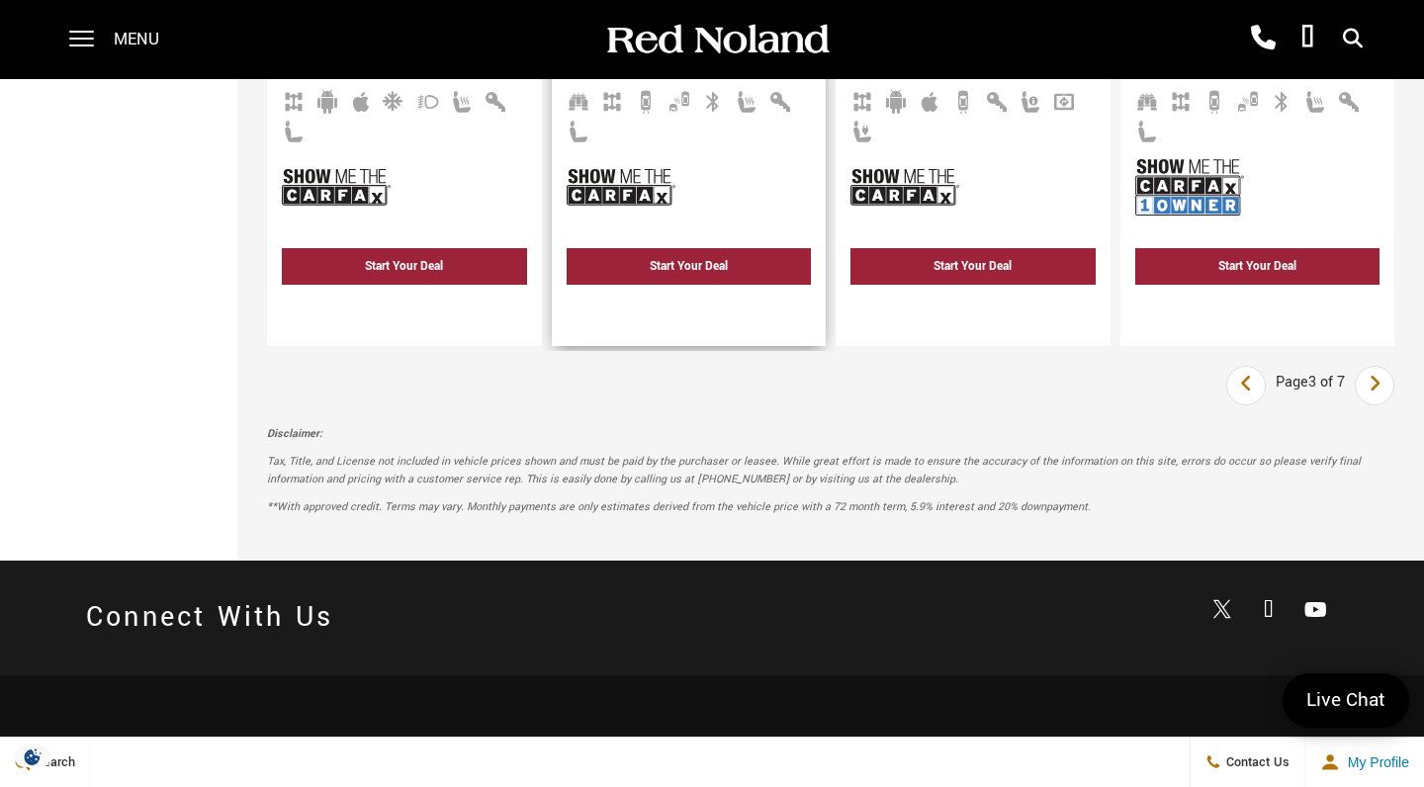
scroll to position [4577, 0]
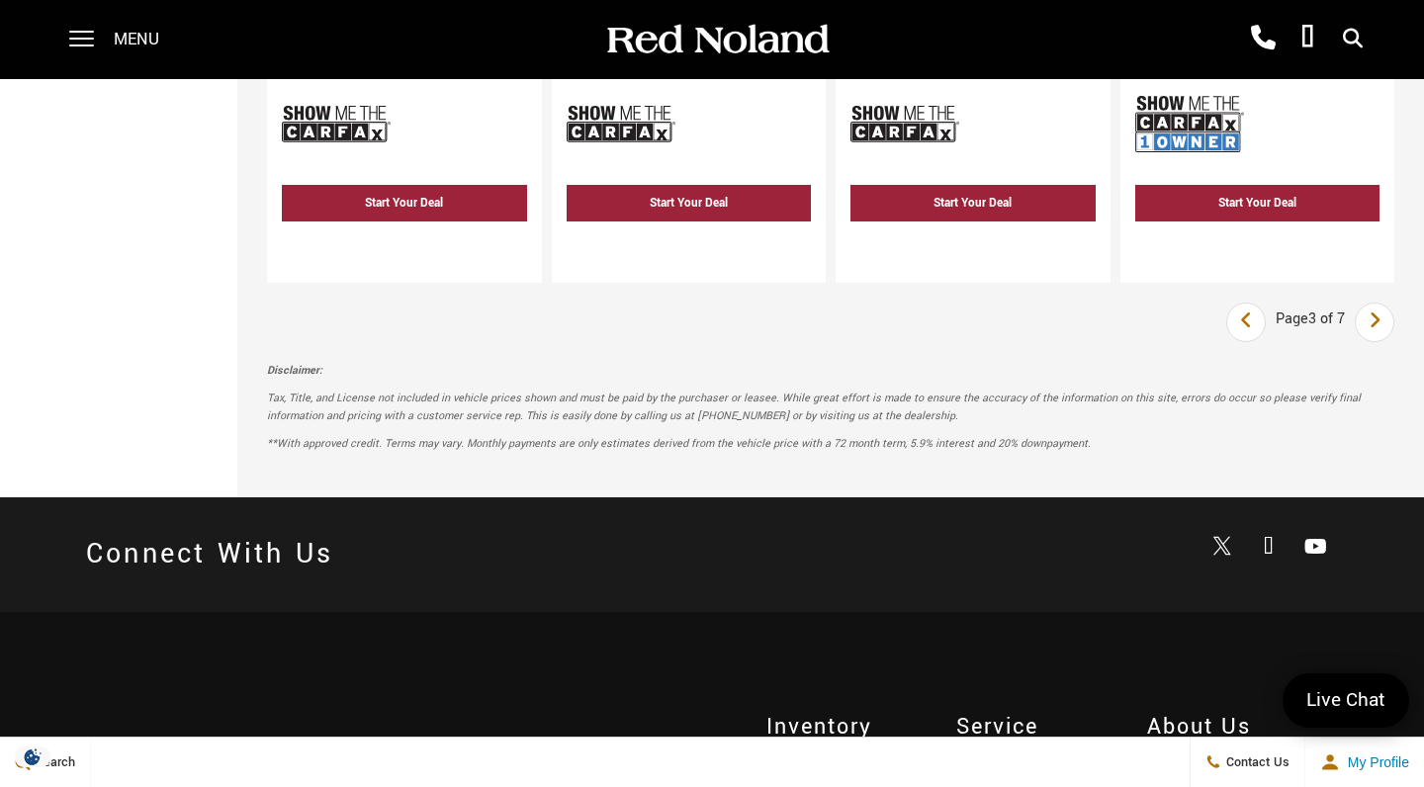
click at [1369, 305] on icon "next page" at bounding box center [1374, 321] width 13 height 32
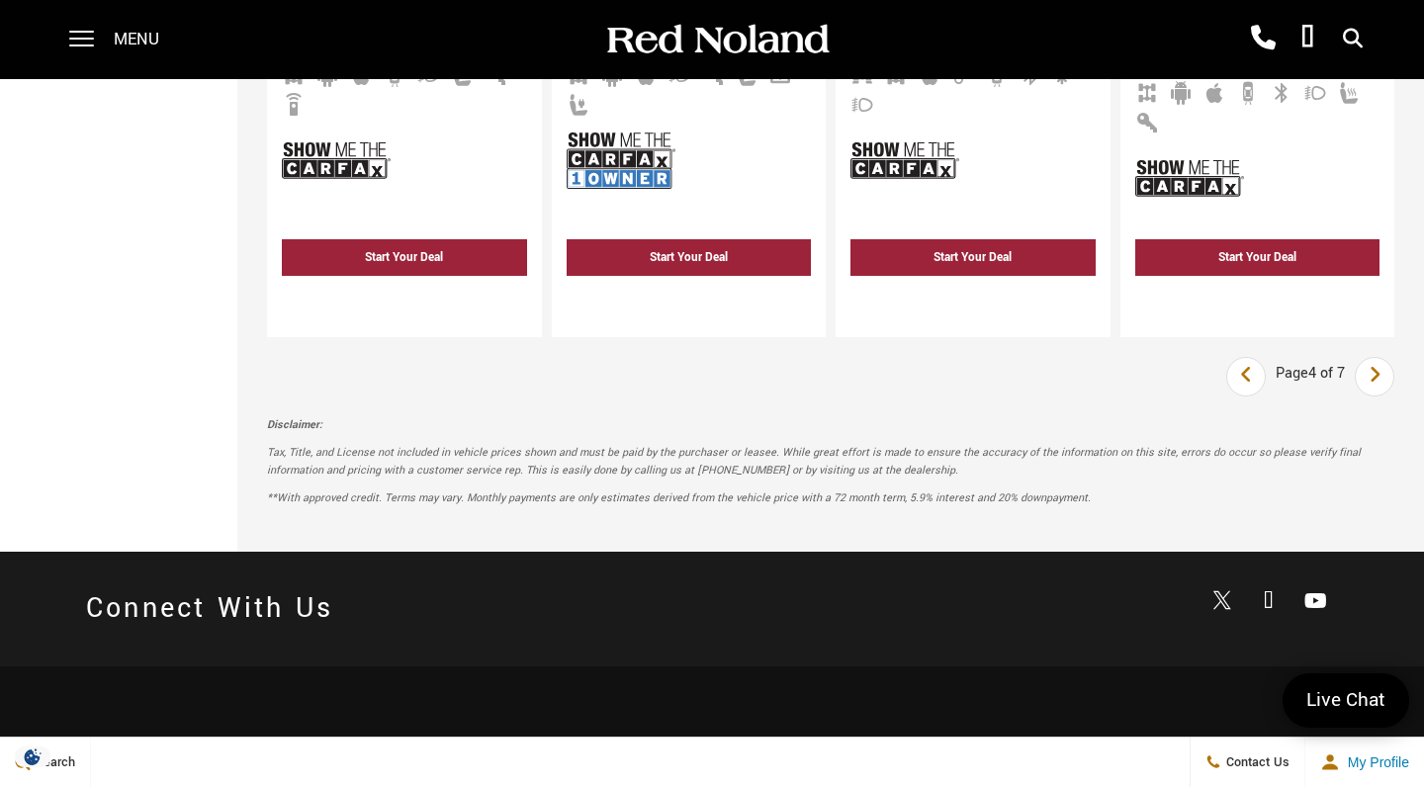
scroll to position [4441, 0]
click at [1372, 359] on icon "next page" at bounding box center [1374, 375] width 13 height 32
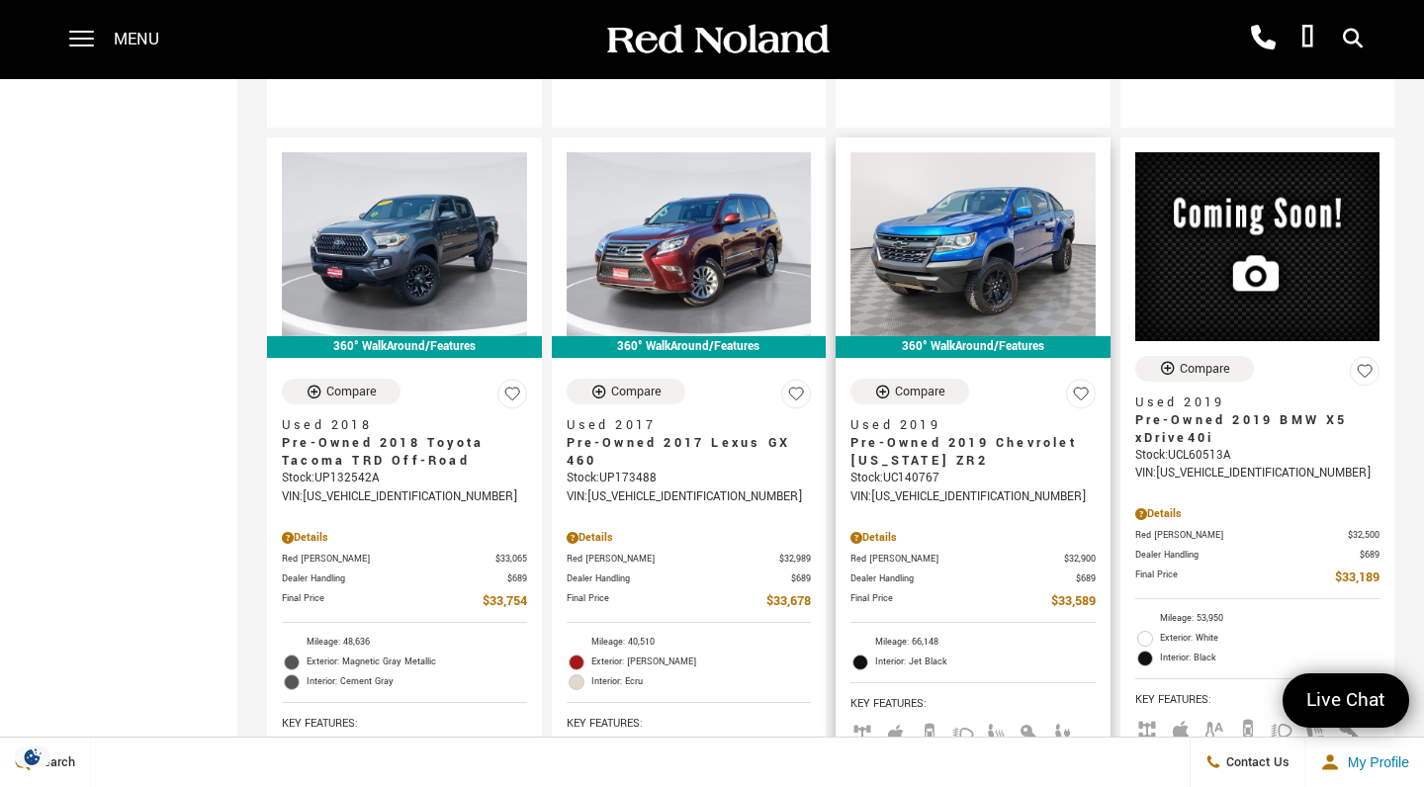
scroll to position [1973, 0]
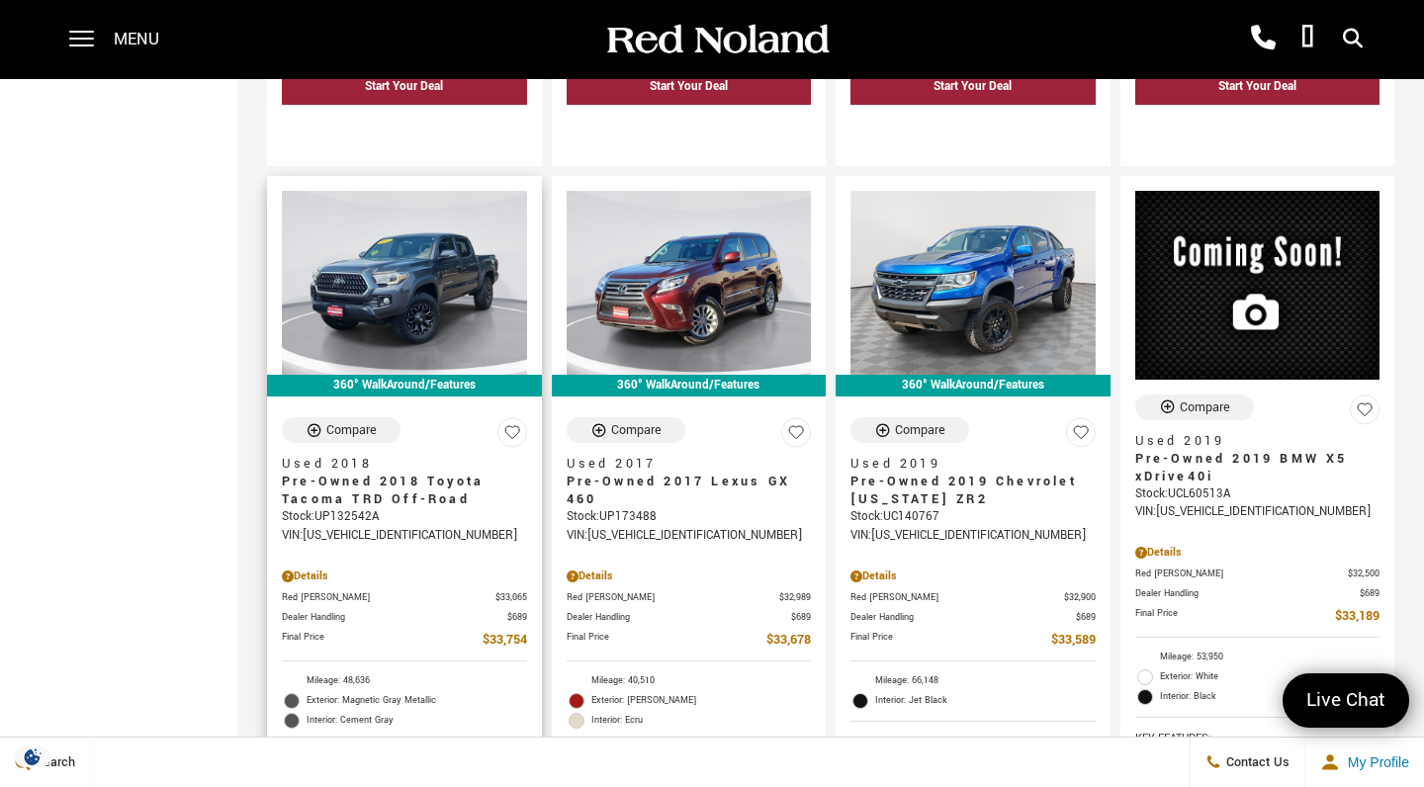
click at [466, 473] on span "Pre-Owned 2018 Toyota Tacoma TRD Off-Road" at bounding box center [397, 491] width 230 height 36
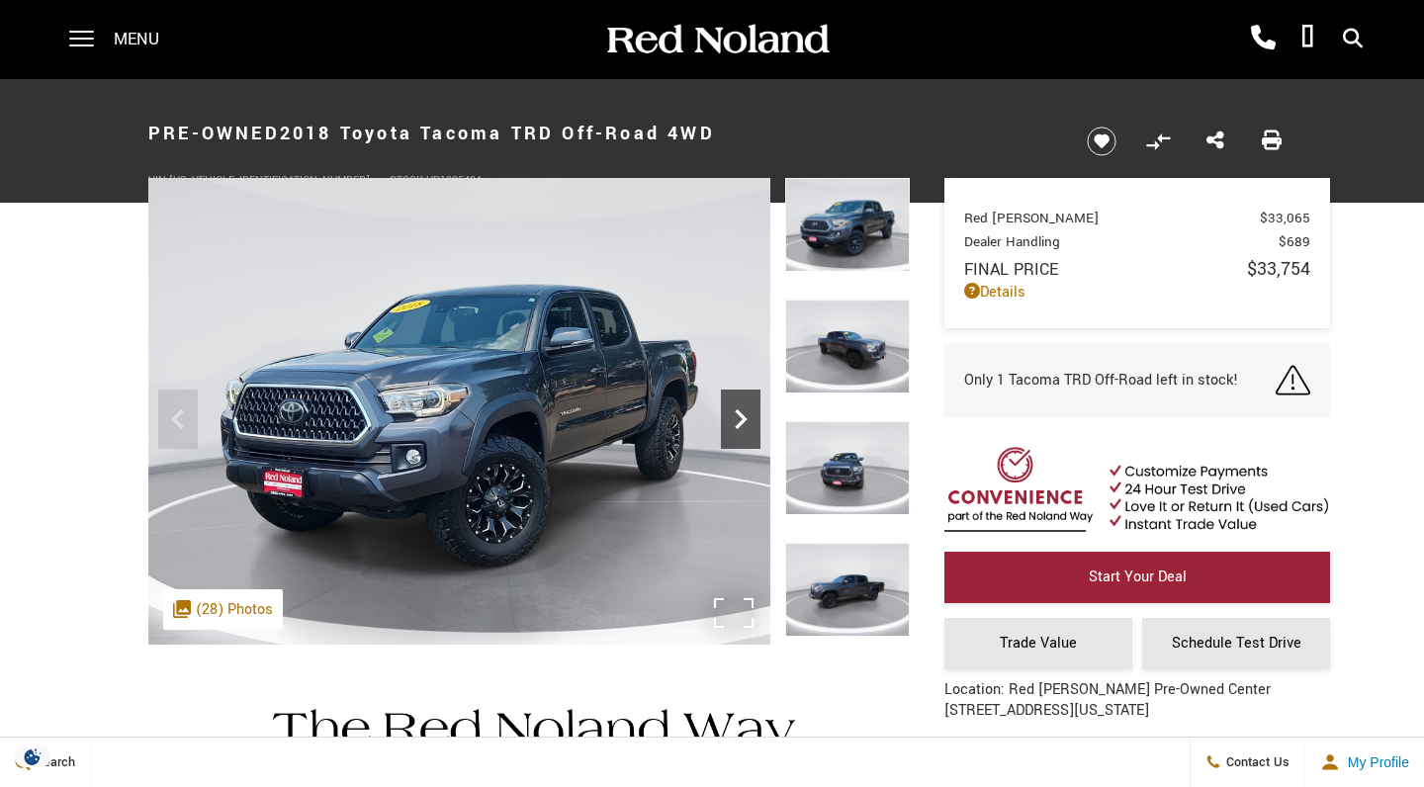
click at [744, 422] on icon "Next" at bounding box center [741, 419] width 40 height 40
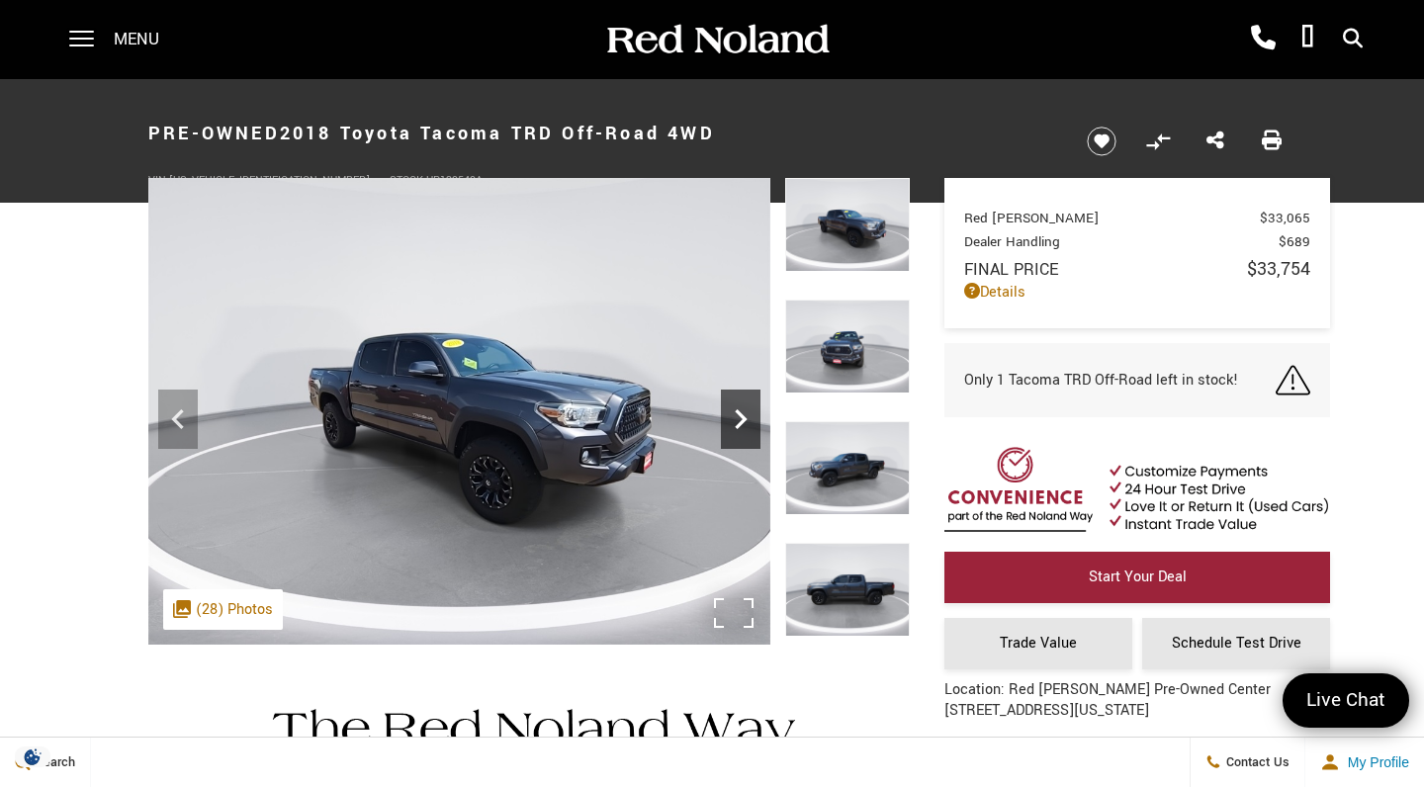
click at [744, 422] on icon "Next" at bounding box center [741, 419] width 40 height 40
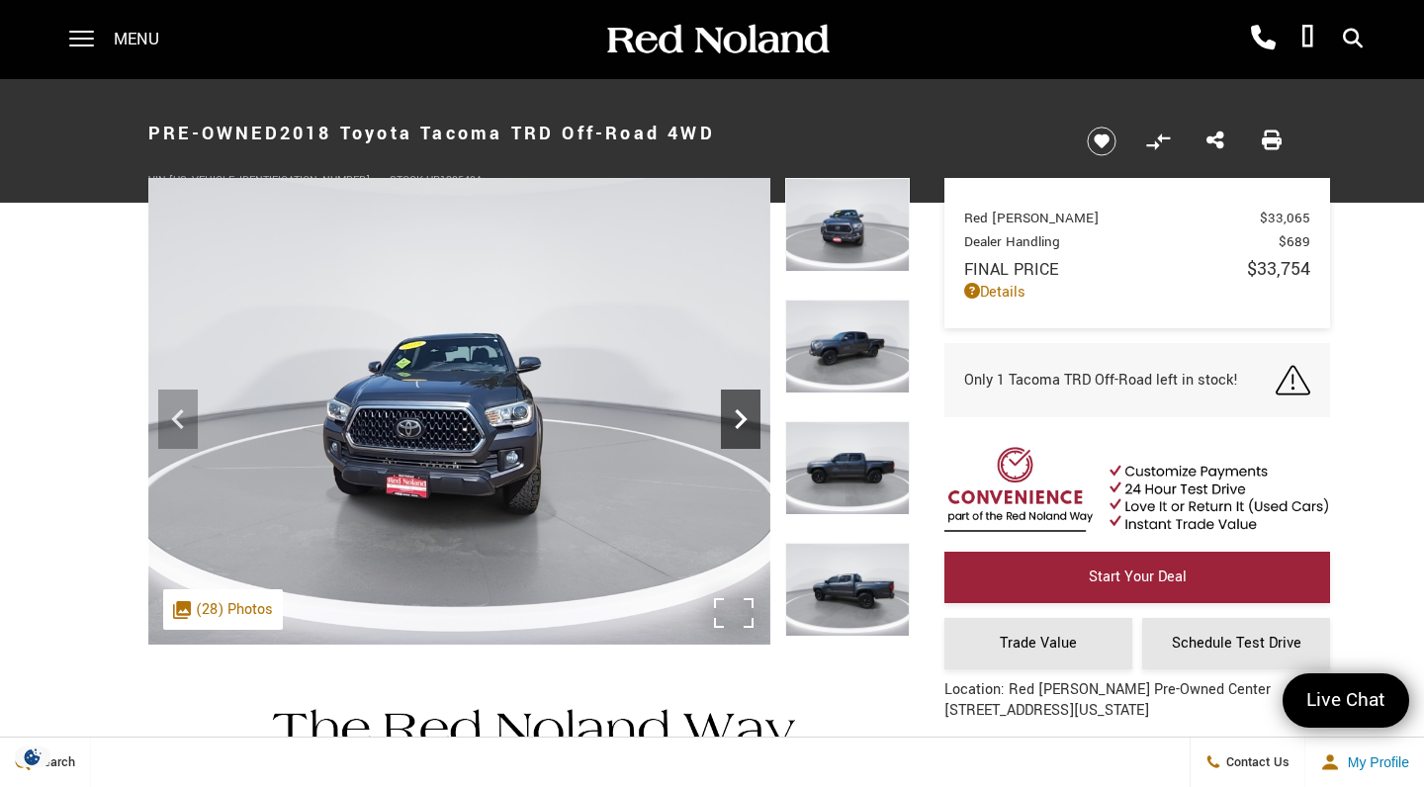
click at [744, 422] on icon "Next" at bounding box center [741, 419] width 40 height 40
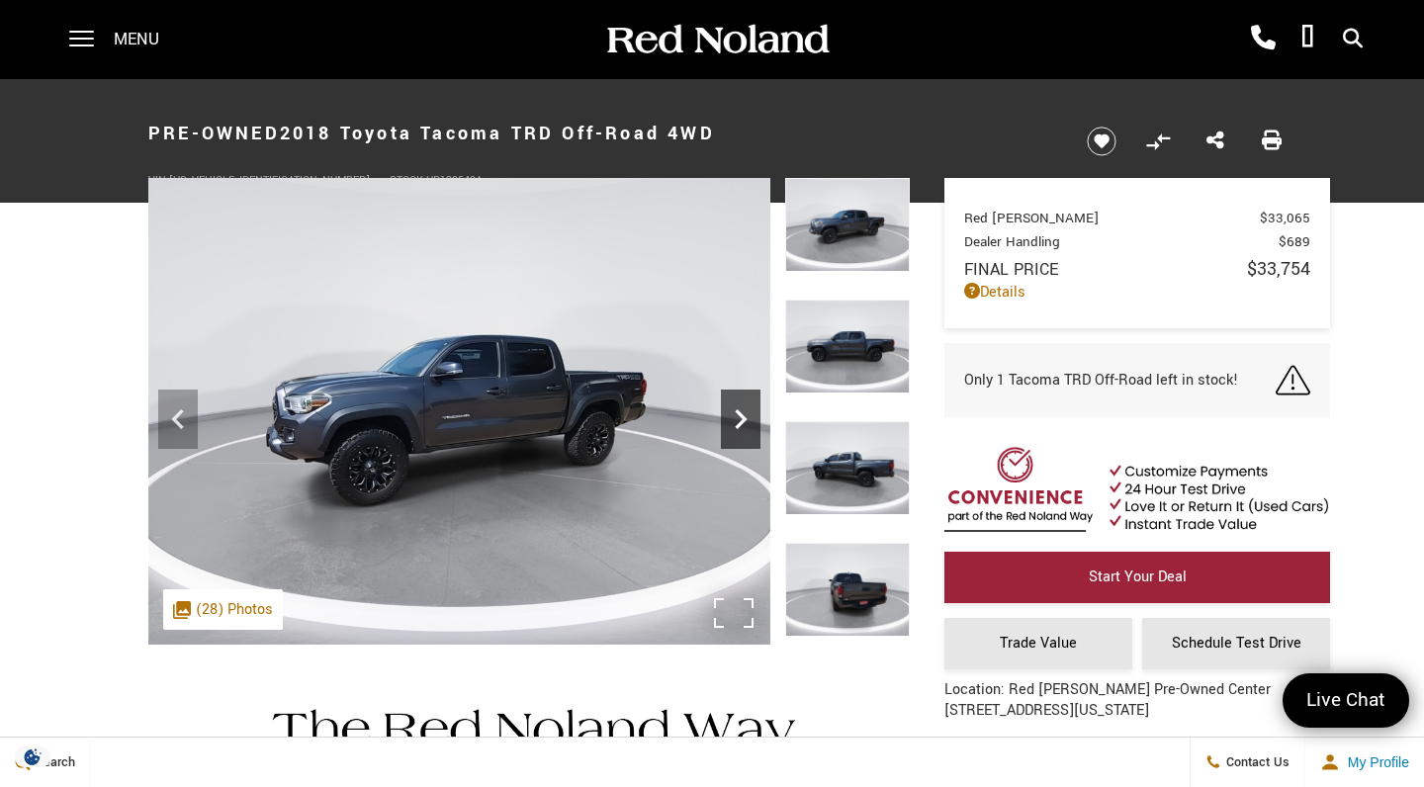
click at [744, 422] on icon "Next" at bounding box center [741, 419] width 40 height 40
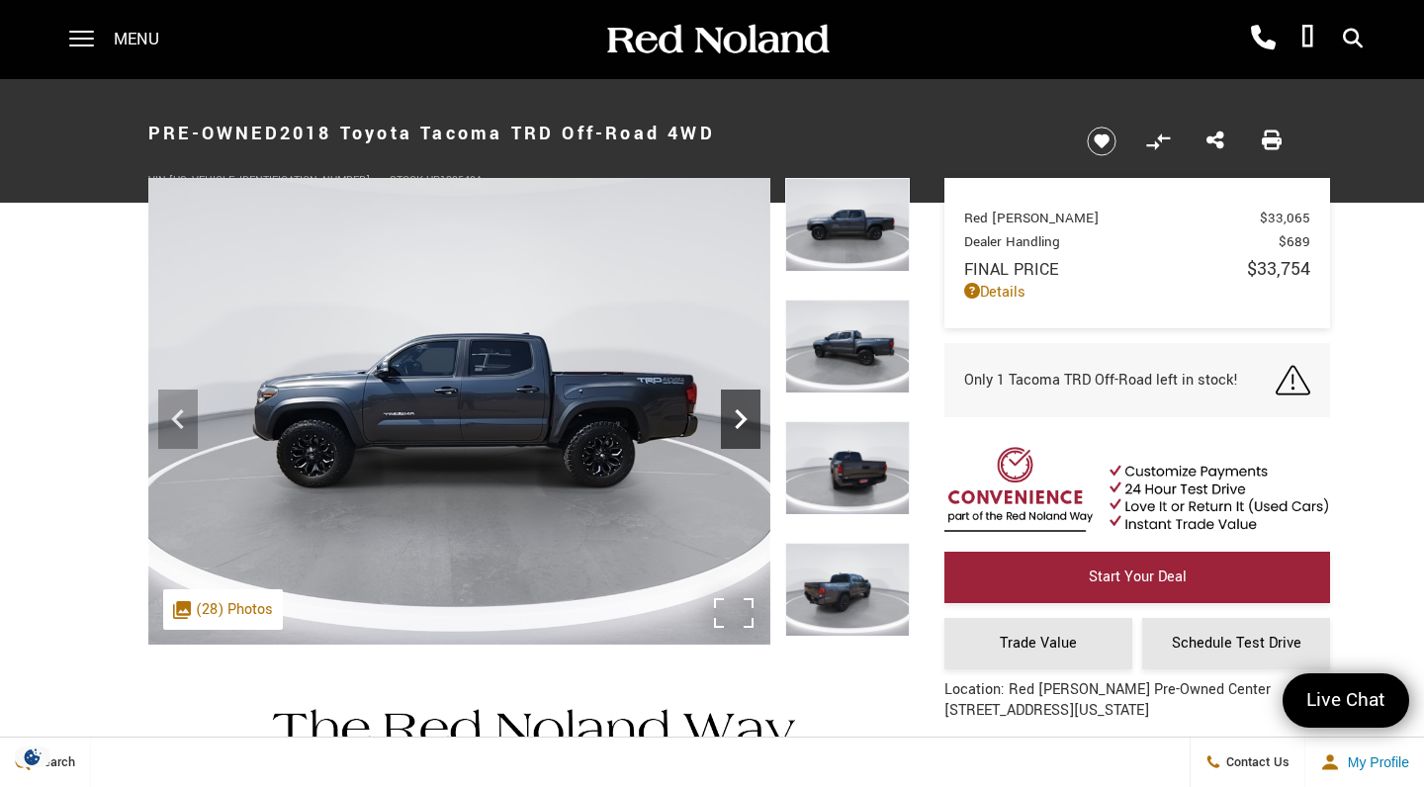
click at [744, 422] on icon "Next" at bounding box center [741, 419] width 40 height 40
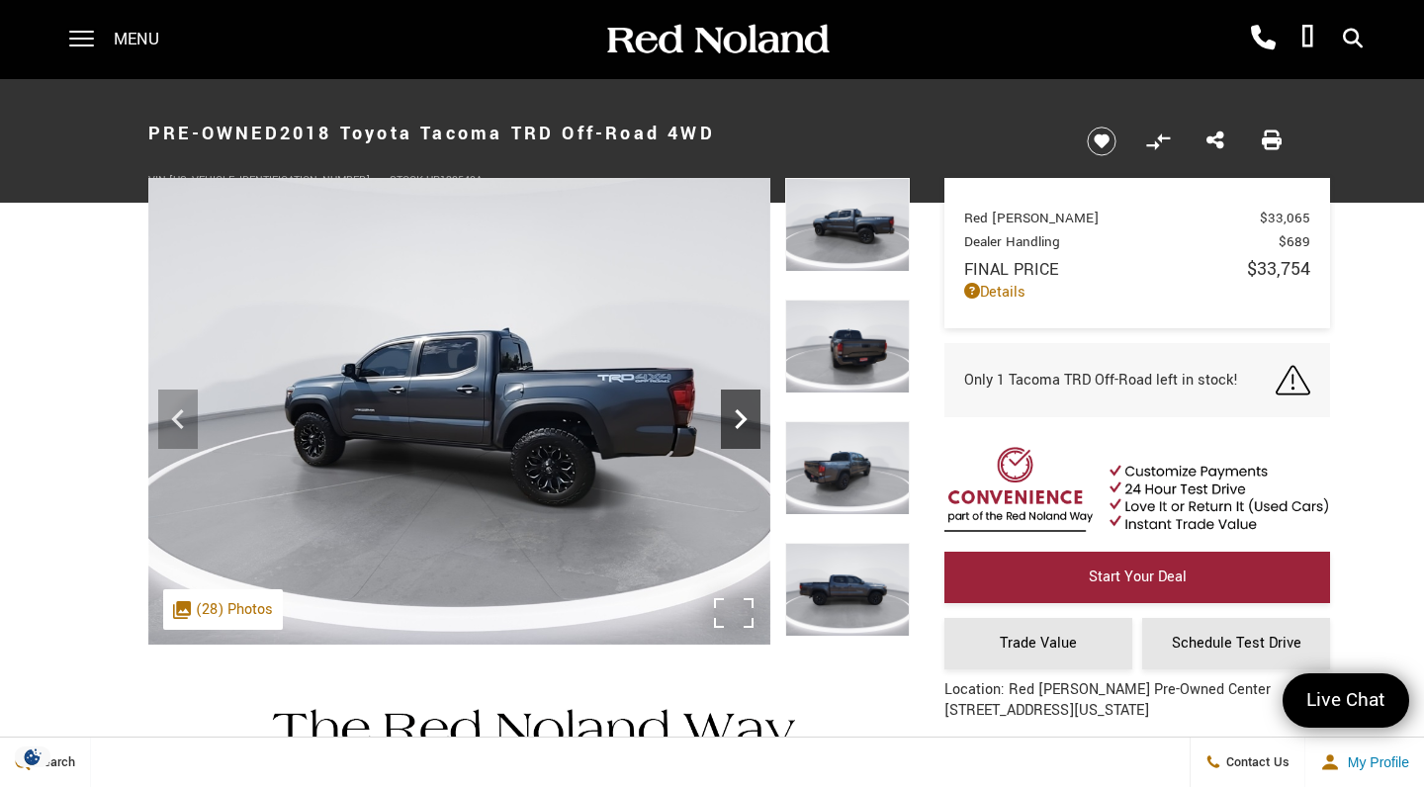
click at [744, 422] on icon "Next" at bounding box center [741, 419] width 40 height 40
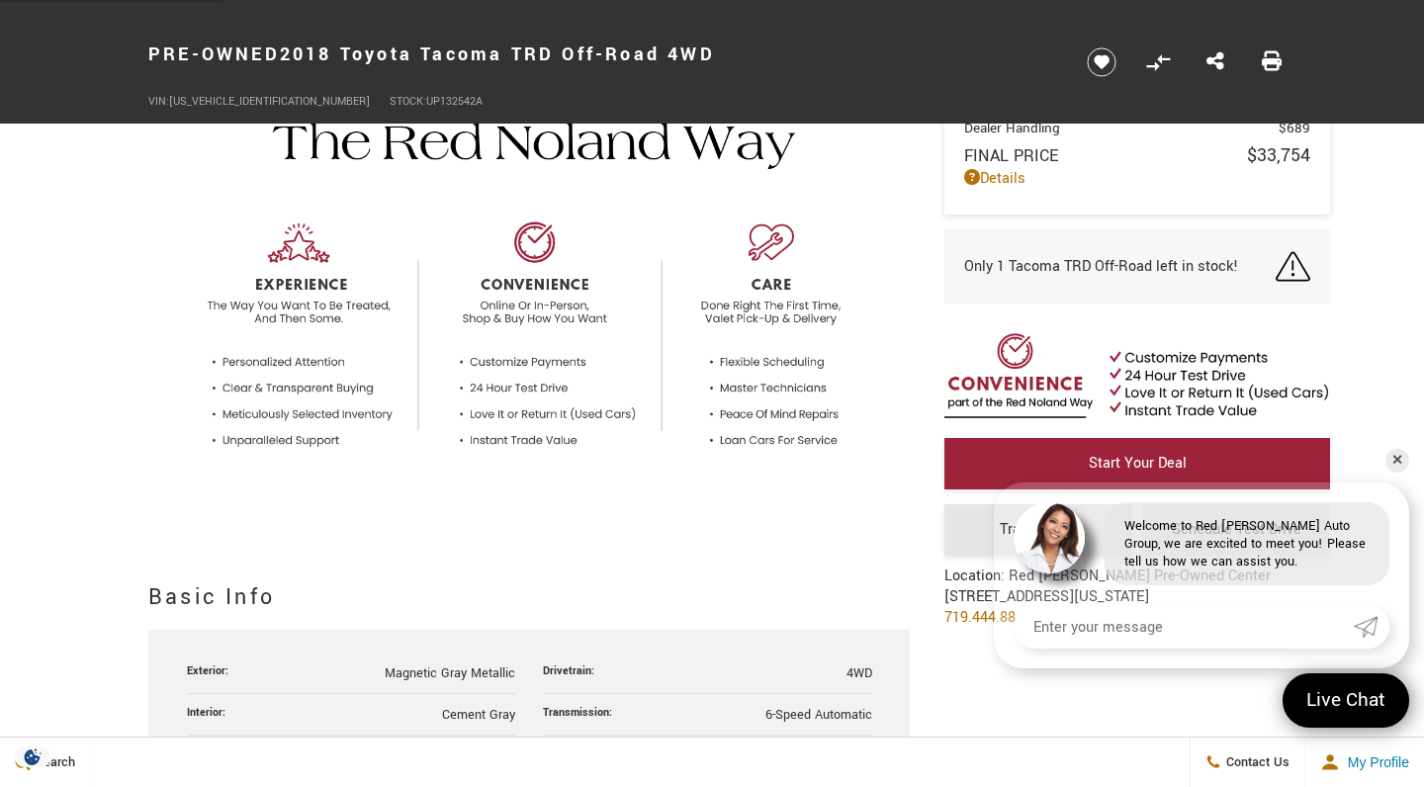
scroll to position [595, 0]
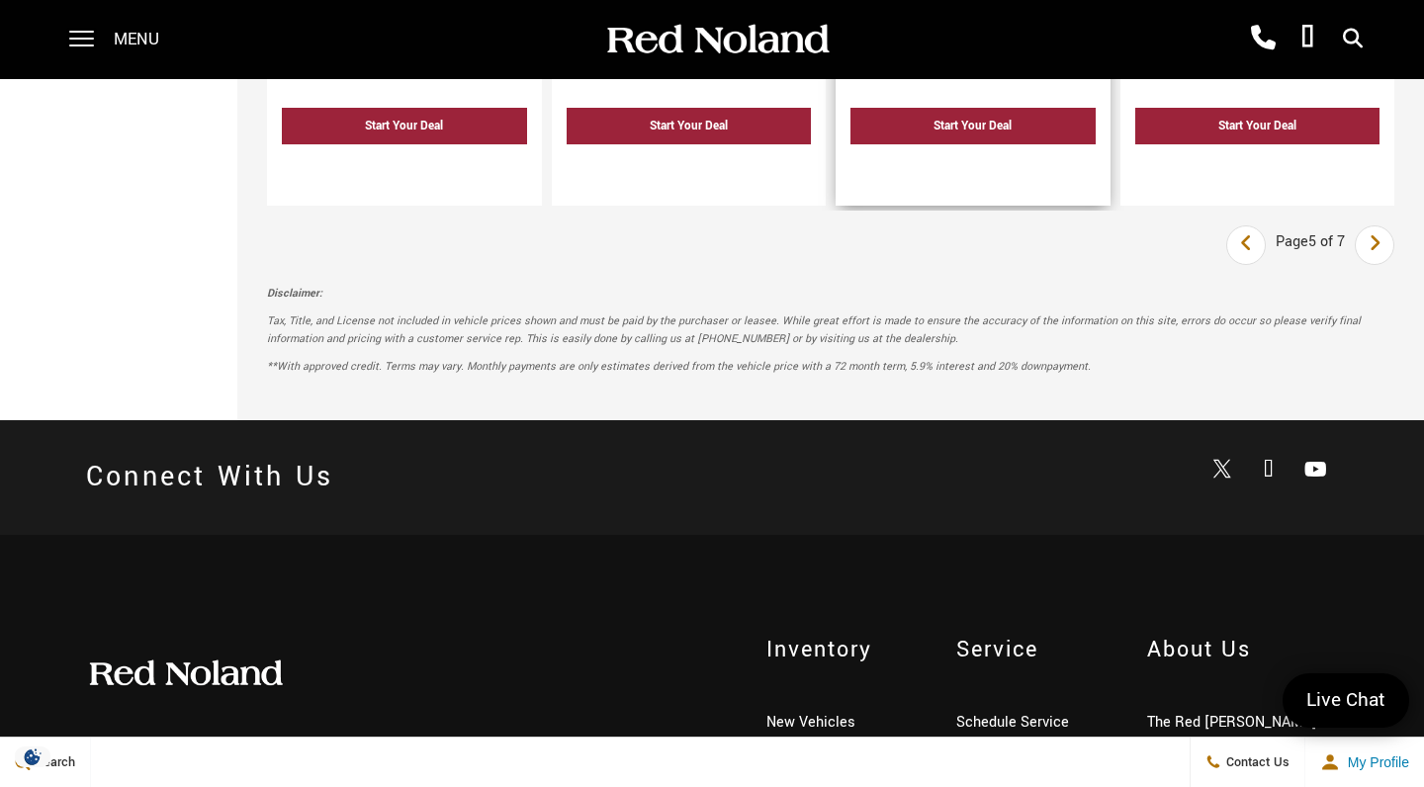
scroll to position [4590, 0]
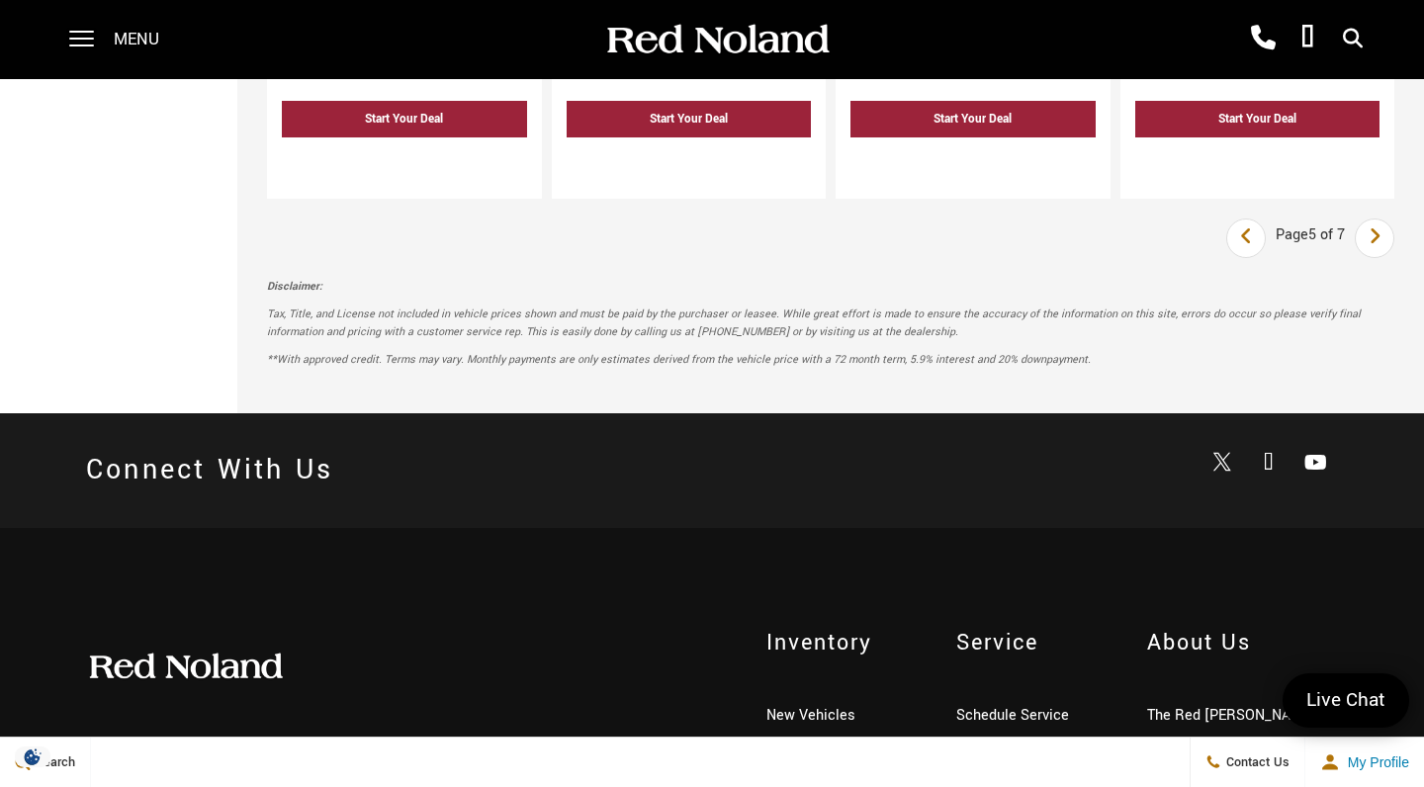
click at [1380, 220] on icon "next page" at bounding box center [1374, 236] width 13 height 32
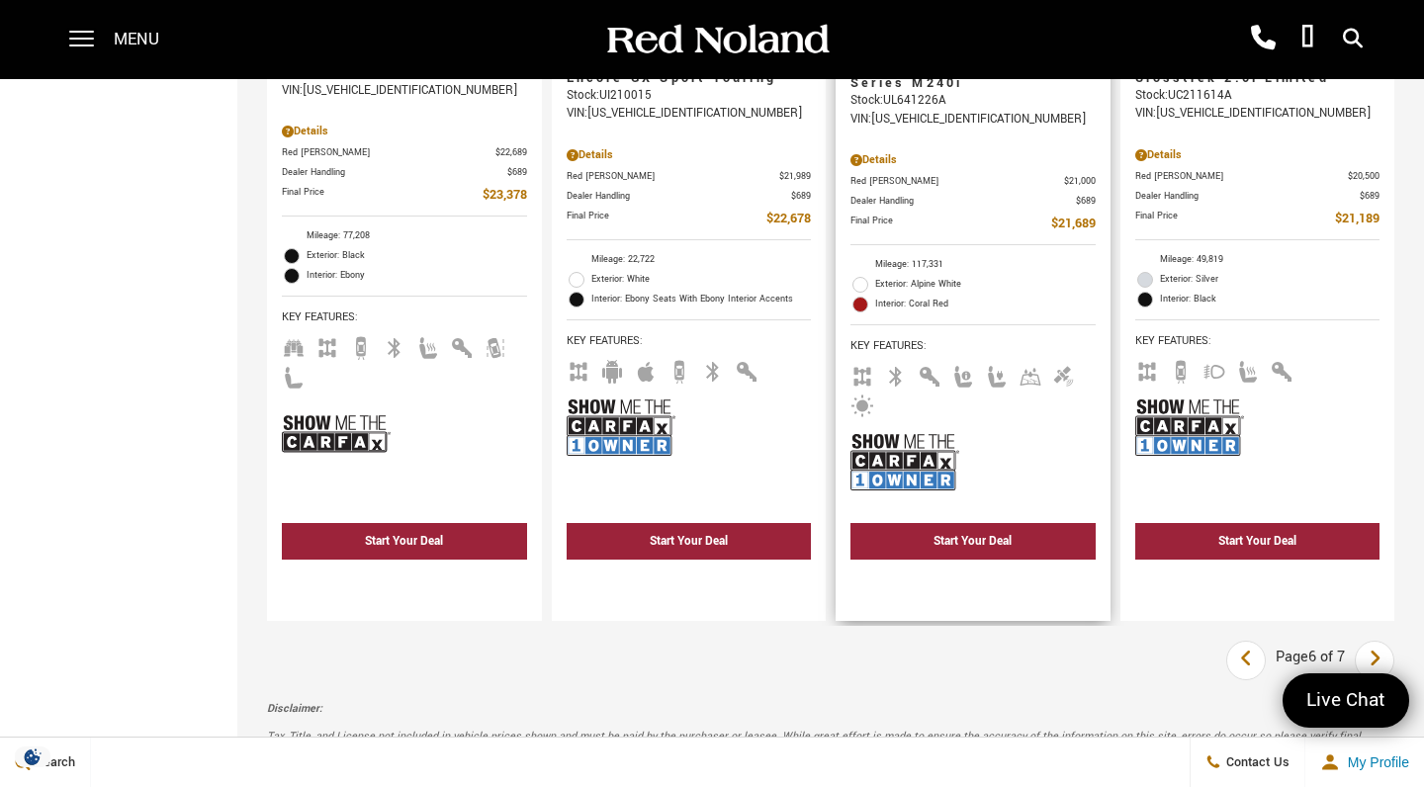
scroll to position [4232, 0]
click at [1369, 643] on icon "next page" at bounding box center [1374, 659] width 13 height 32
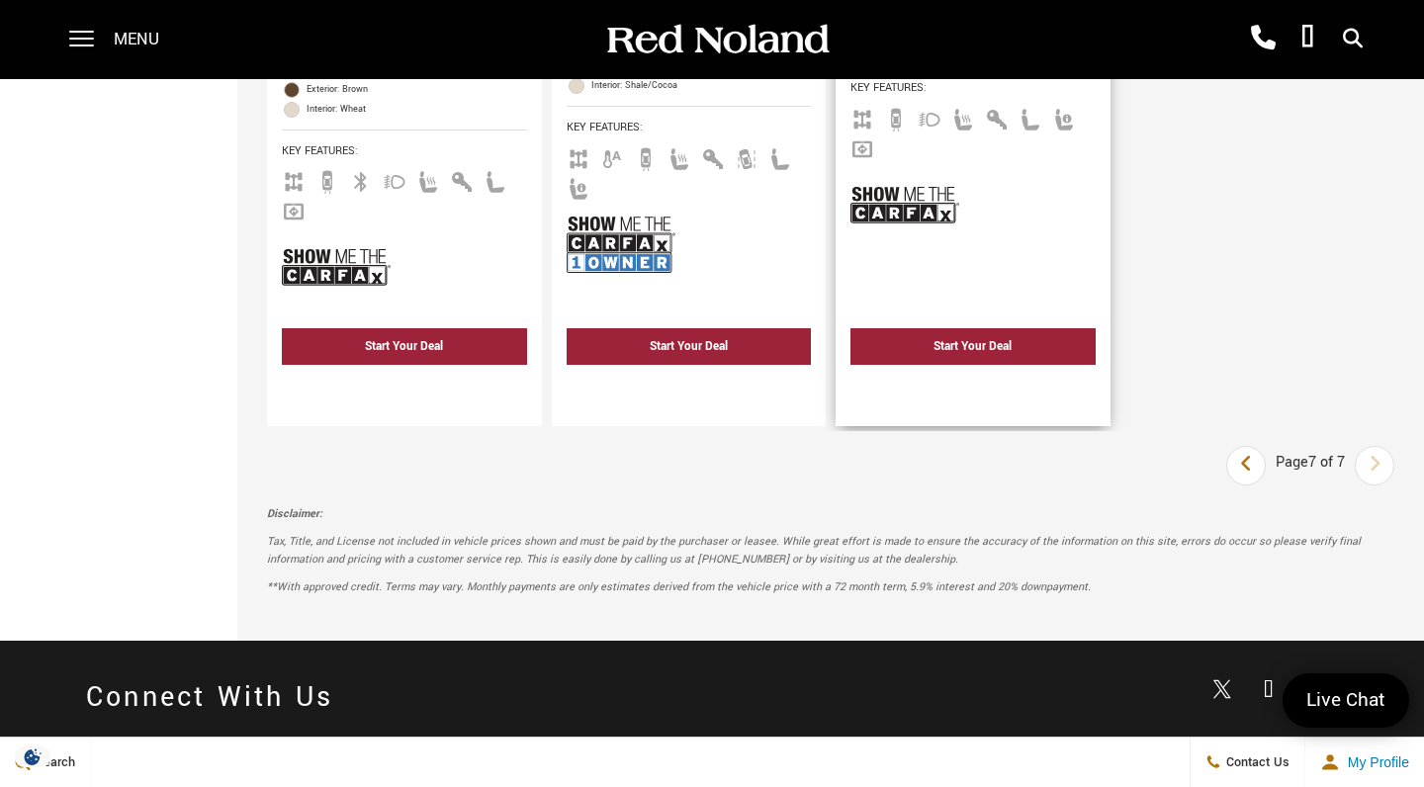
scroll to position [3470, 0]
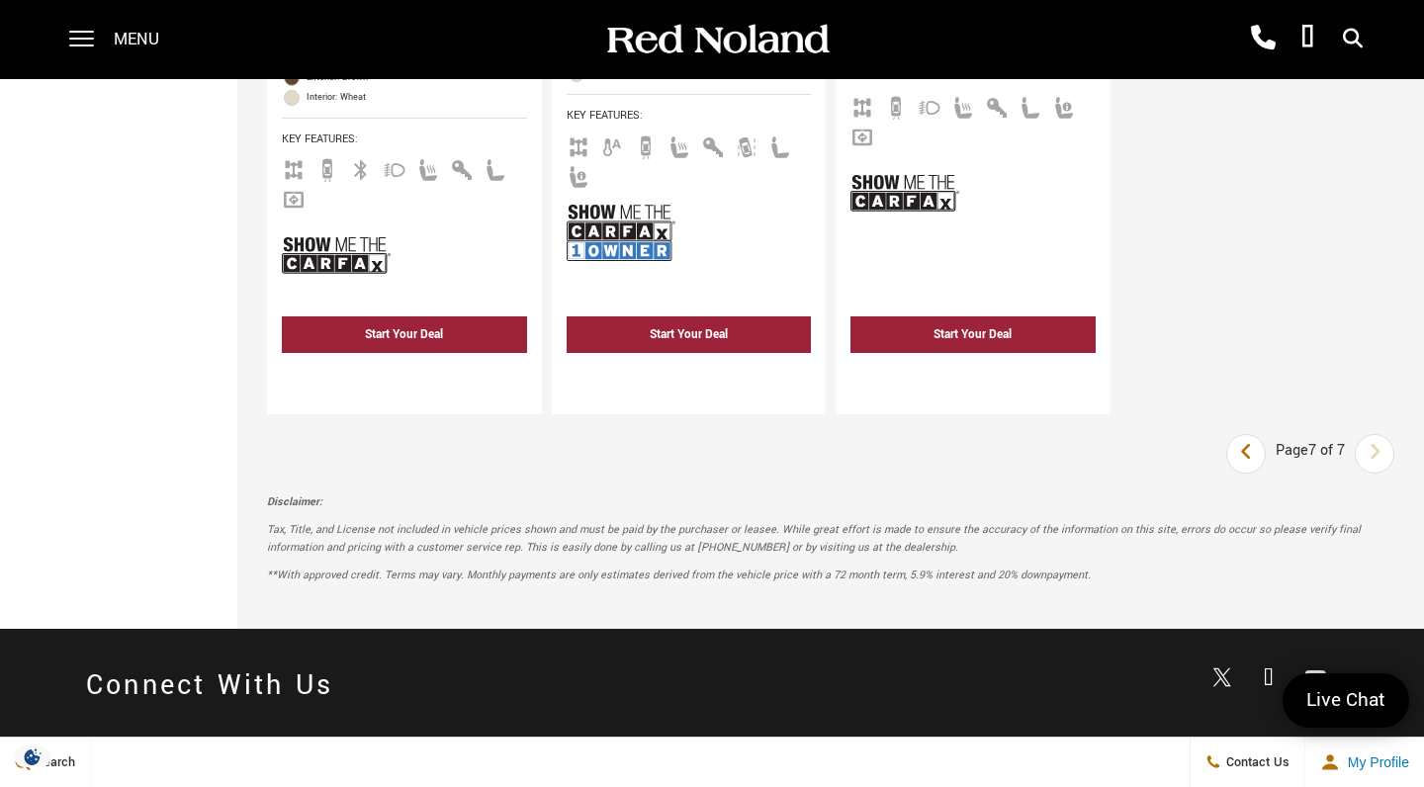
click at [1308, 434] on div "Page 7 of 7" at bounding box center [1310, 454] width 89 height 40
click at [1244, 436] on icon "previous page" at bounding box center [1246, 452] width 13 height 32
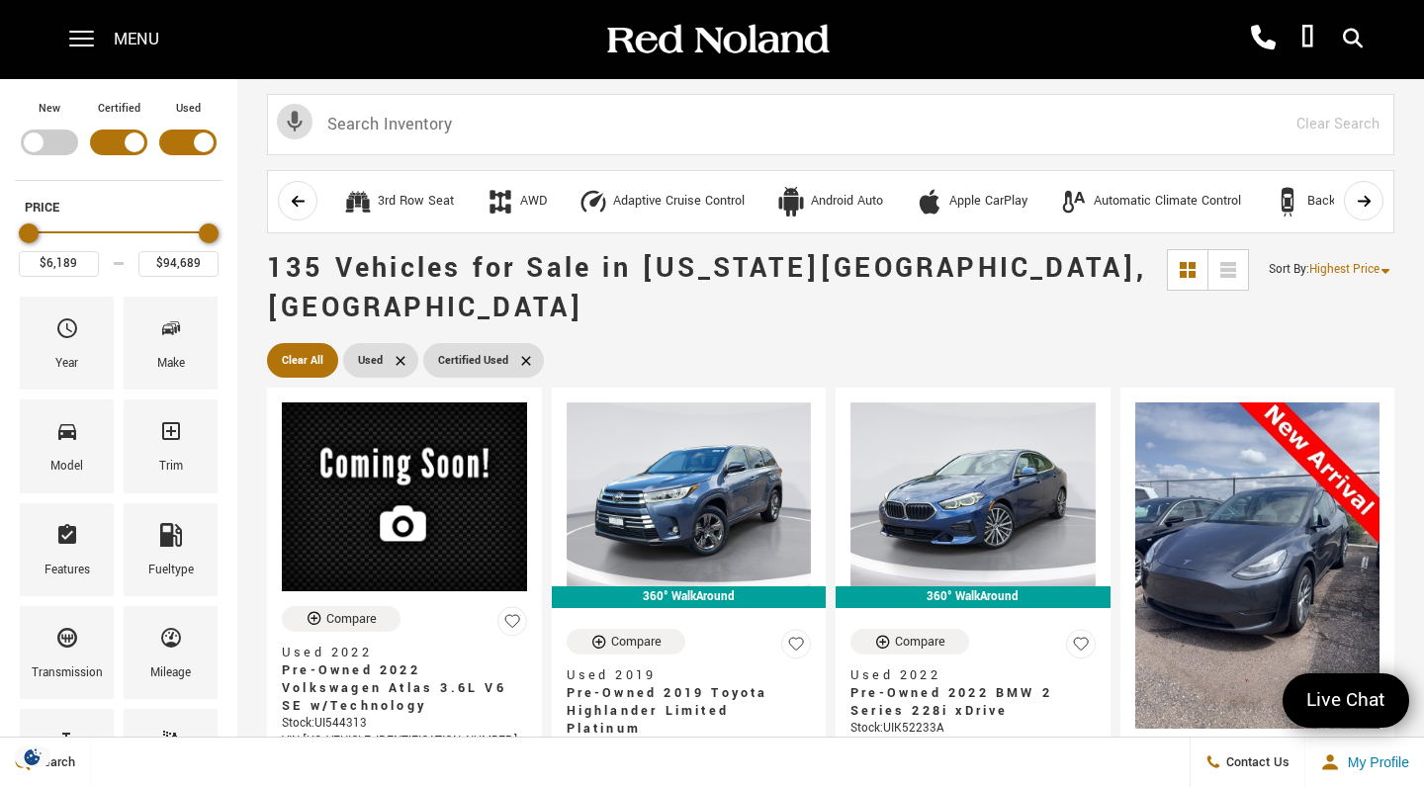
click at [1371, 265] on span "Highest Price" at bounding box center [1344, 269] width 70 height 17
click at [1339, 309] on li "Lowest Price" at bounding box center [1347, 313] width 127 height 40
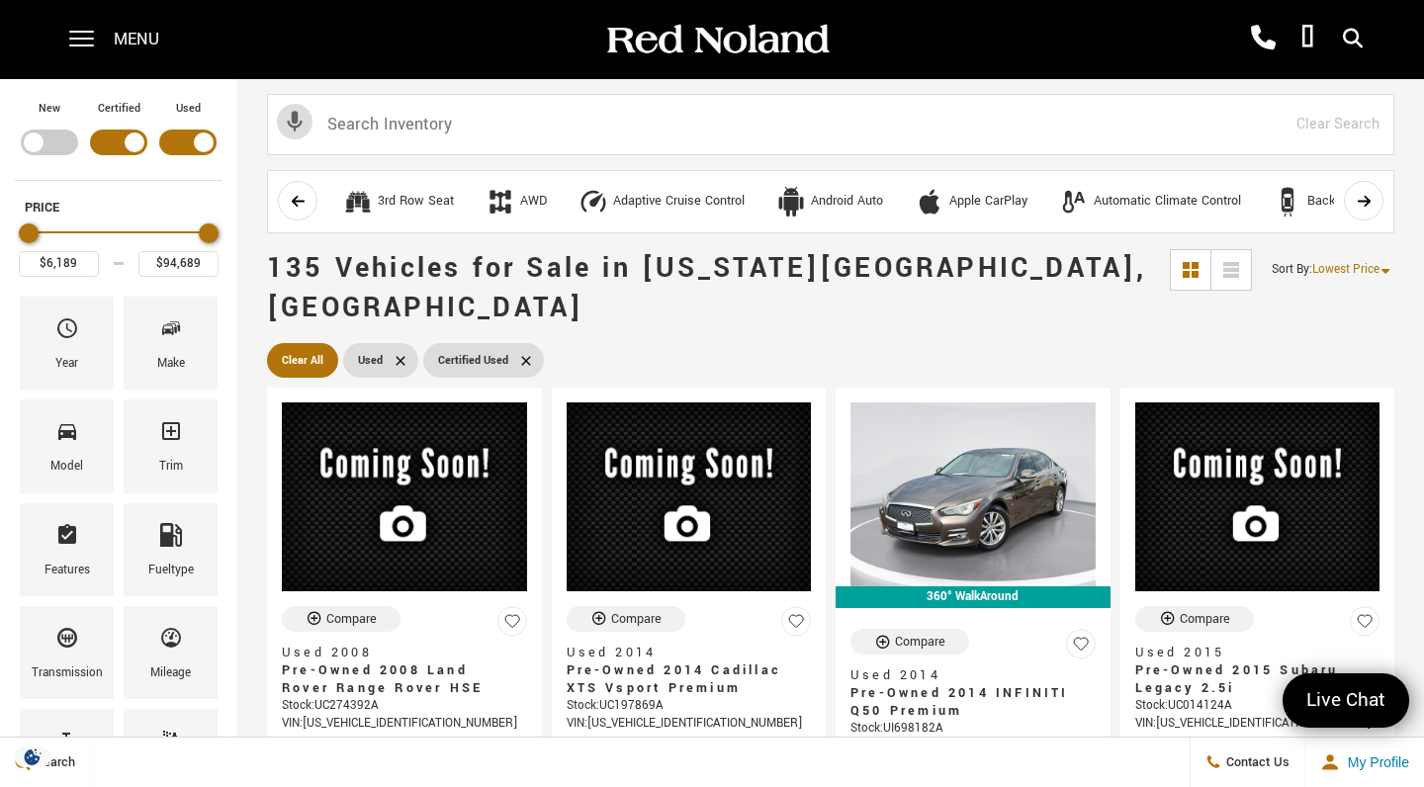
click at [1355, 269] on span "Lowest Price" at bounding box center [1345, 269] width 67 height 17
click at [1334, 351] on li "Highest Price" at bounding box center [1350, 352] width 127 height 40
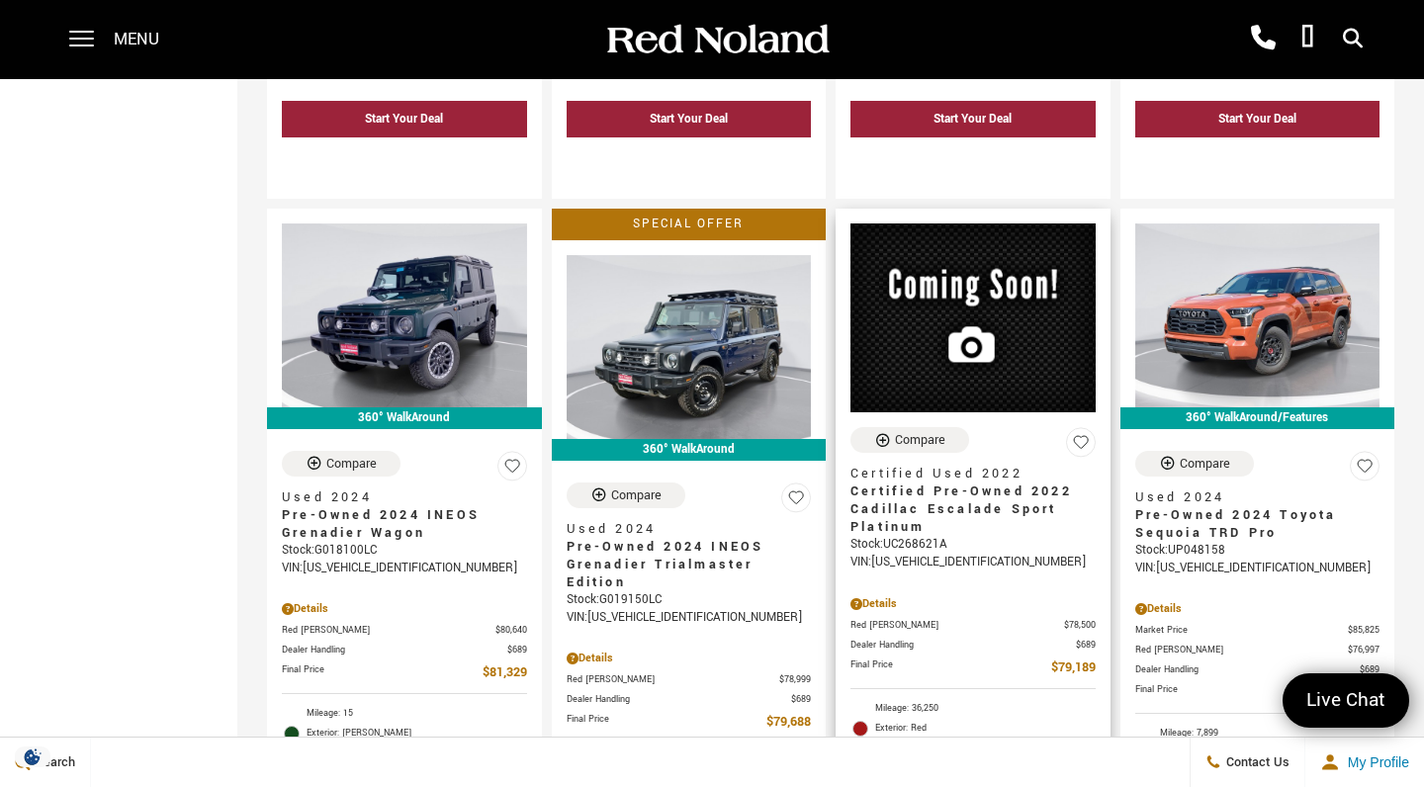
scroll to position [2709, 0]
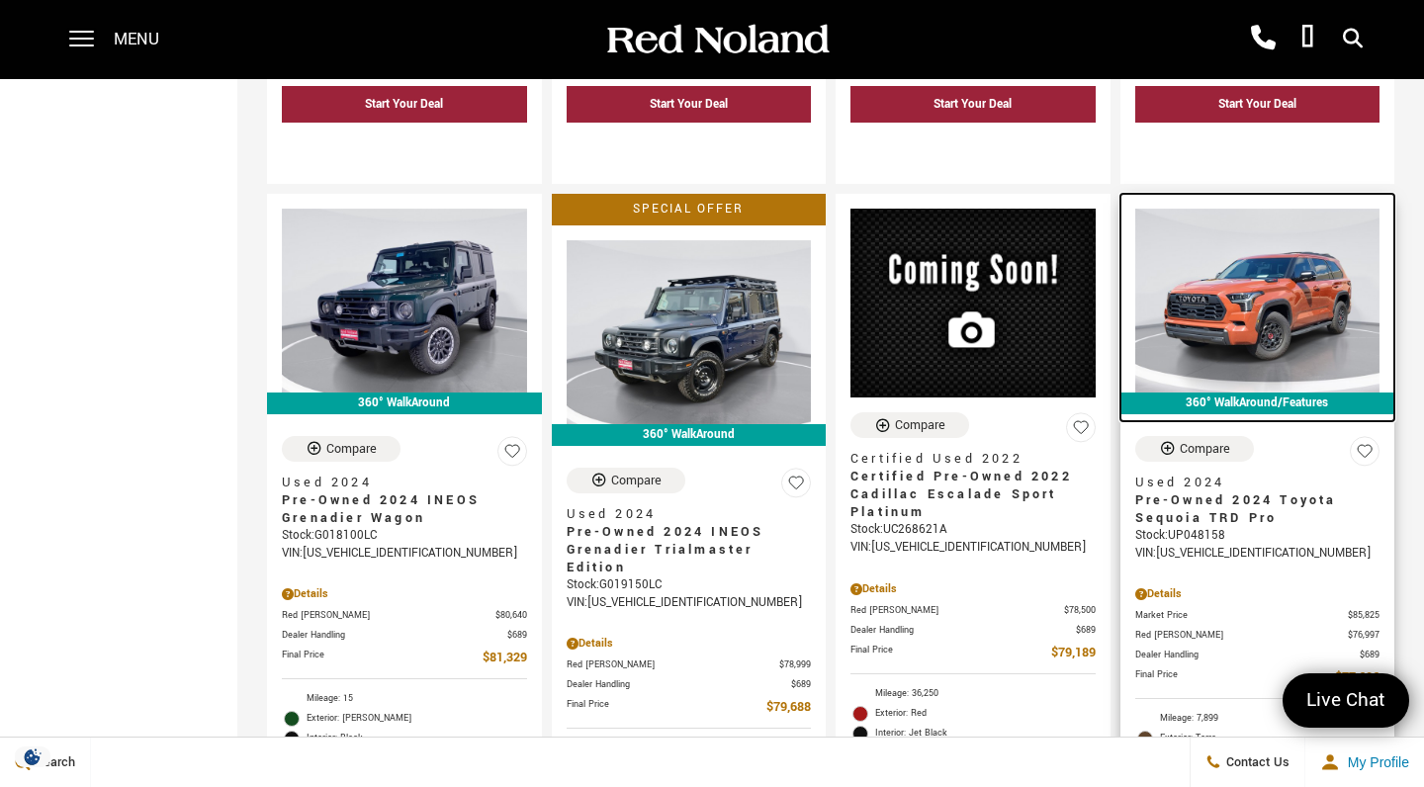
click at [1263, 268] on img at bounding box center [1257, 301] width 245 height 184
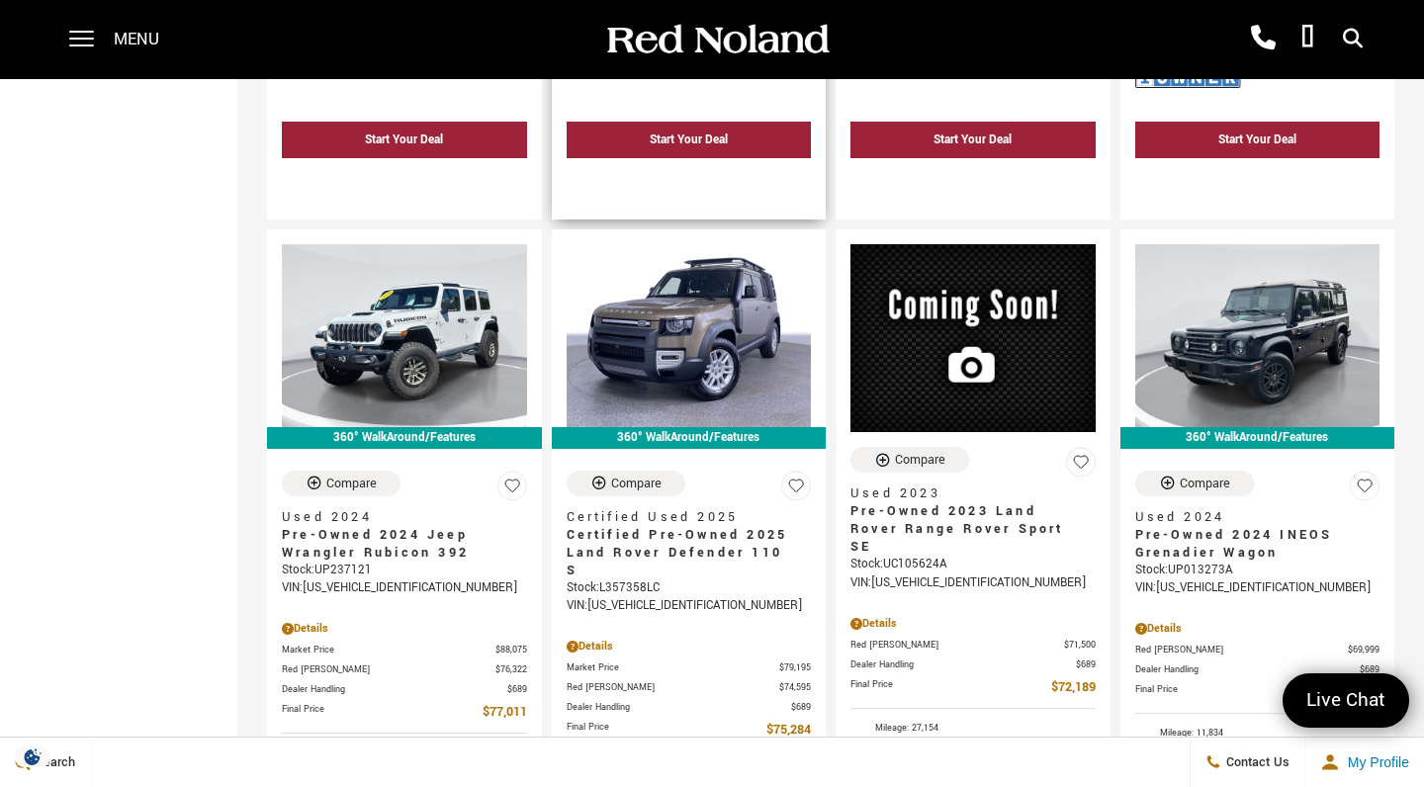
scroll to position [3661, 0]
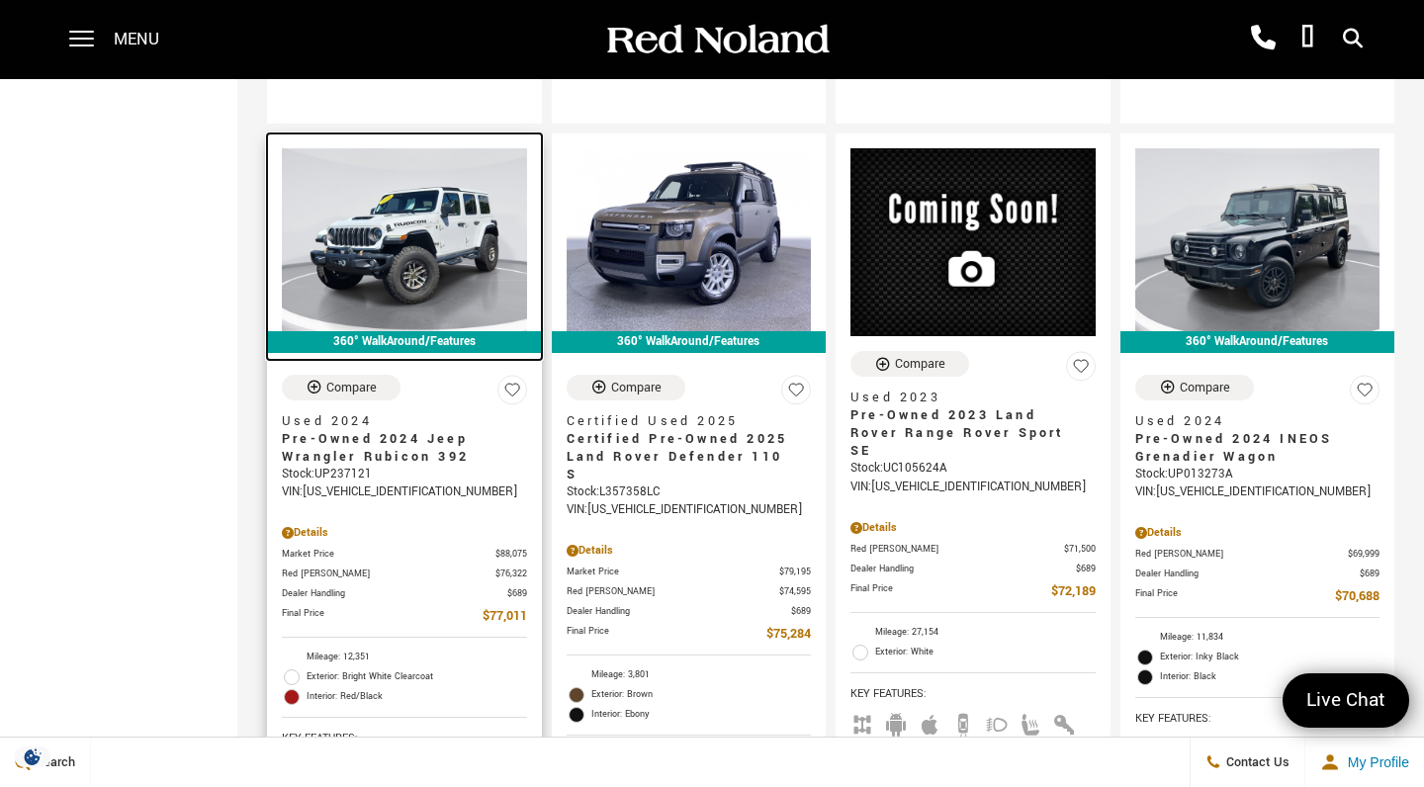
click at [420, 175] on img at bounding box center [404, 240] width 245 height 184
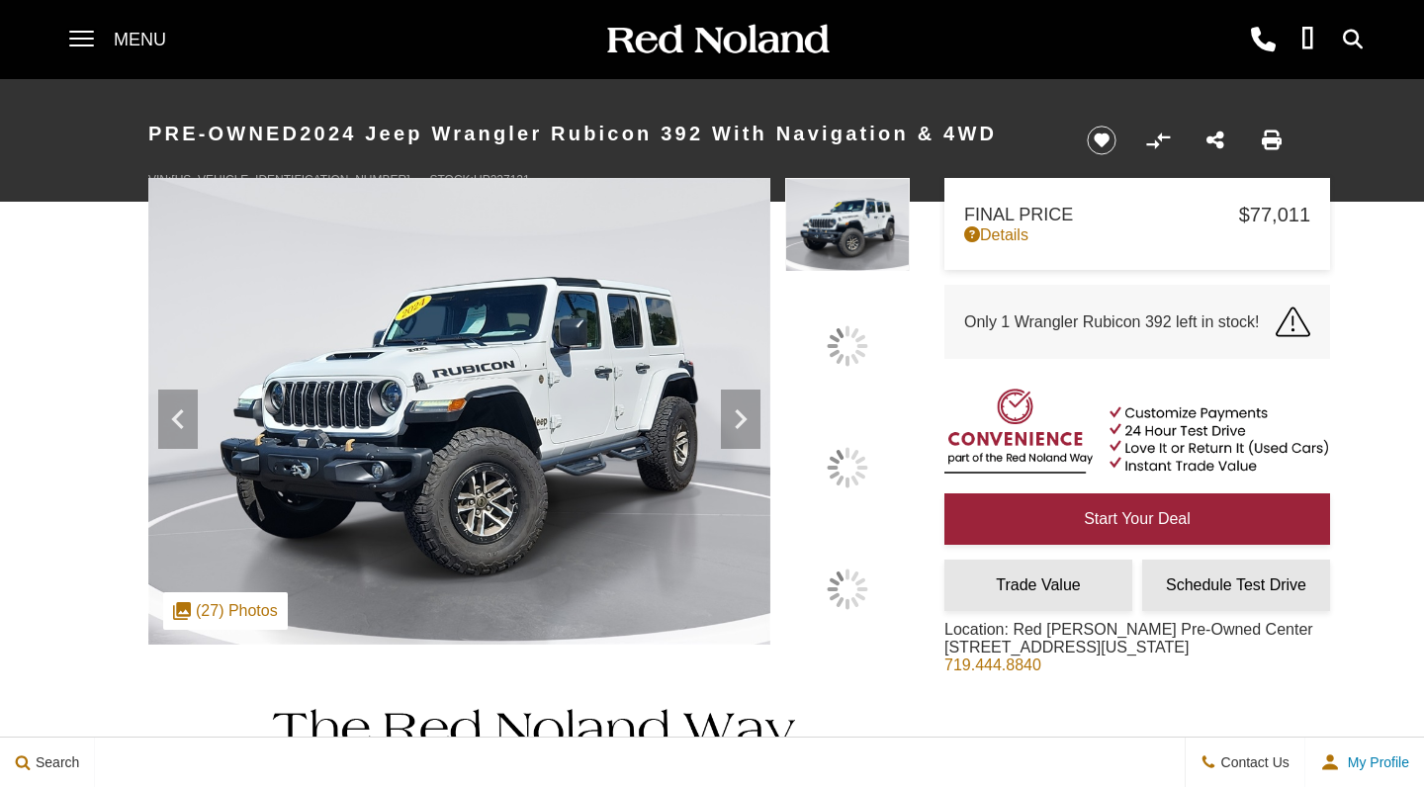
click at [856, 467] on div at bounding box center [848, 468] width 42 height 42
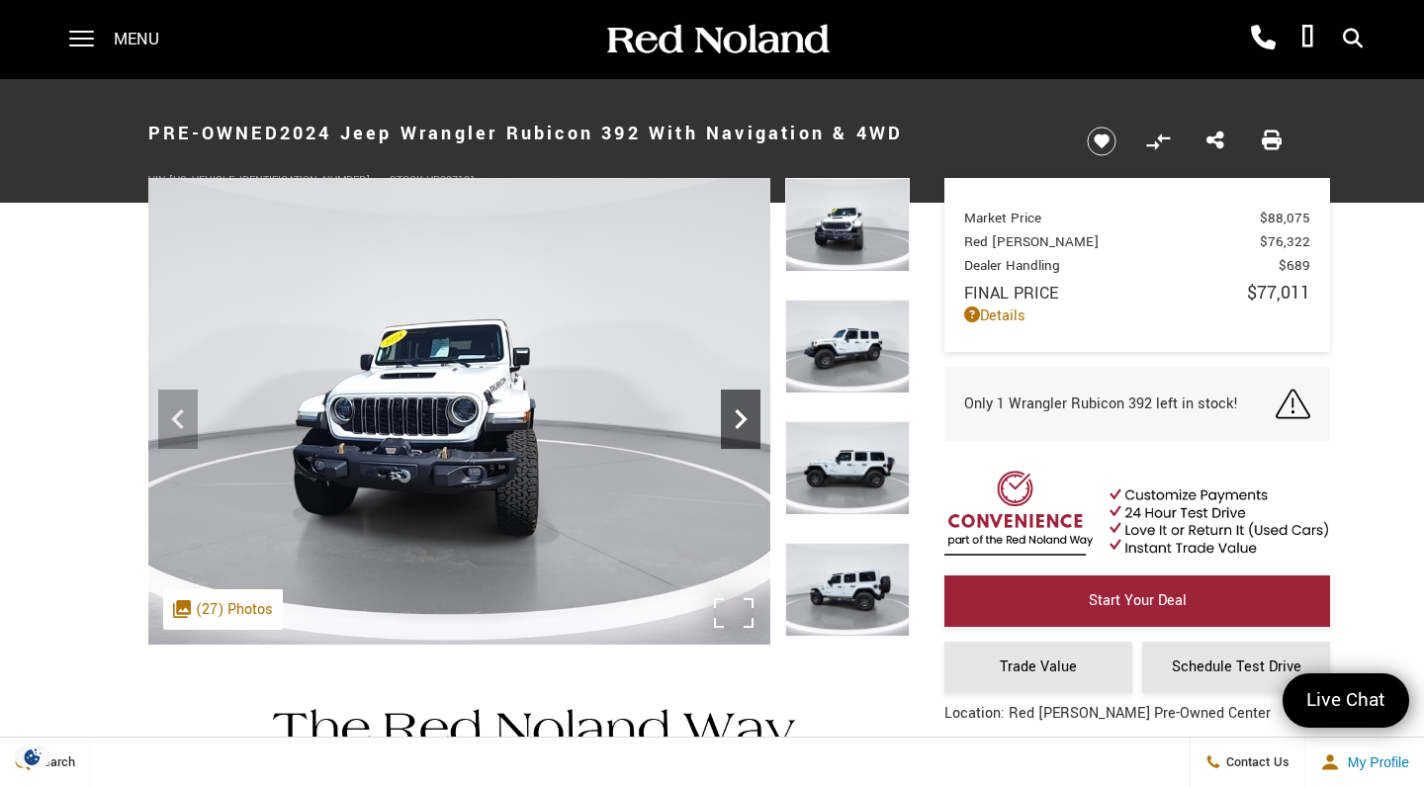
click at [746, 416] on icon "Next" at bounding box center [741, 419] width 40 height 40
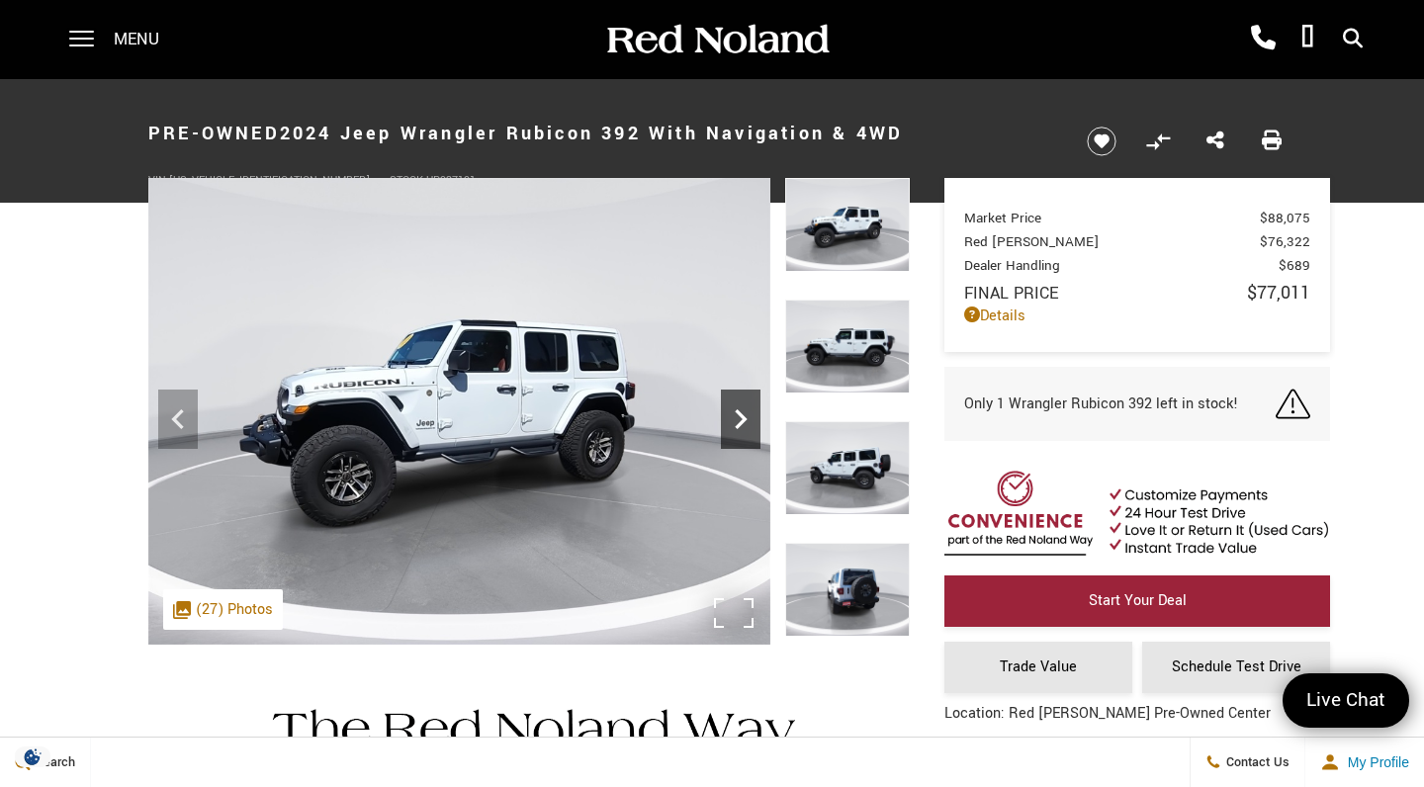
click at [746, 416] on icon "Next" at bounding box center [741, 419] width 40 height 40
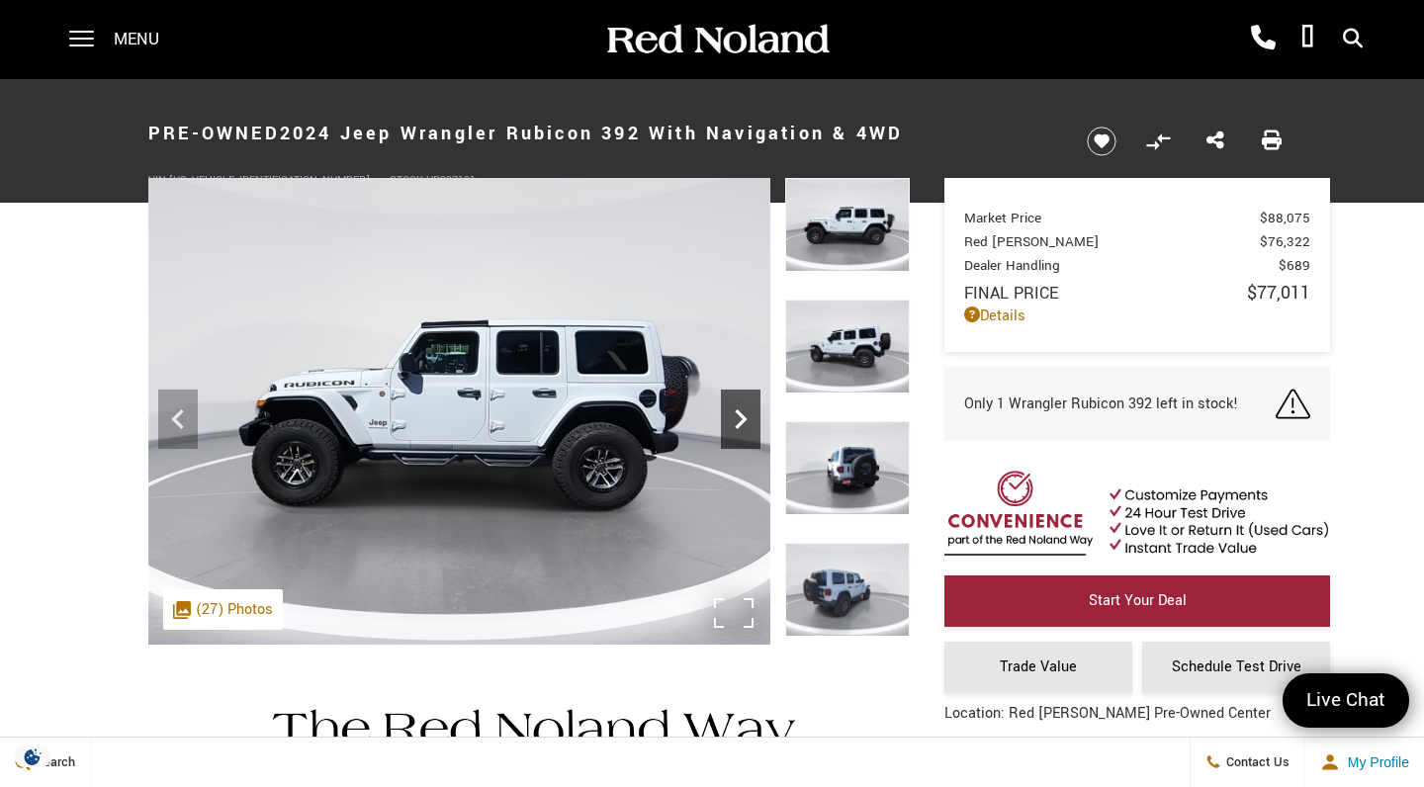
click at [746, 416] on icon "Next" at bounding box center [741, 419] width 40 height 40
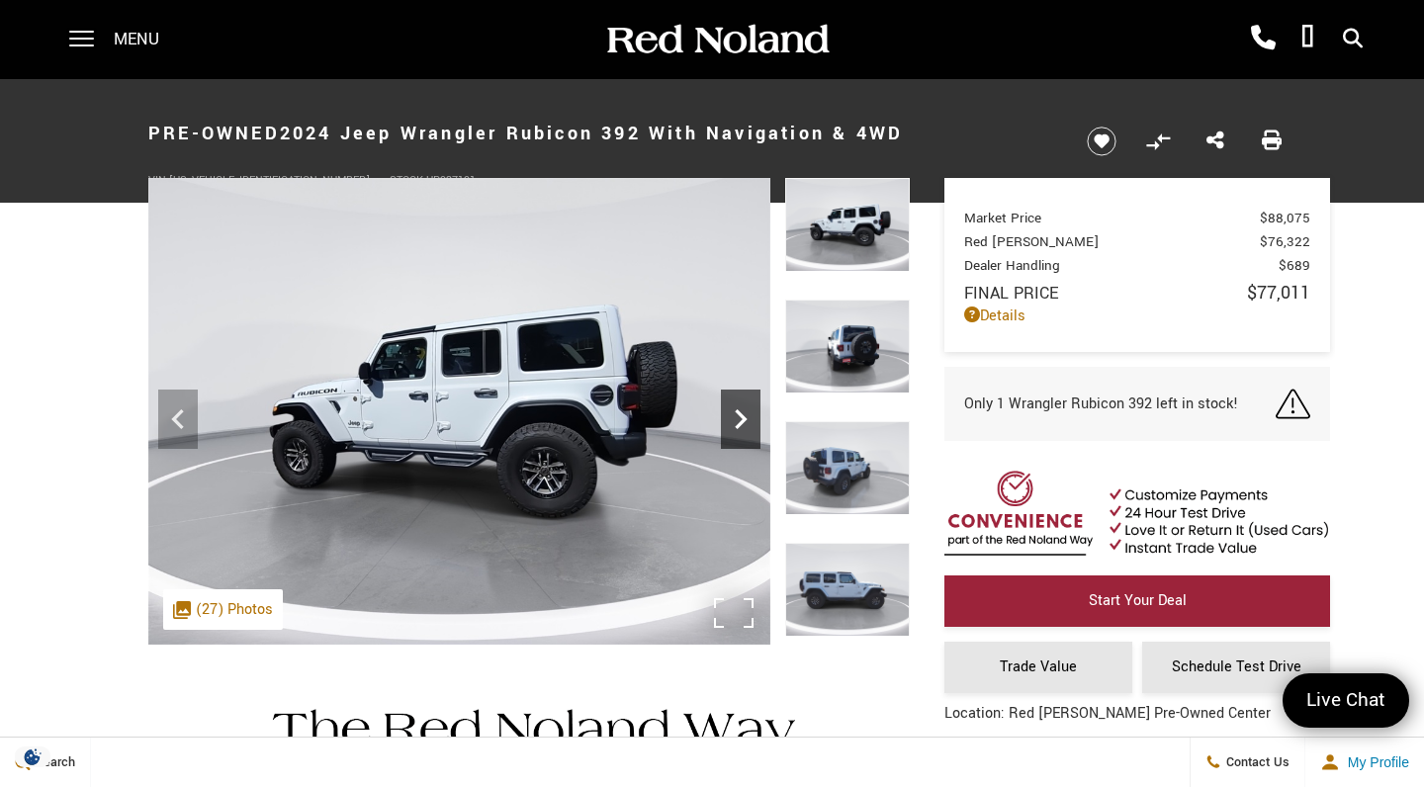
click at [746, 416] on icon "Next" at bounding box center [741, 419] width 40 height 40
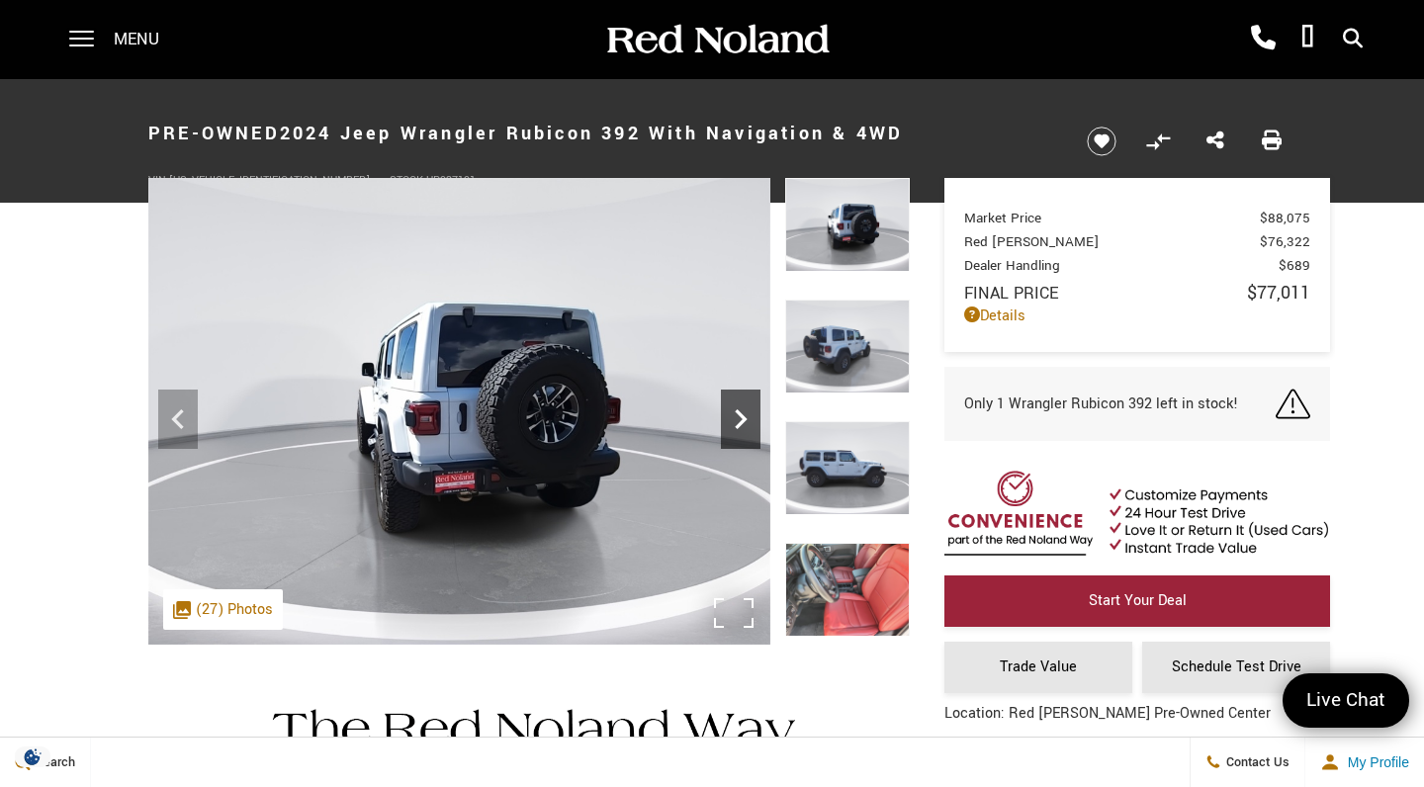
click at [746, 416] on icon "Next" at bounding box center [741, 419] width 40 height 40
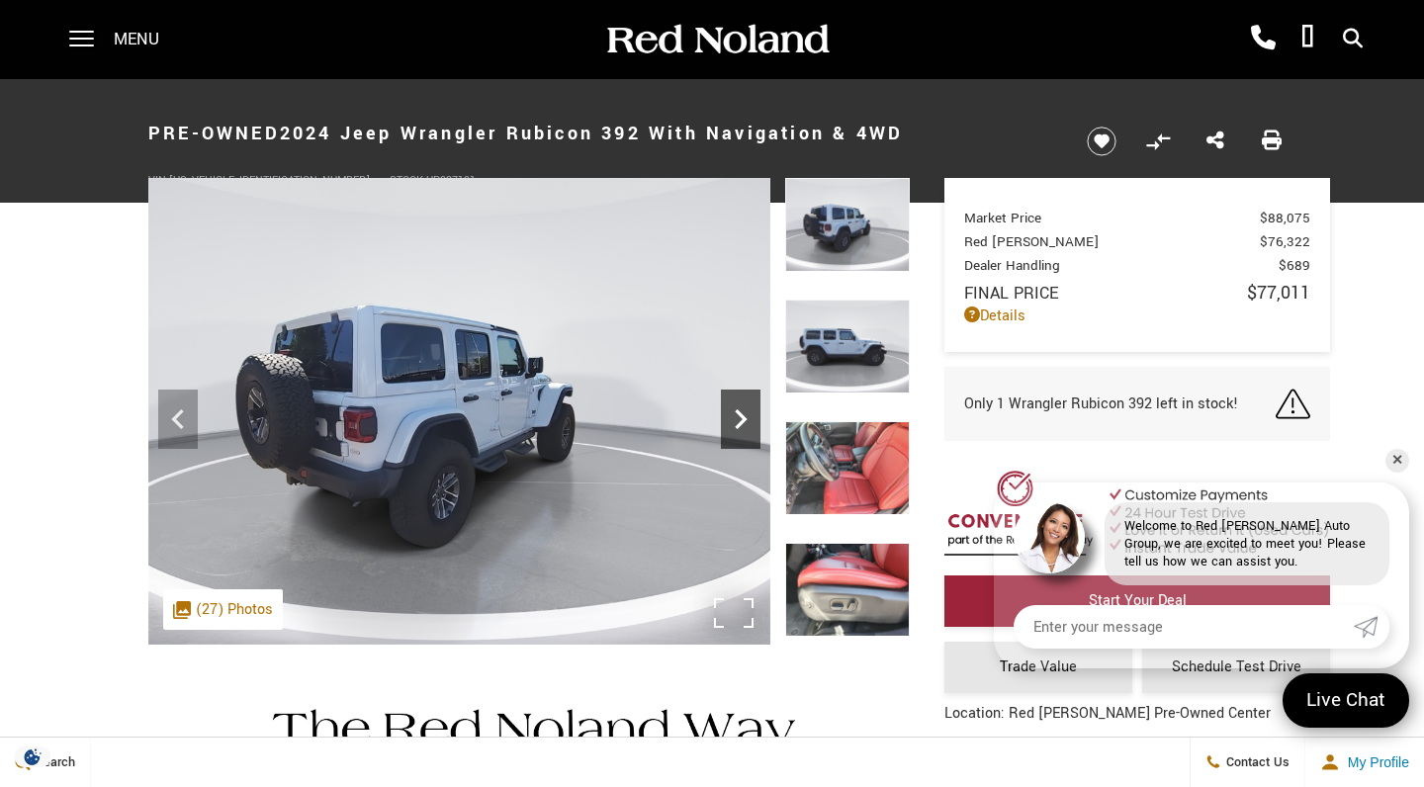
click at [746, 416] on icon "Next" at bounding box center [741, 419] width 40 height 40
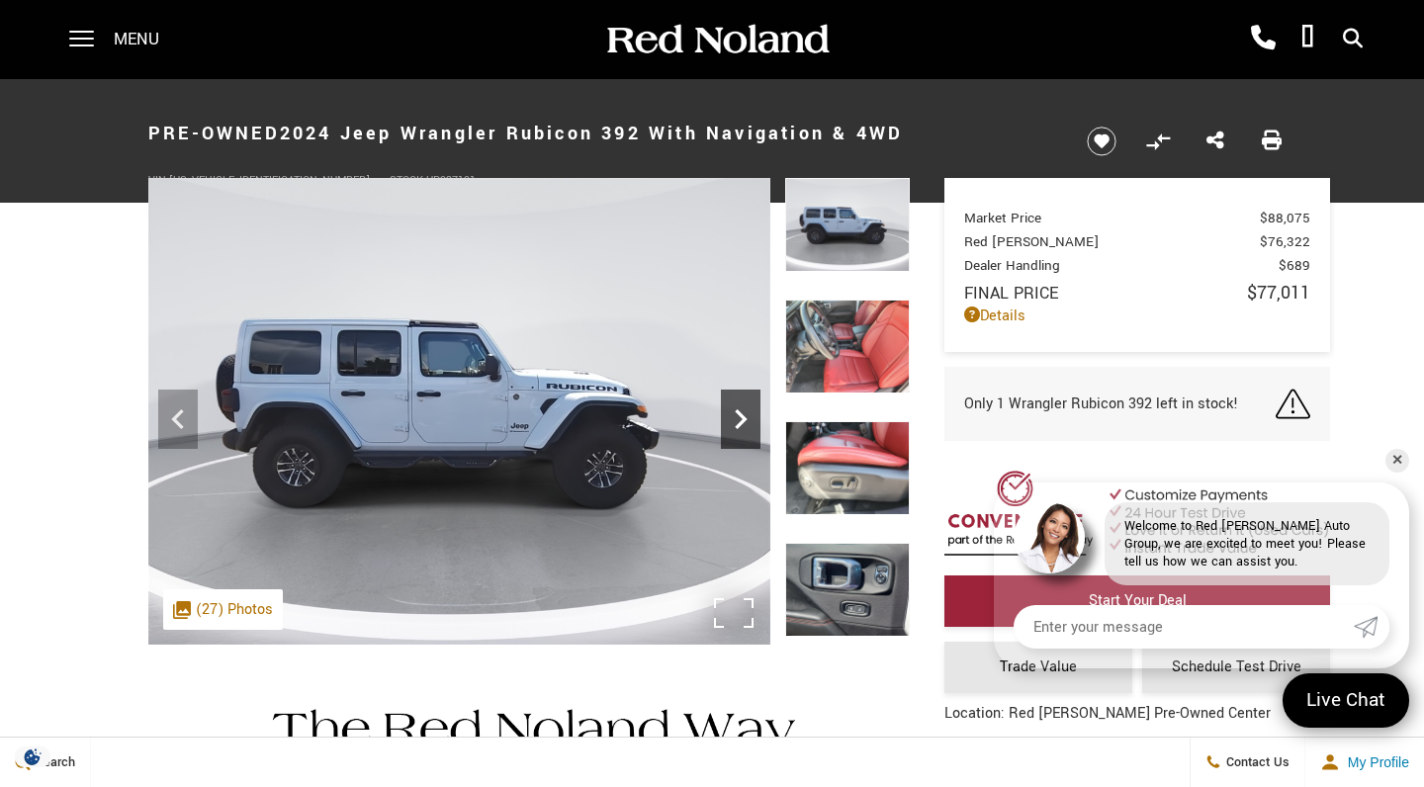
click at [746, 416] on icon "Next" at bounding box center [741, 419] width 40 height 40
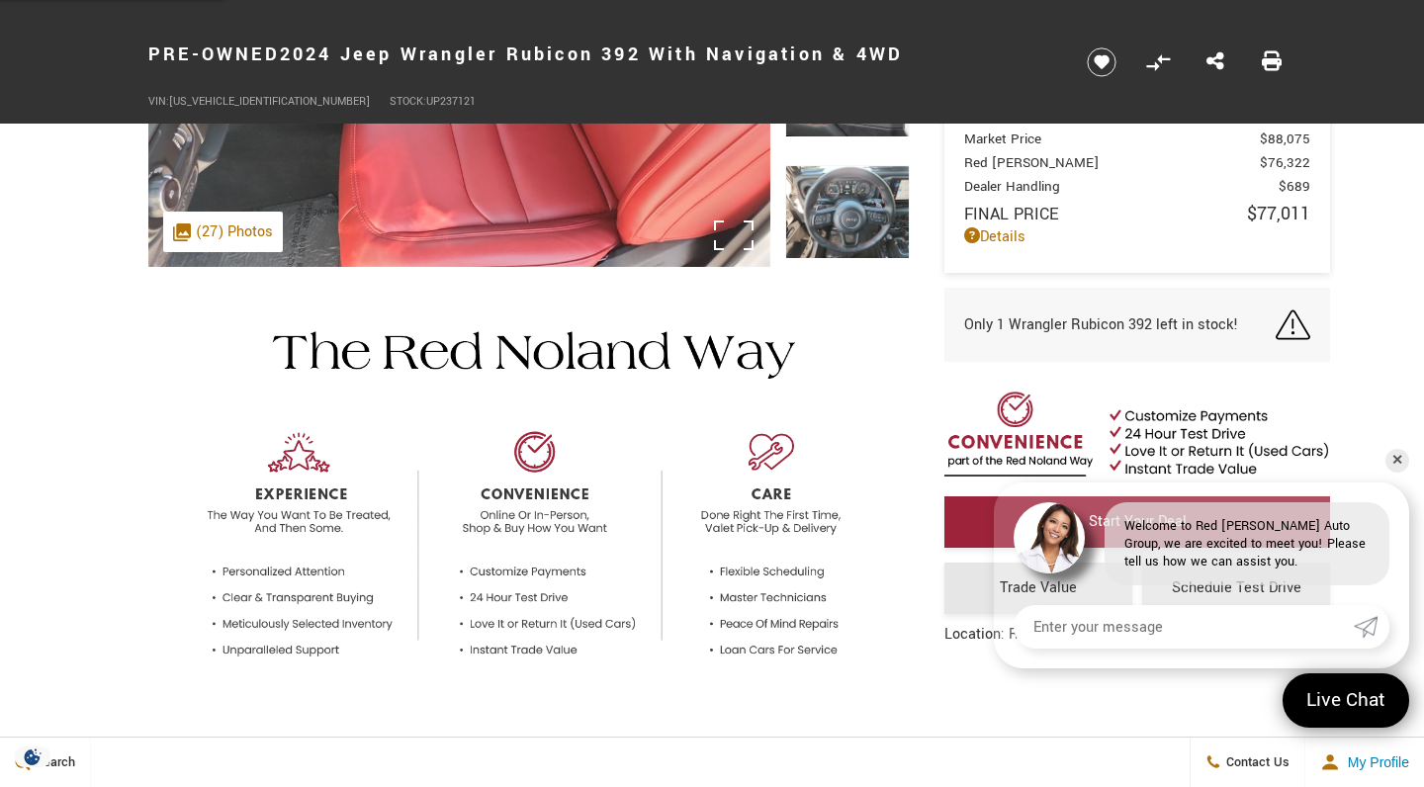
scroll to position [379, 0]
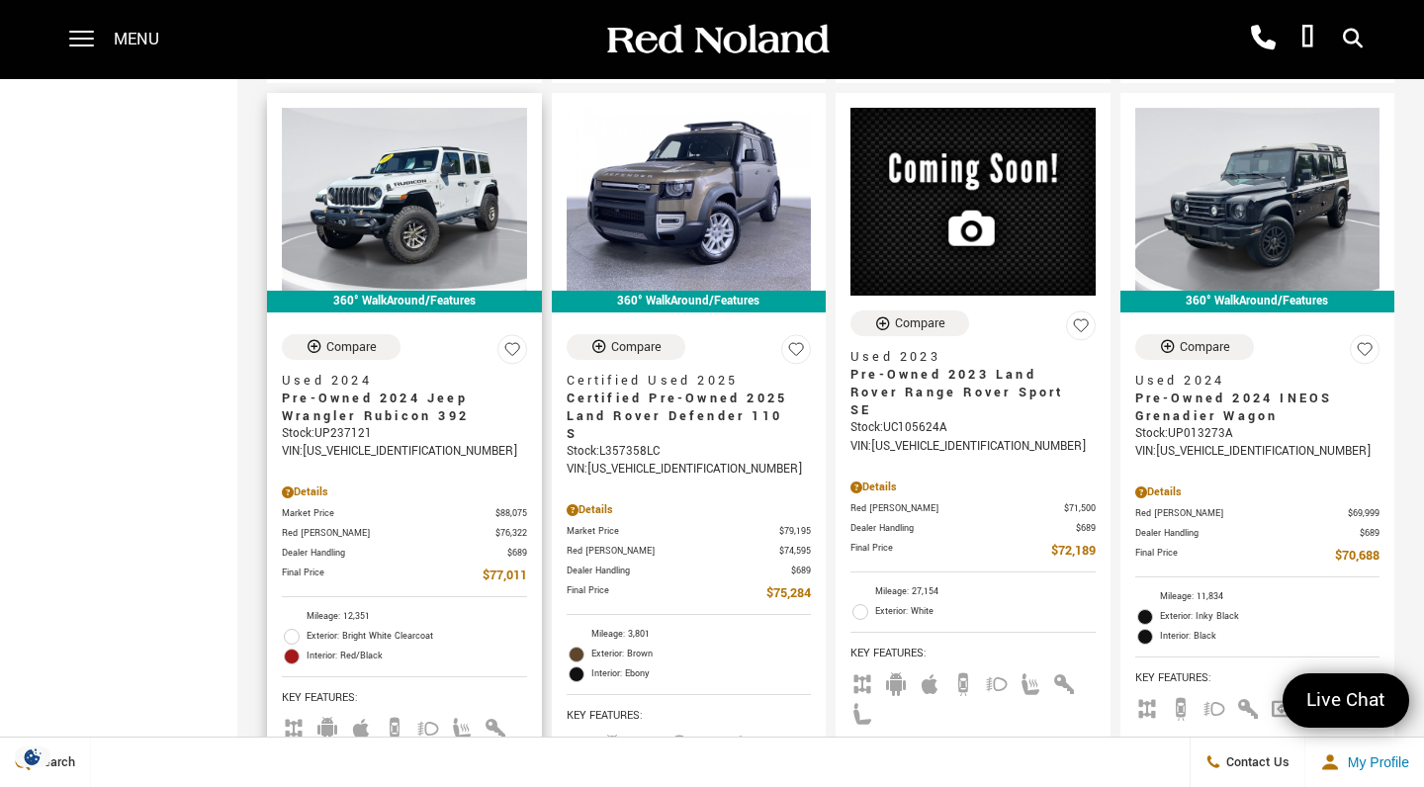
click at [343, 390] on span "Pre-Owned 2024 Jeep Wrangler Rubicon 392" at bounding box center [397, 408] width 230 height 36
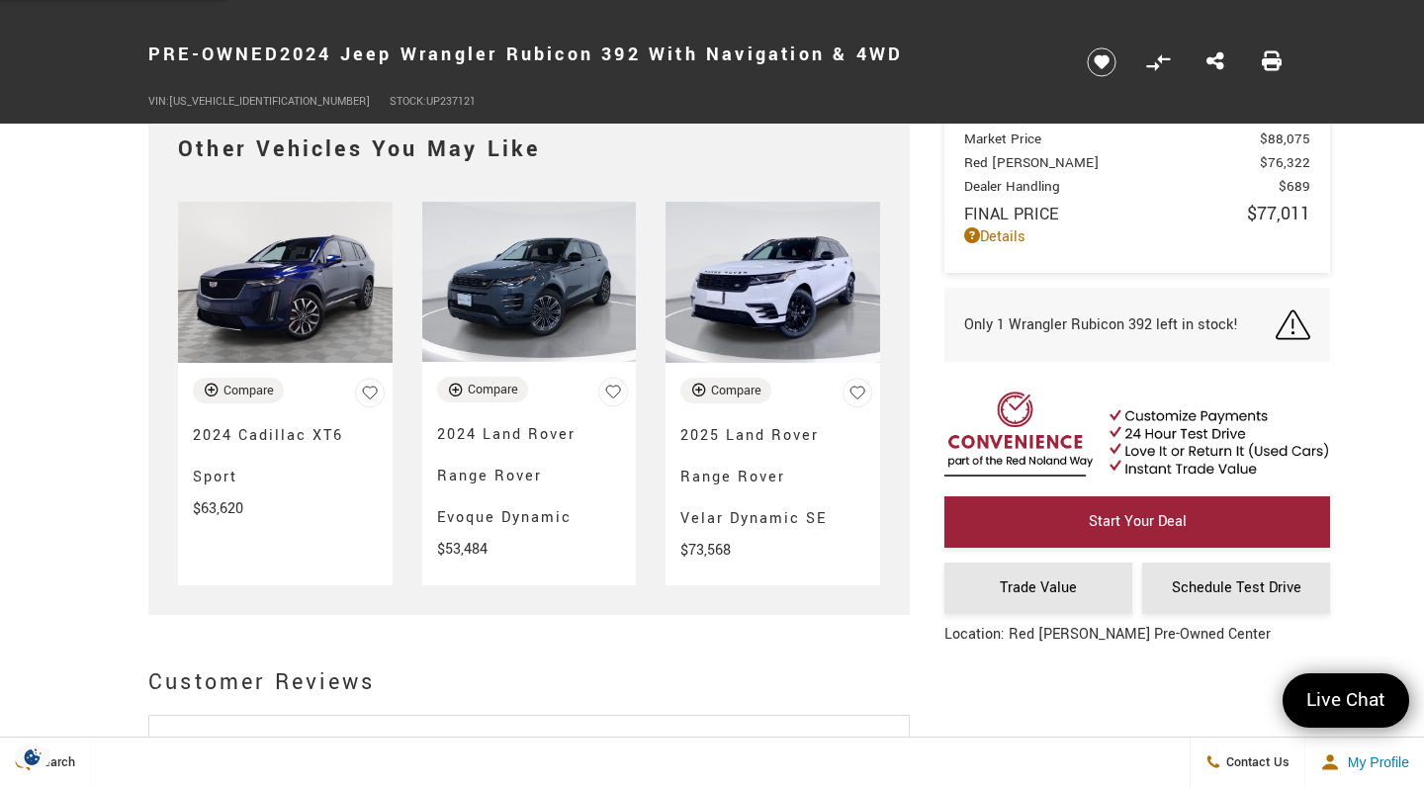
scroll to position [4654, 0]
